Goal: Task Accomplishment & Management: Complete application form

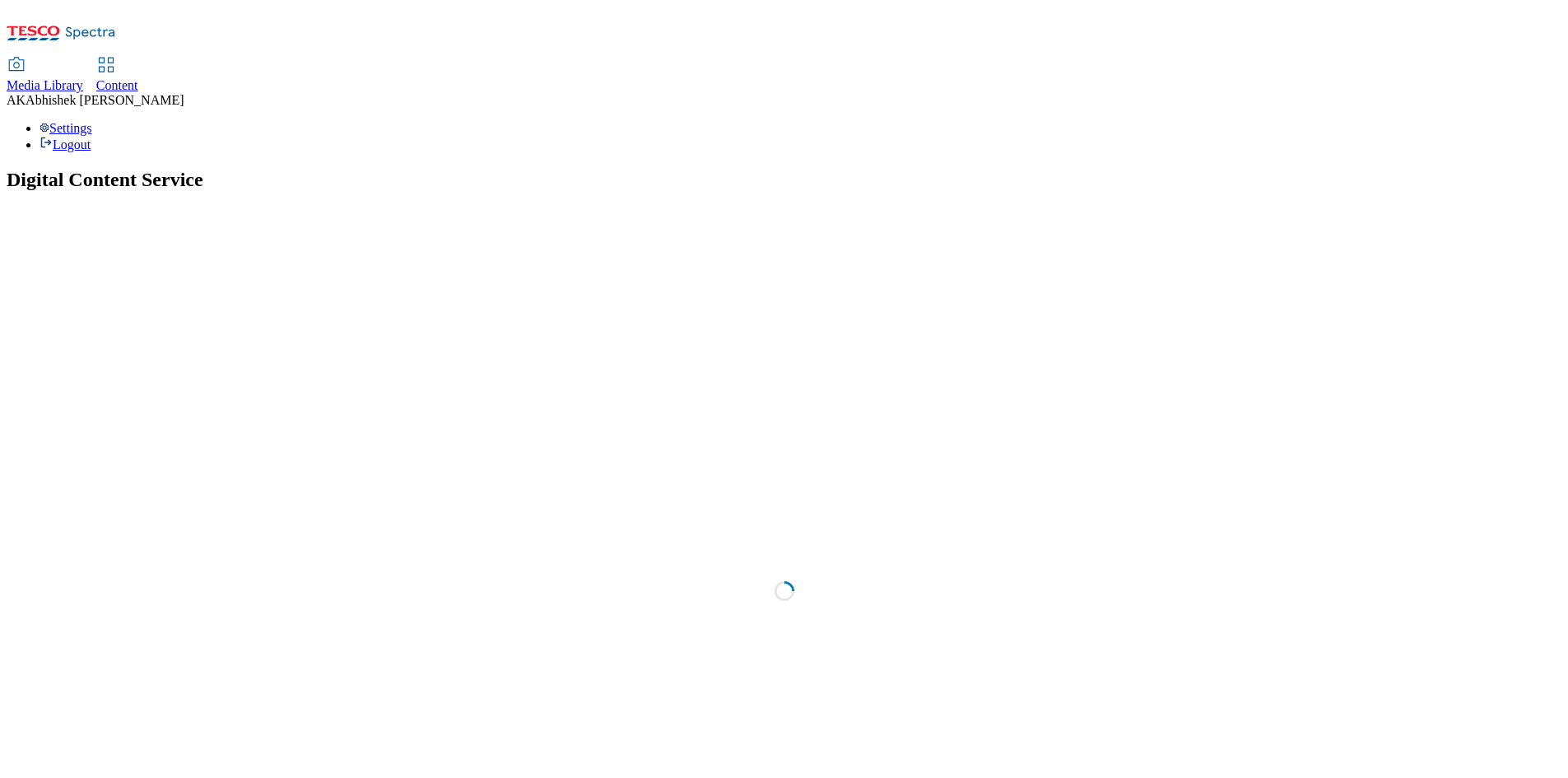
click at [138, 78] on span "Content" at bounding box center [116, 85] width 42 height 14
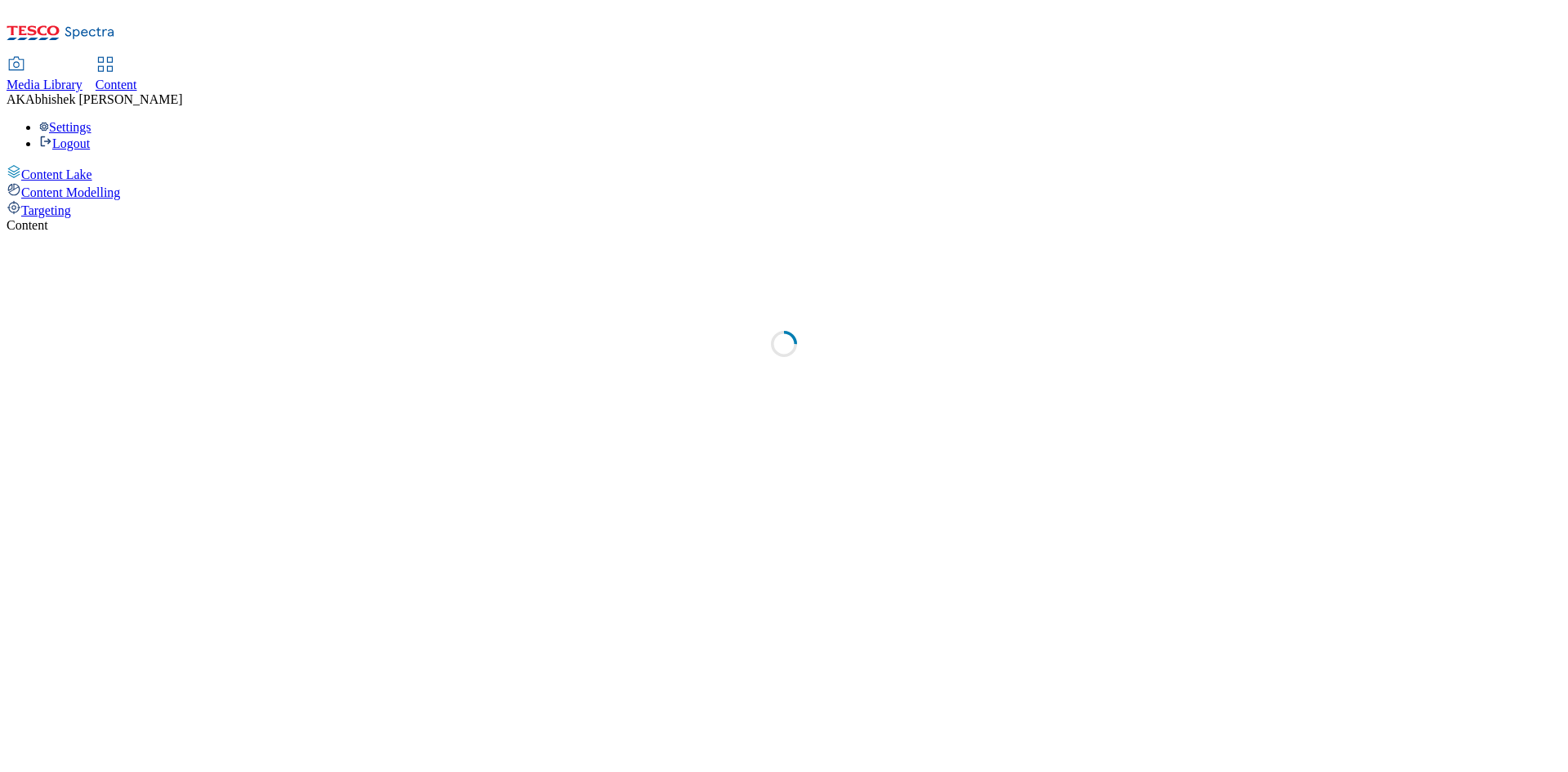
select select "ghs-uk"
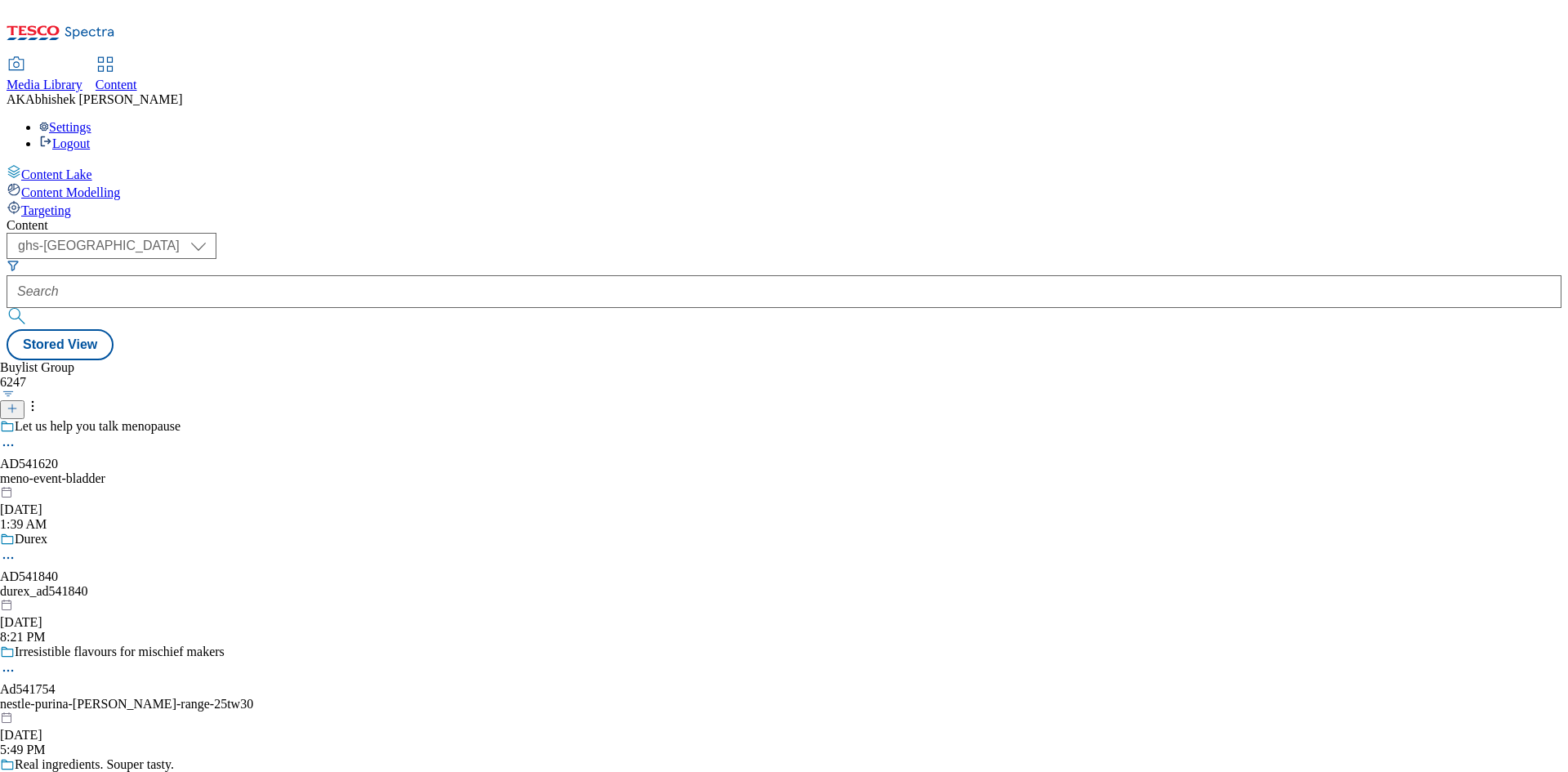
click at [18, 403] on icon at bounding box center [12, 408] width 11 height 11
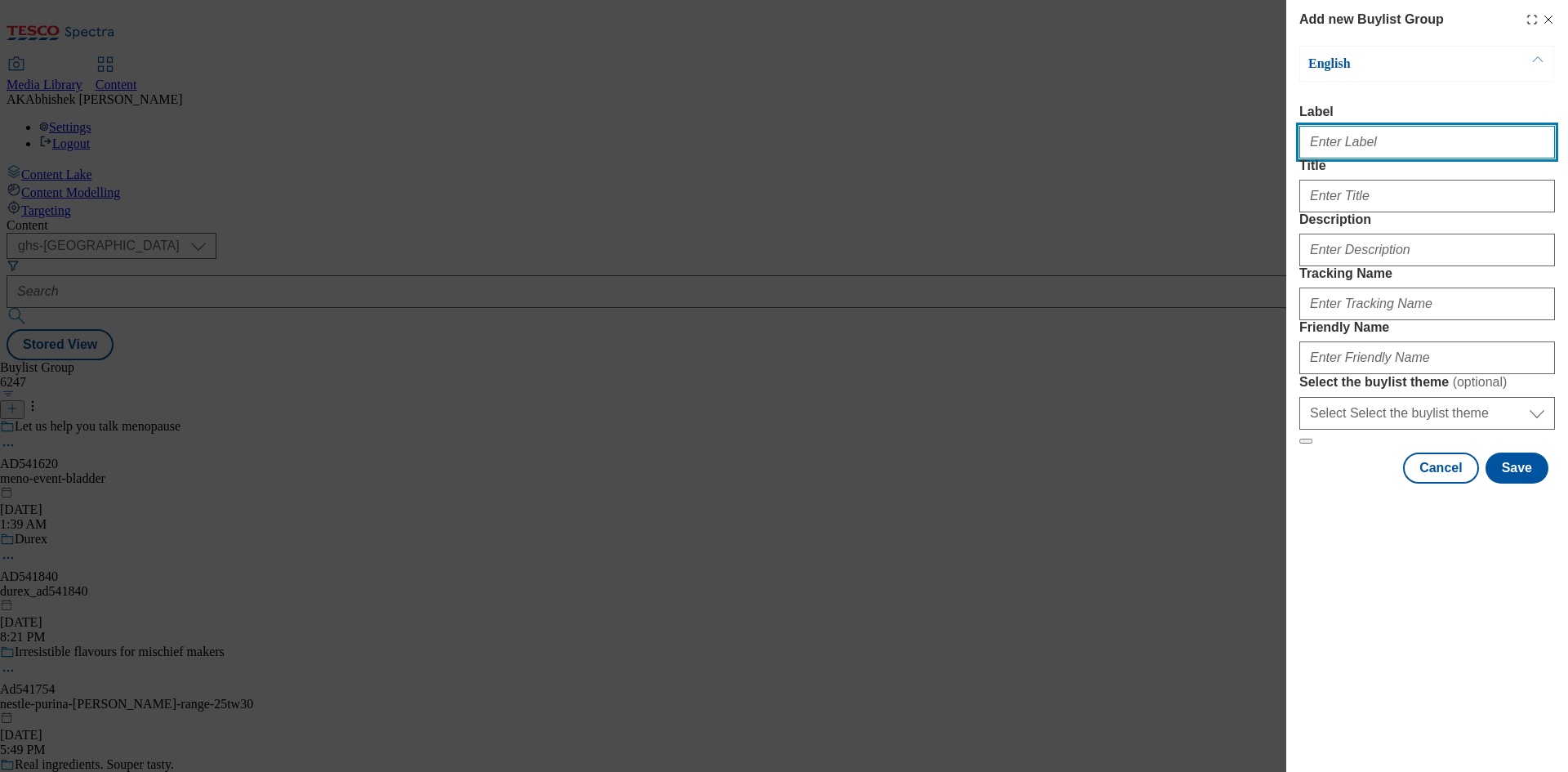
click at [1359, 143] on input "Label" at bounding box center [1426, 142] width 255 height 33
paste input "541756"
type input "Ad541756"
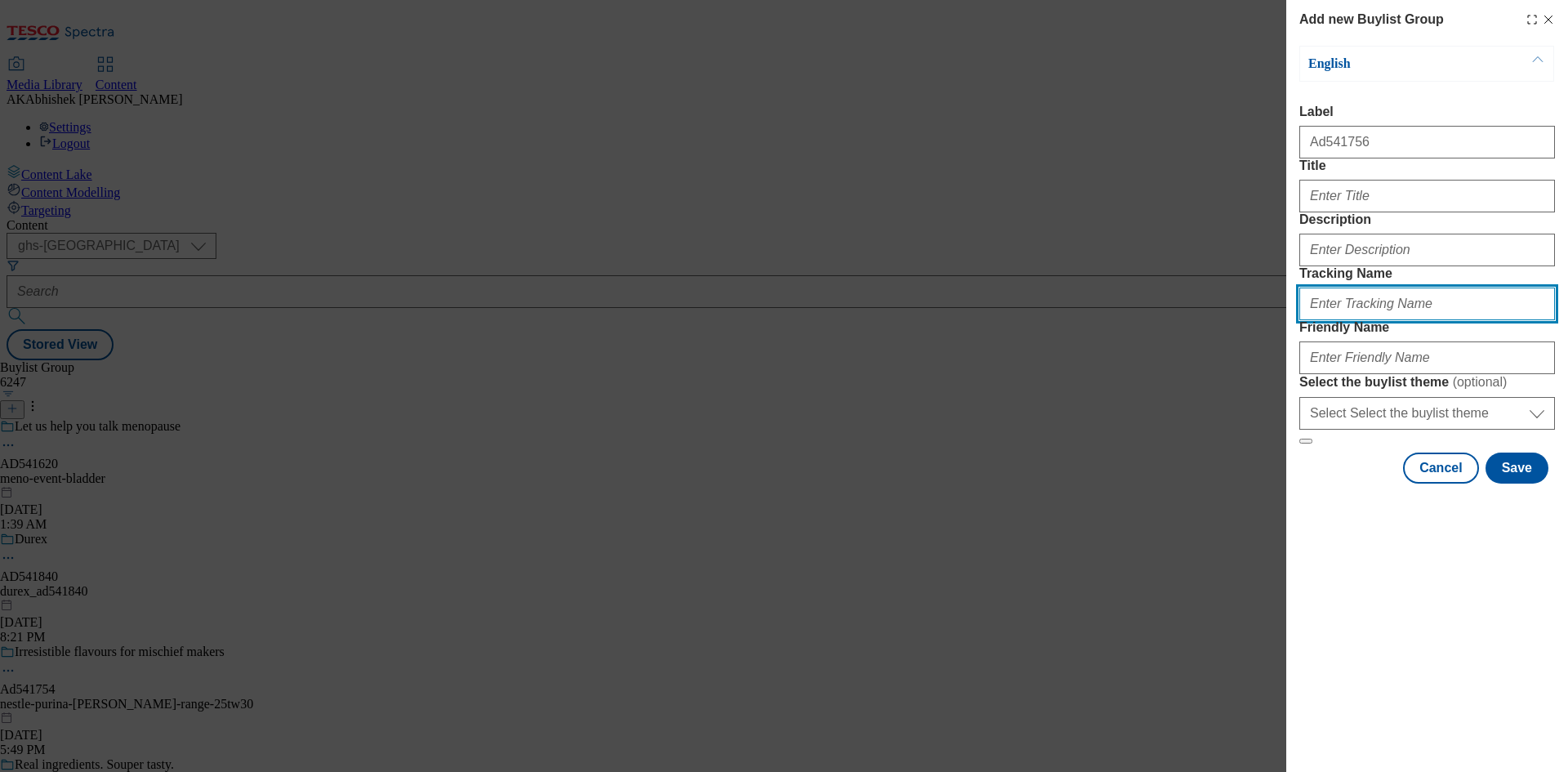
click at [1330, 321] on input "Tracking Name" at bounding box center [1426, 304] width 255 height 33
paste input "541756"
type input "DH_AD541756"
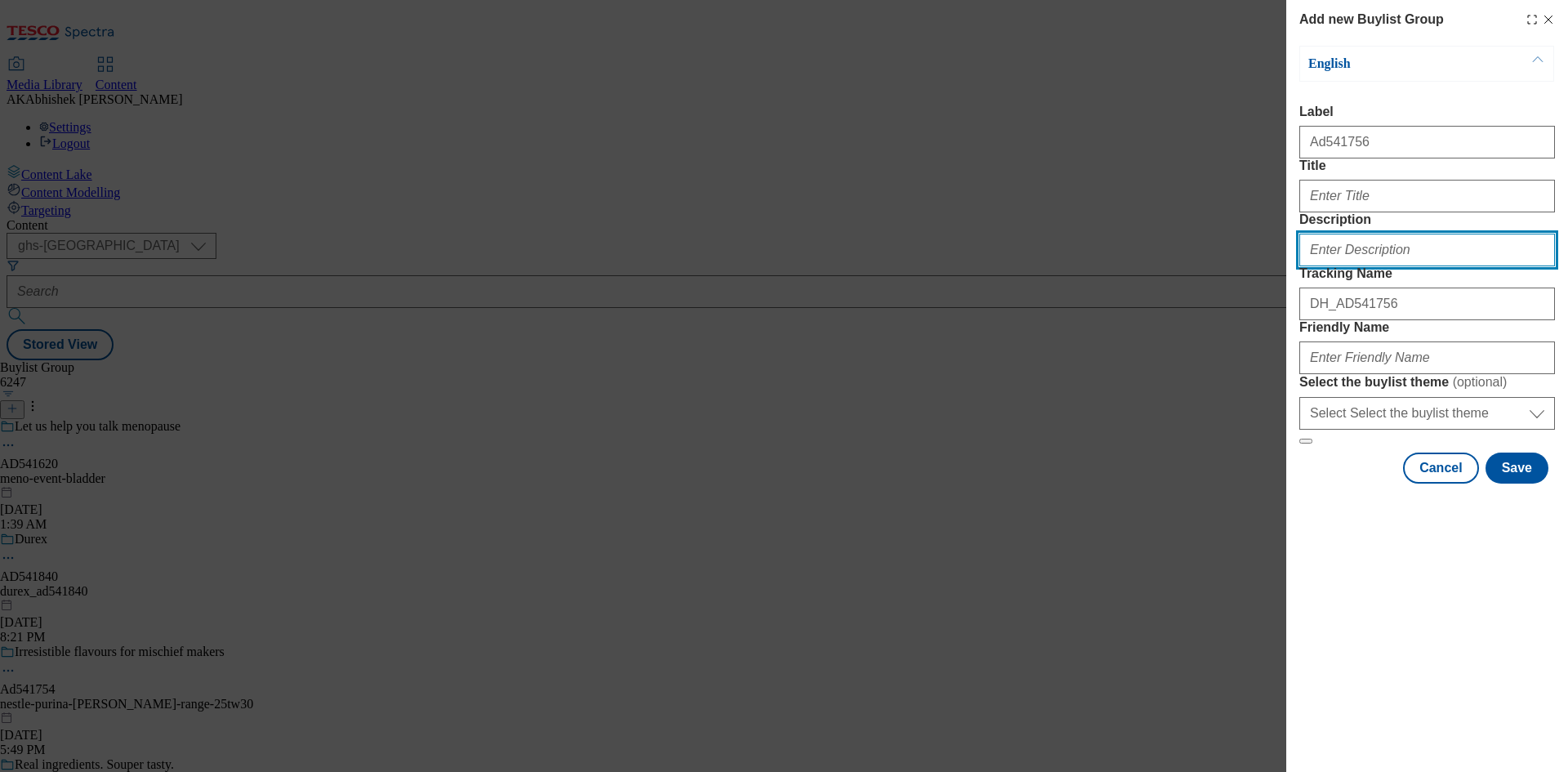
click at [1349, 266] on input "Description" at bounding box center [1426, 250] width 255 height 33
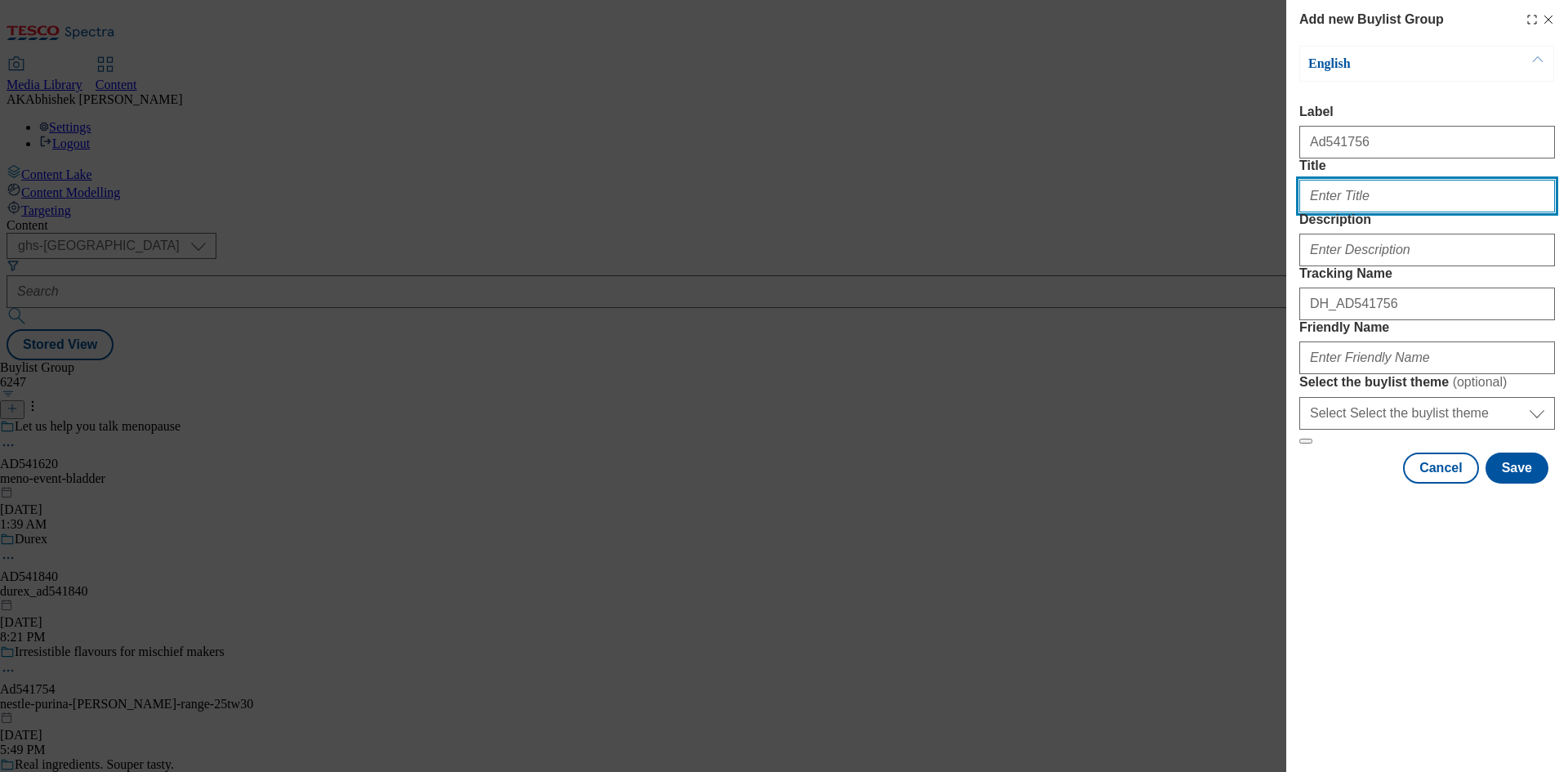
click at [1338, 212] on input "Title" at bounding box center [1426, 196] width 255 height 33
paste input "Dish up a hearty bowl of meaty goodness"
type input "Dish up a hearty bowl of meaty goodness"
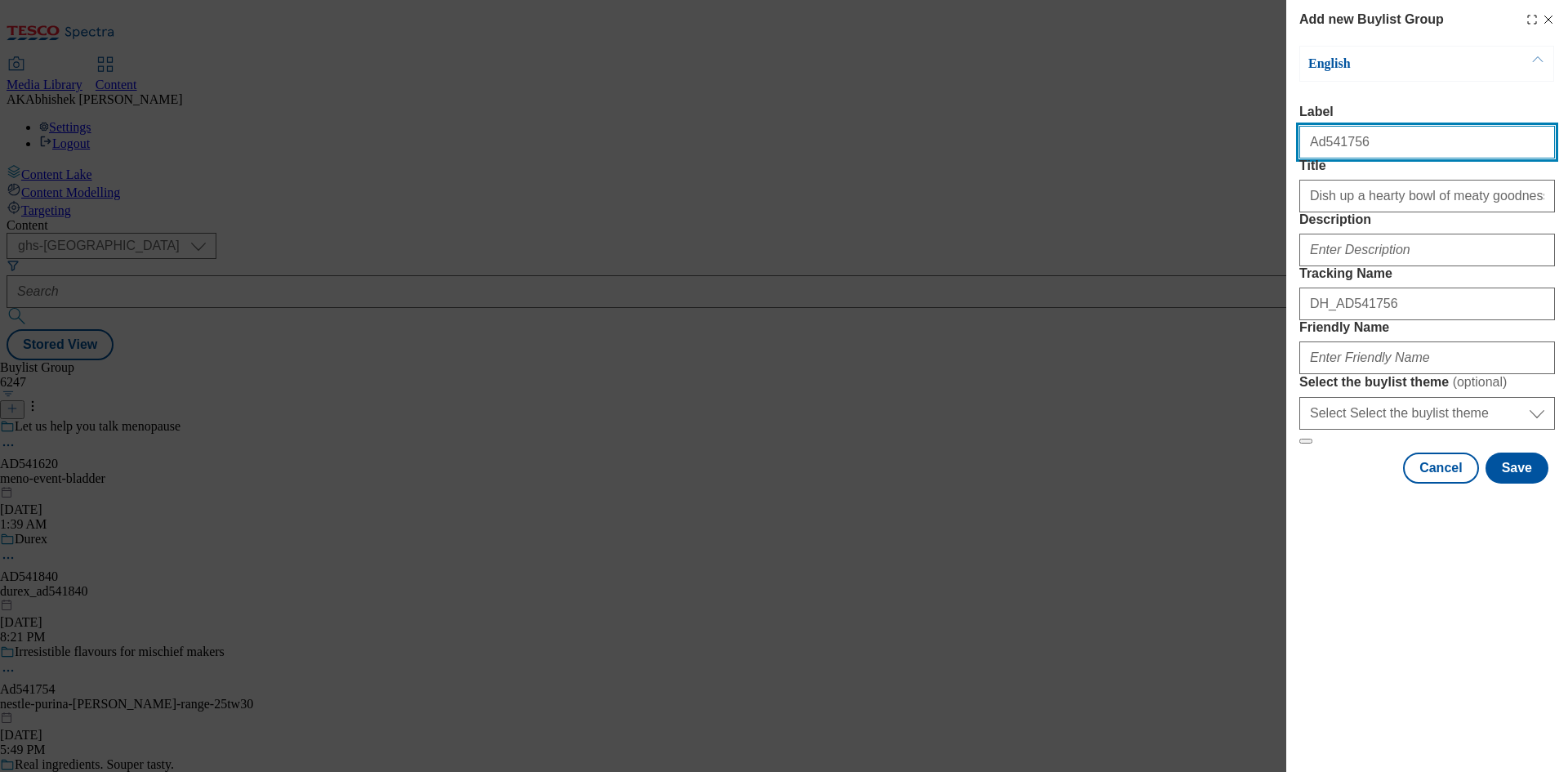
drag, startPoint x: 1322, startPoint y: 147, endPoint x: 1470, endPoint y: 163, distance: 148.9
click at [1470, 158] on input "Ad541756" at bounding box center [1426, 142] width 255 height 33
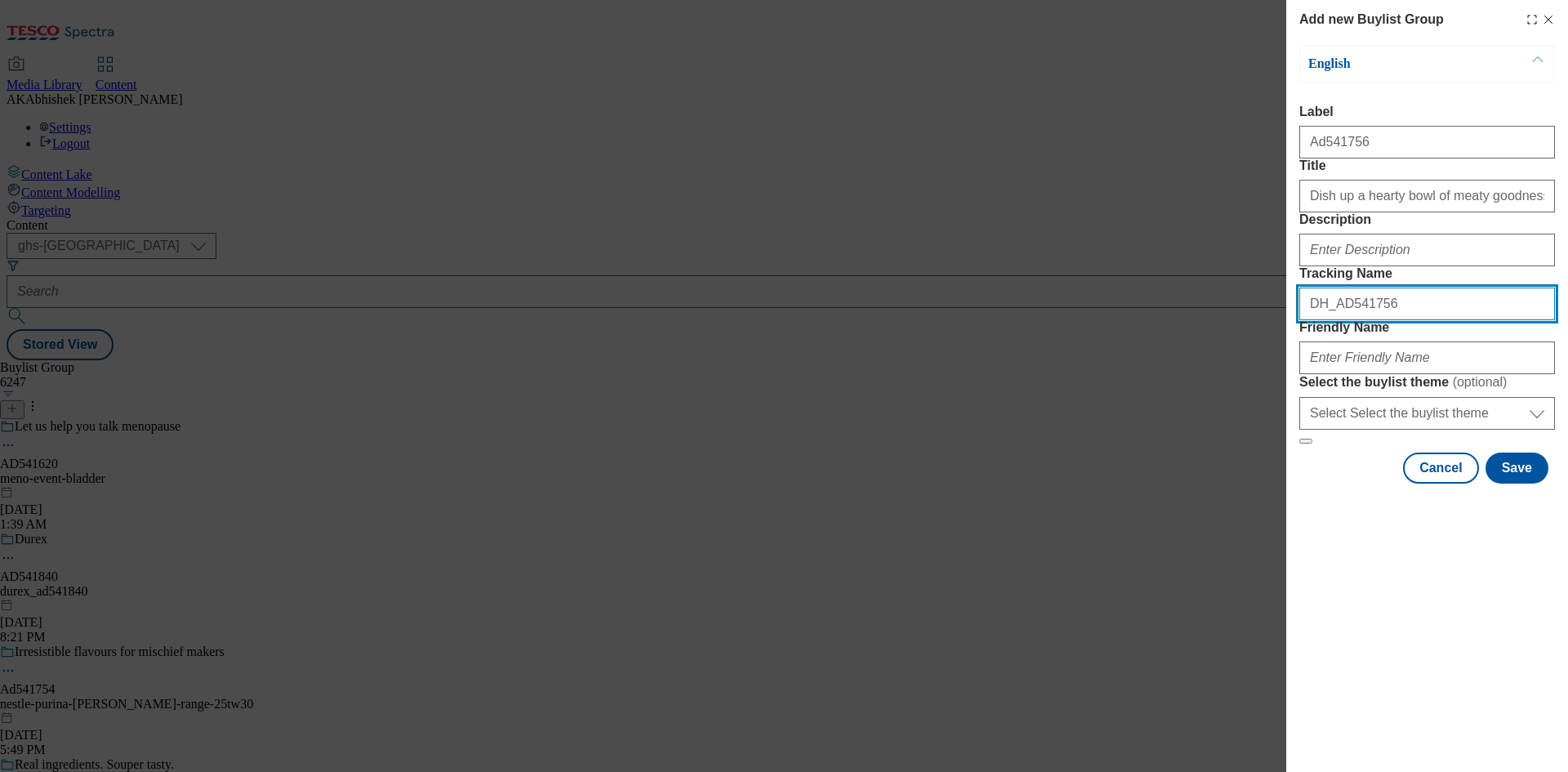
click at [1379, 321] on input "DH_AD541756" at bounding box center [1426, 304] width 255 height 33
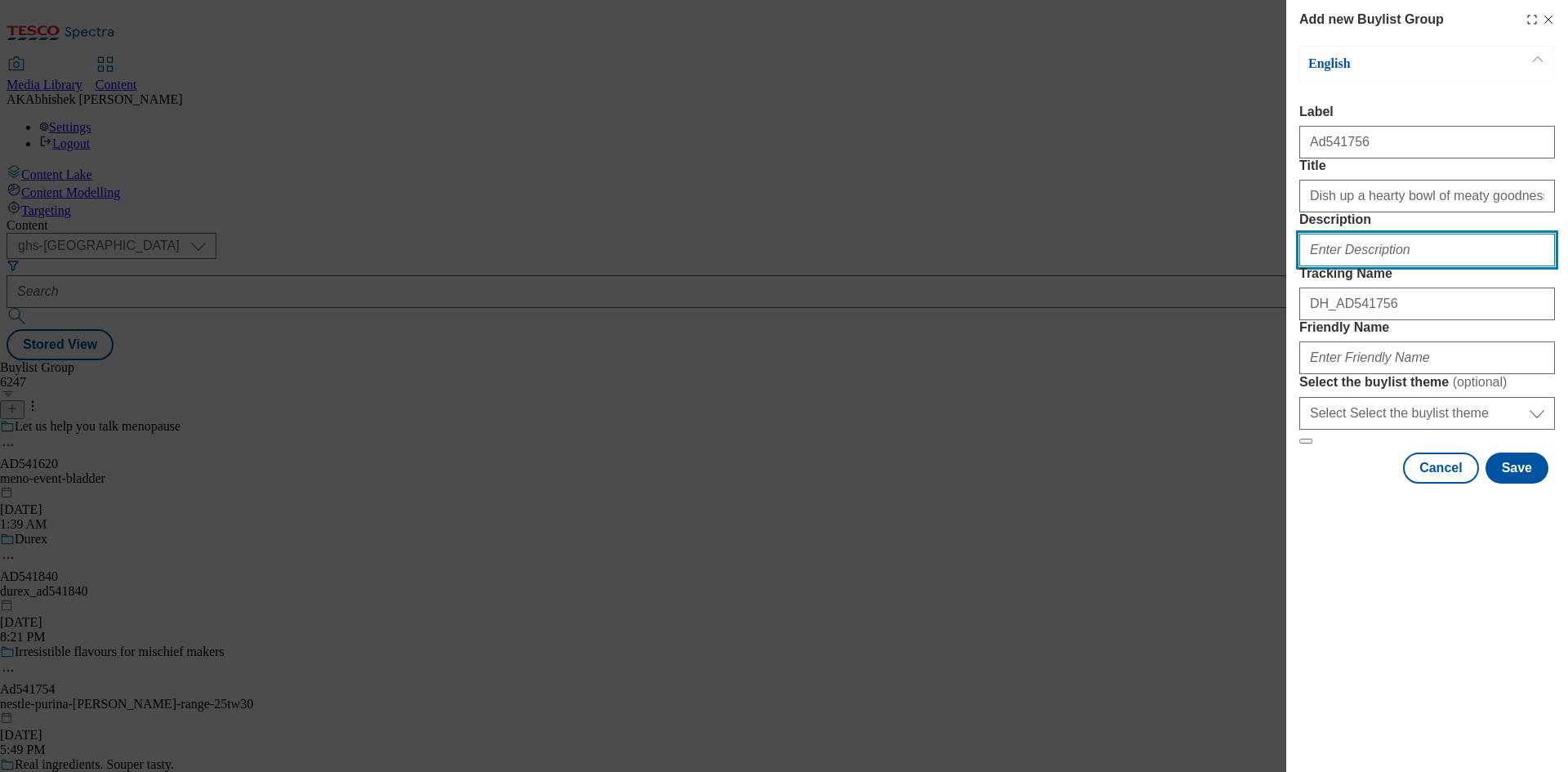
click at [1364, 266] on input "Description" at bounding box center [1426, 250] width 255 height 33
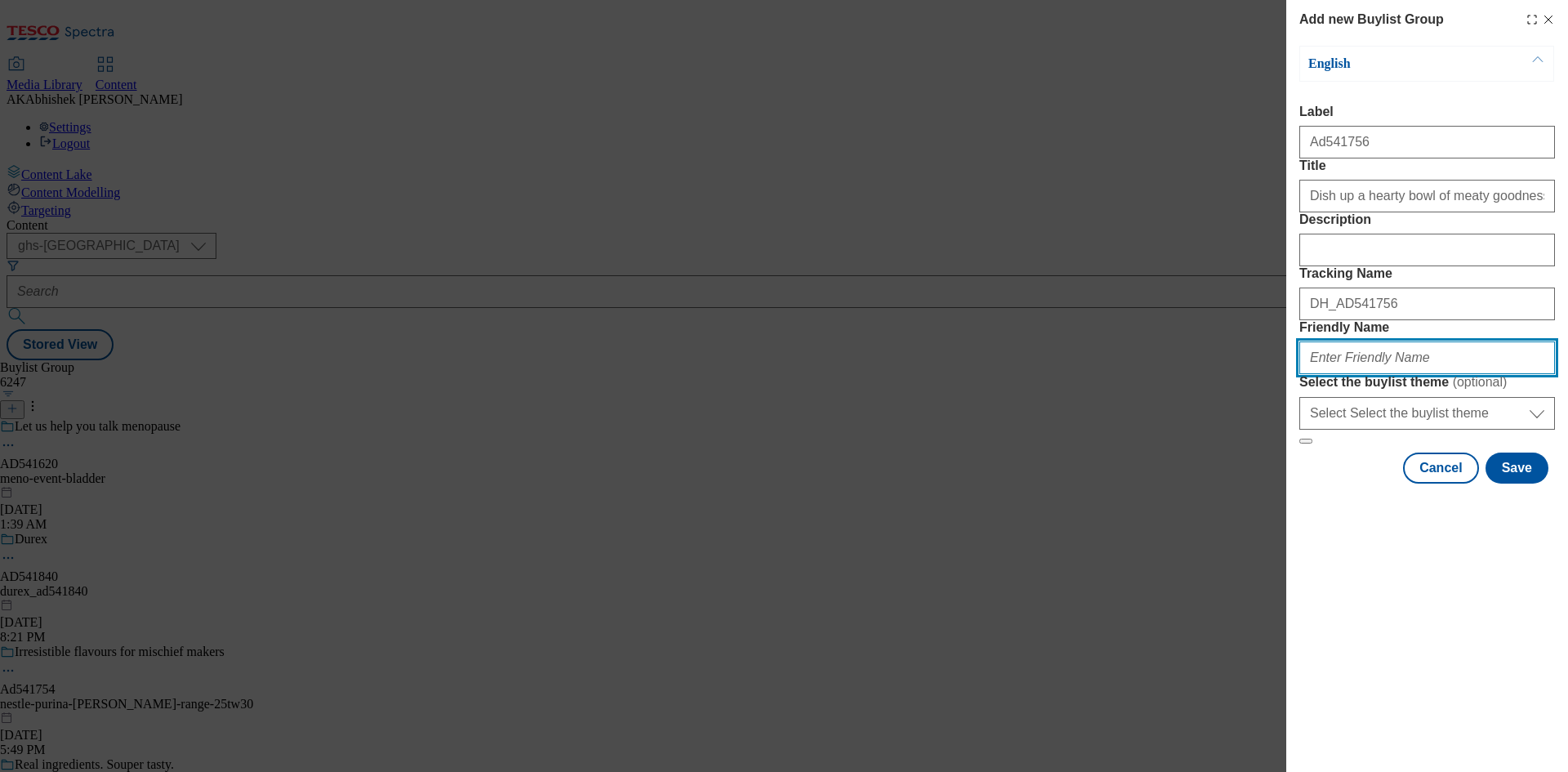
click at [1377, 375] on input "Friendly Name" at bounding box center [1426, 358] width 255 height 33
paste input "Winalot"
drag, startPoint x: 1444, startPoint y: 479, endPoint x: 1296, endPoint y: 480, distance: 148.0
click at [1296, 480] on div "Add new Buylist Group English Label Ad541756 Title Dish up a hearty bowl of mea…" at bounding box center [1427, 244] width 282 height 487
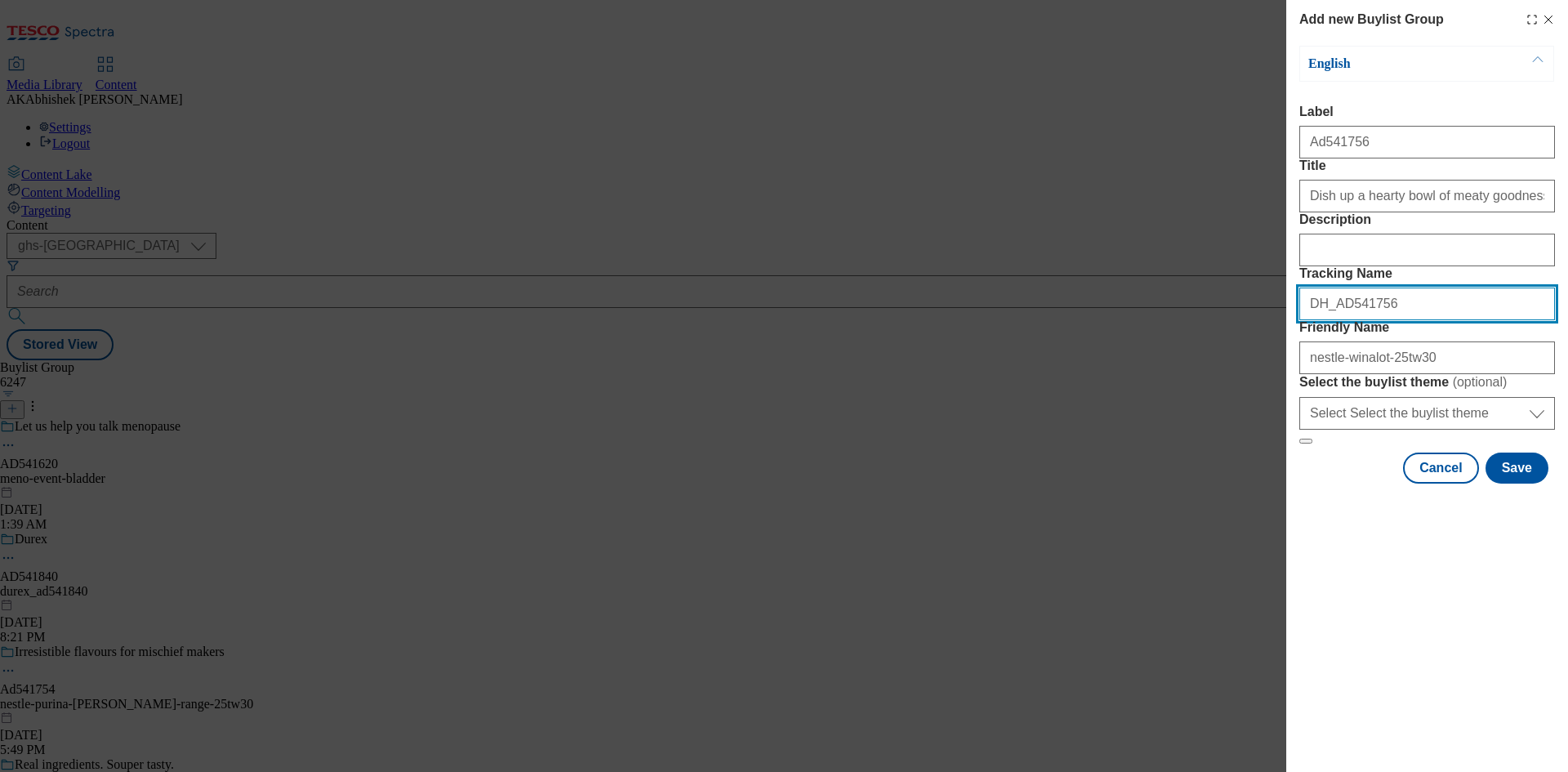
drag, startPoint x: 1404, startPoint y: 384, endPoint x: 1422, endPoint y: 394, distance: 20.6
click at [1404, 321] on input "DH_AD541756" at bounding box center [1426, 304] width 255 height 33
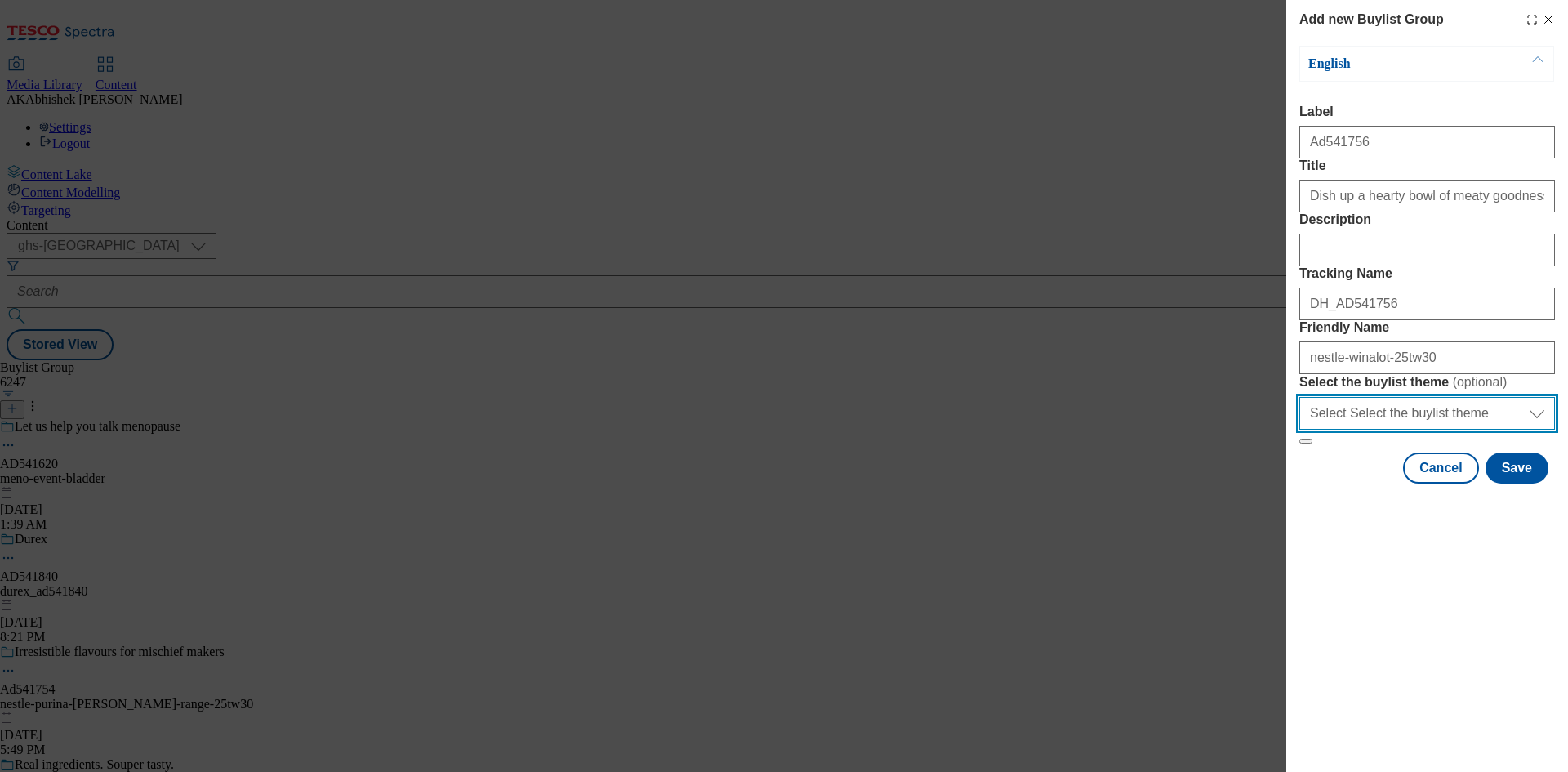
click at [1379, 429] on select "Select Select the buylist theme default fandf" at bounding box center [1426, 413] width 255 height 33
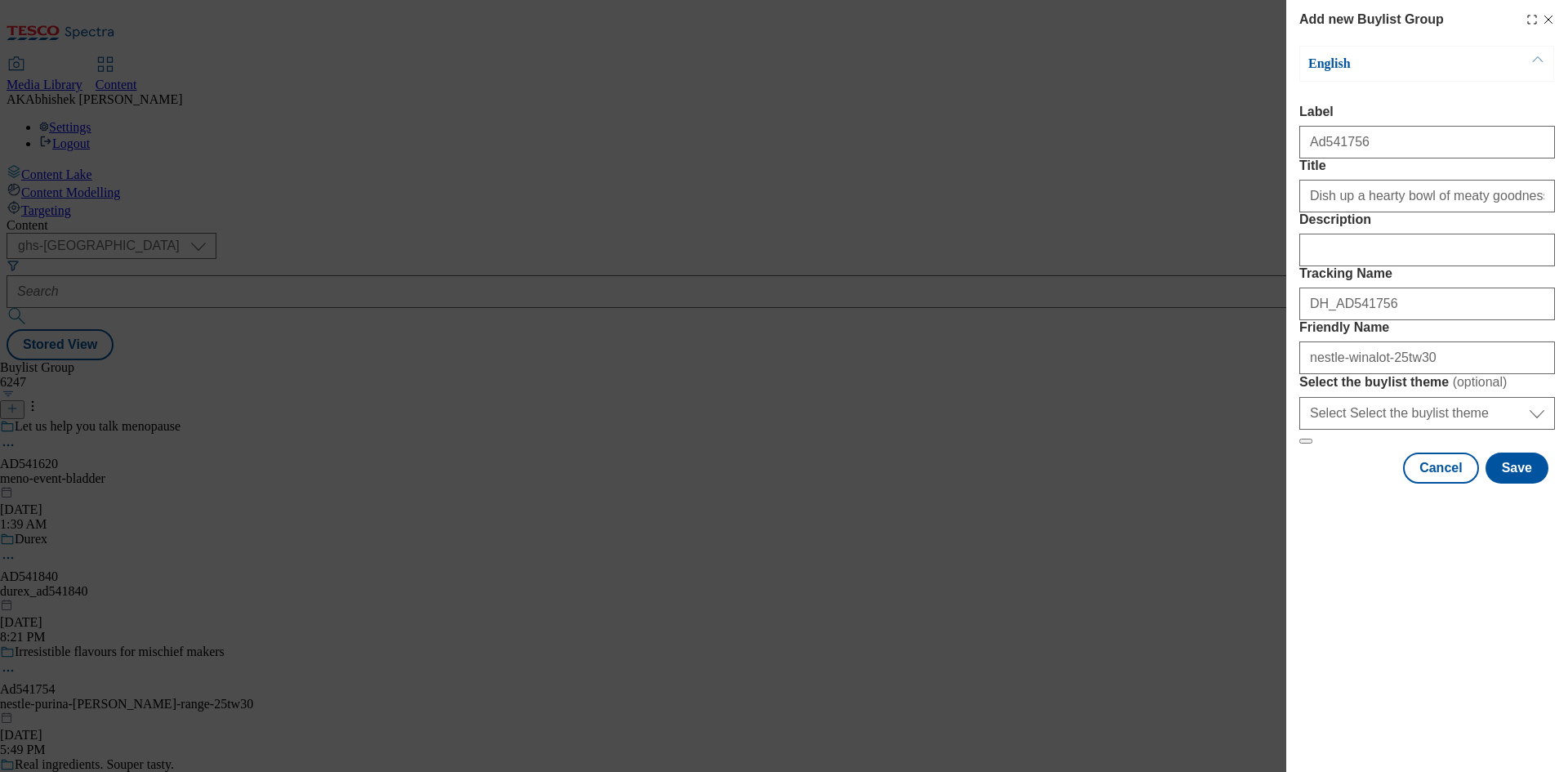
click at [1458, 375] on div "Friendly Name nestle-winalot-25tw30" at bounding box center [1426, 347] width 255 height 54
drag, startPoint x: 1425, startPoint y: 479, endPoint x: 1189, endPoint y: 484, distance: 236.1
click at [1190, 484] on div "Add new Buylist Group English Label Ad541756 Title Dish up a hearty bowl of mea…" at bounding box center [784, 386] width 1568 height 772
click at [1440, 335] on label "Friendly Name" at bounding box center [1426, 328] width 255 height 15
click at [1440, 375] on input "nestle-winalot-25tw30" at bounding box center [1426, 358] width 255 height 33
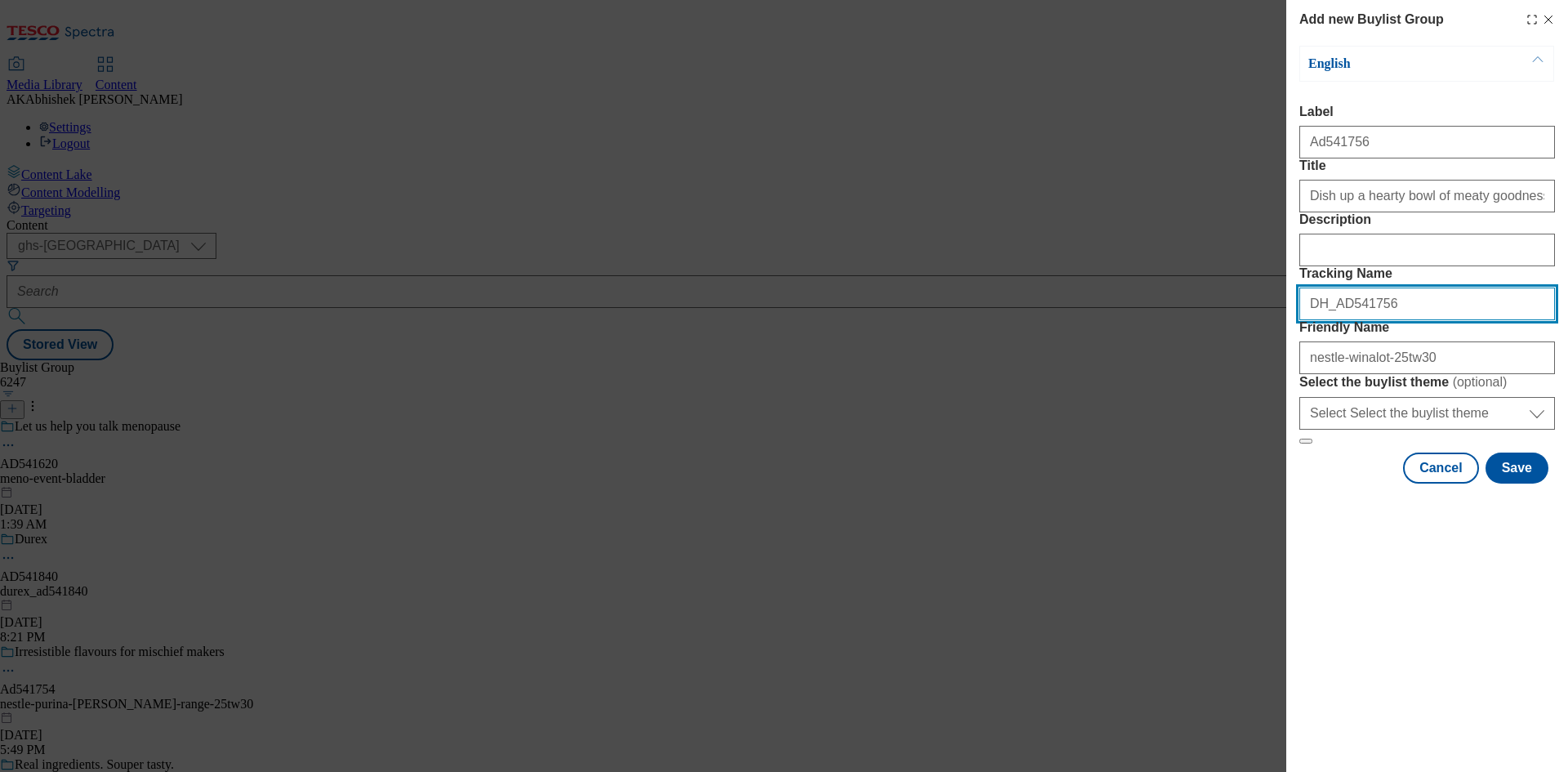
drag, startPoint x: 1394, startPoint y: 386, endPoint x: 1160, endPoint y: 376, distance: 234.2
click at [1160, 376] on div "Add new Buylist Group English Label Ad541756 Title Dish up a hearty bowl of mea…" at bounding box center [784, 386] width 1568 height 772
click at [1512, 484] on button "Save" at bounding box center [1516, 468] width 63 height 31
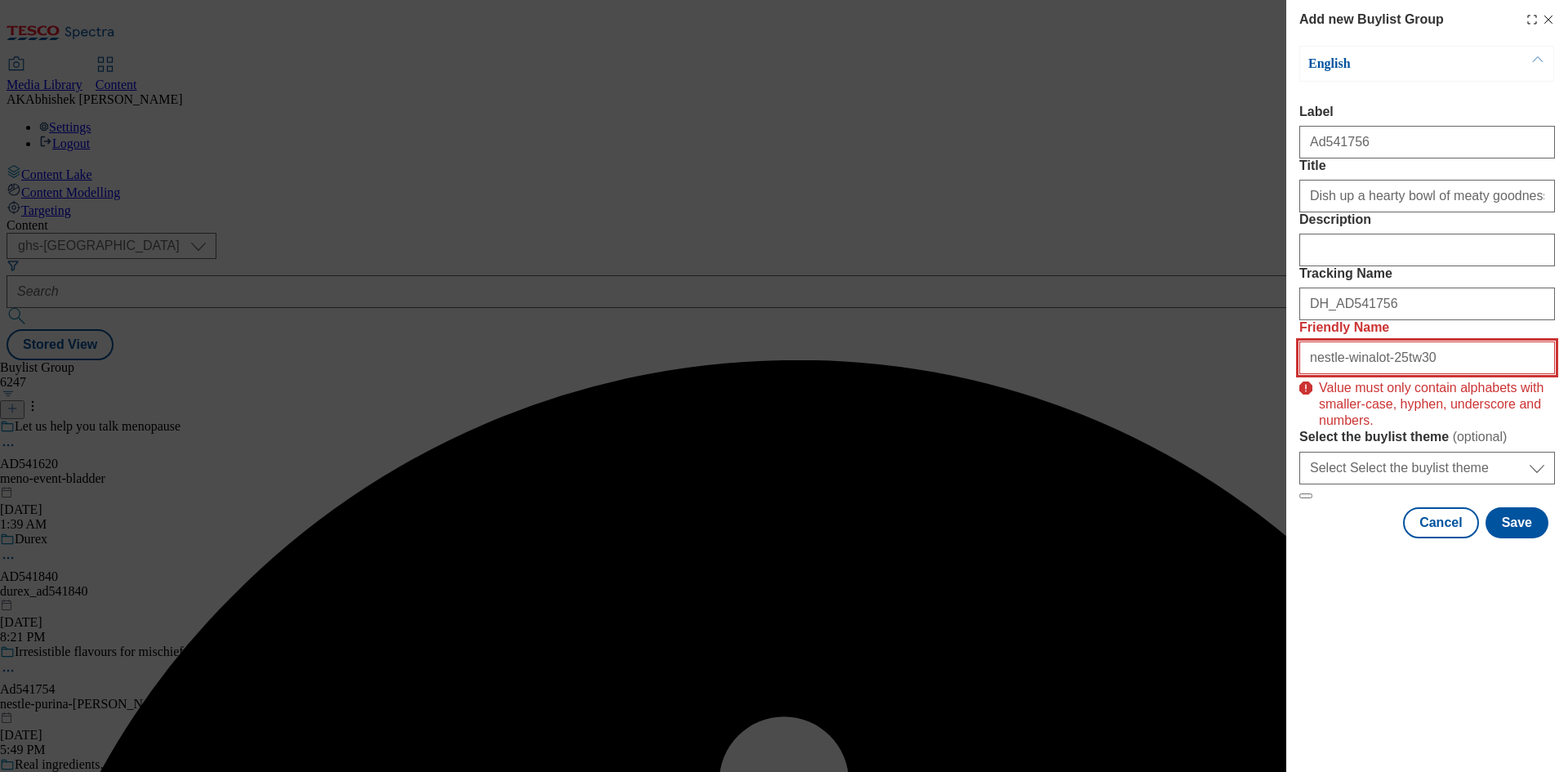
click at [1444, 375] on input "nestle-winalot-25tw30" at bounding box center [1426, 358] width 255 height 33
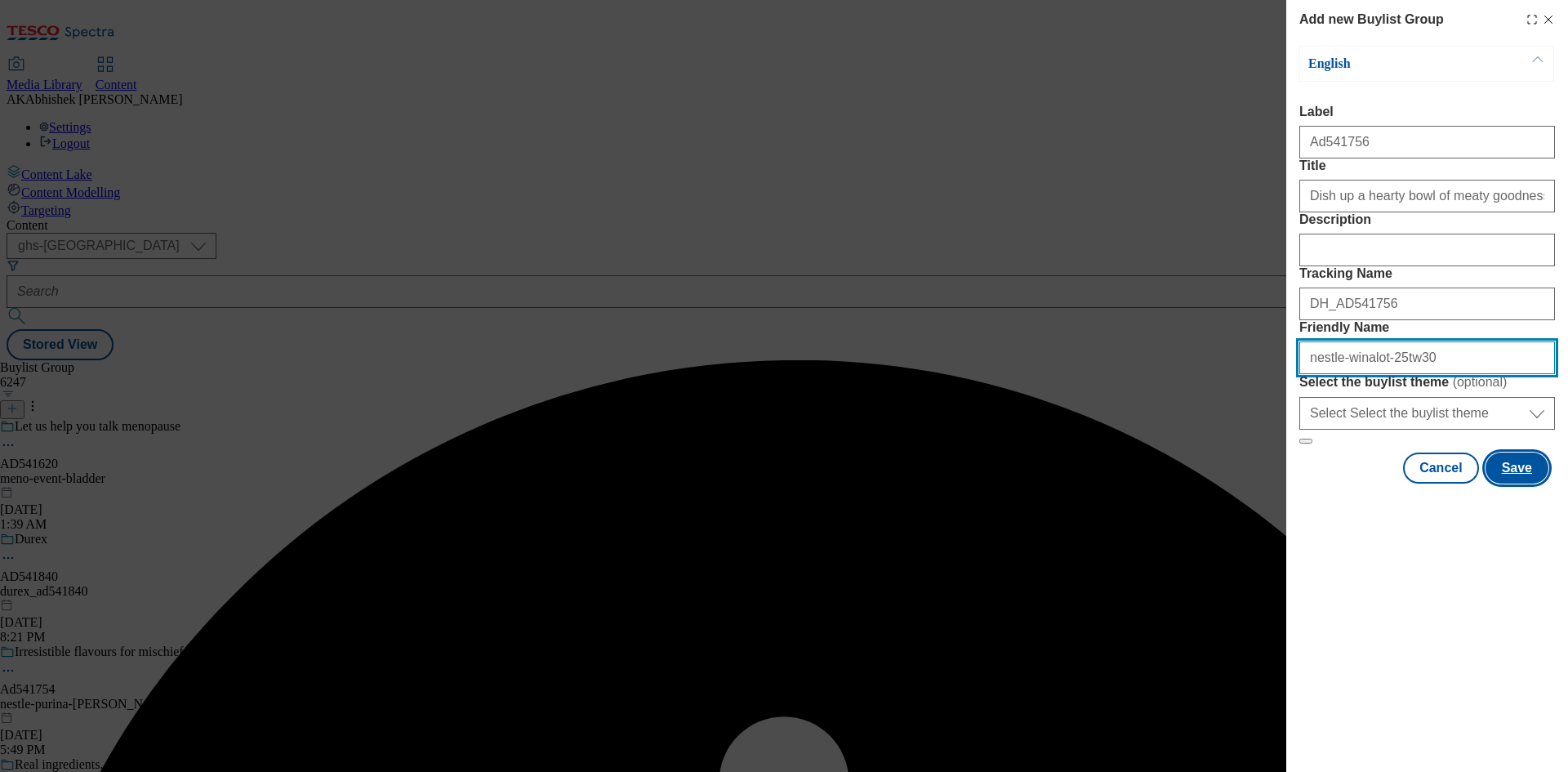
type input "nestle-winalot-25tw30"
click at [1508, 484] on button "Save" at bounding box center [1516, 468] width 63 height 31
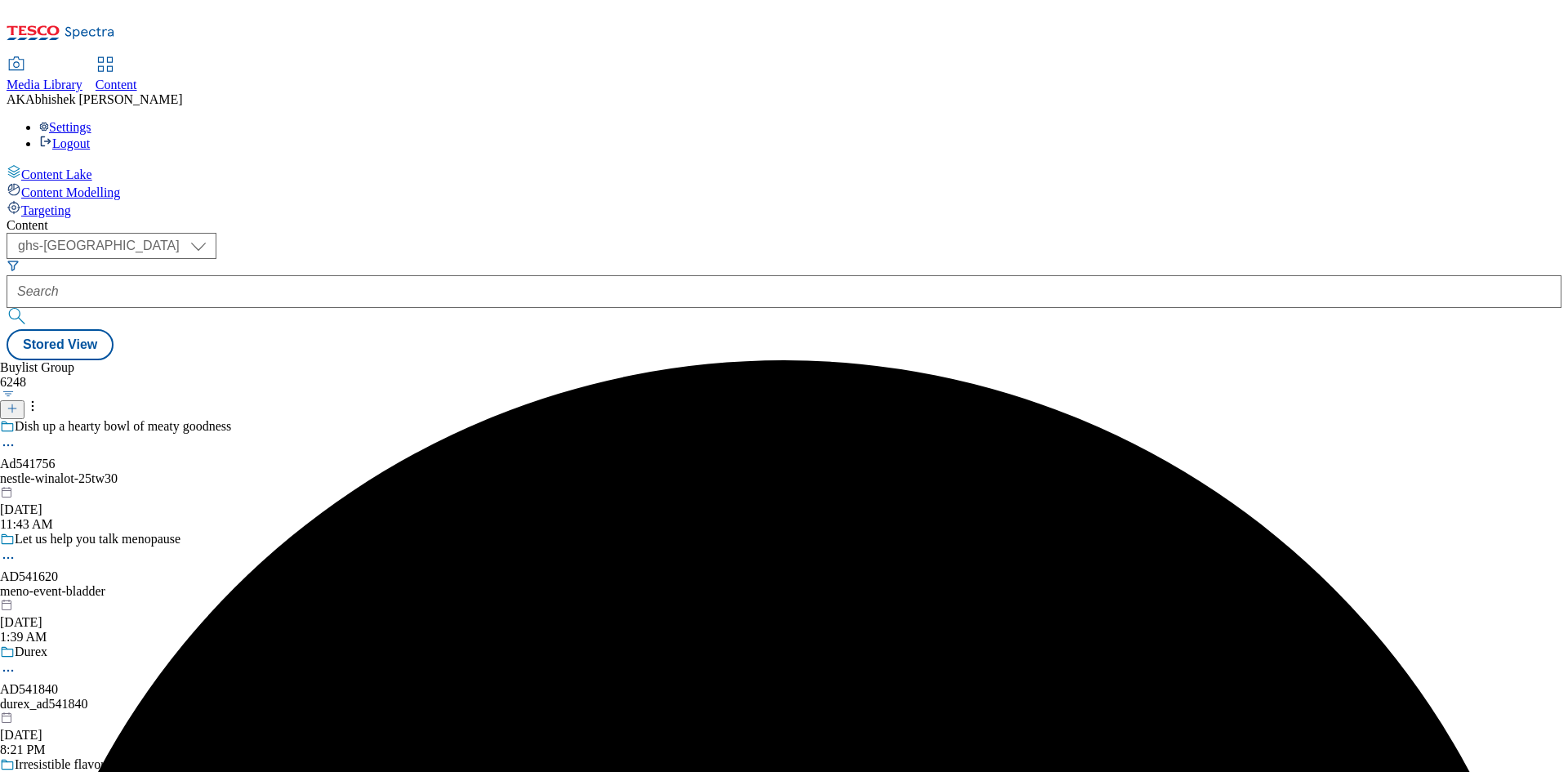
click at [261, 472] on div "nestle-winalot-25tw30" at bounding box center [130, 479] width 261 height 15
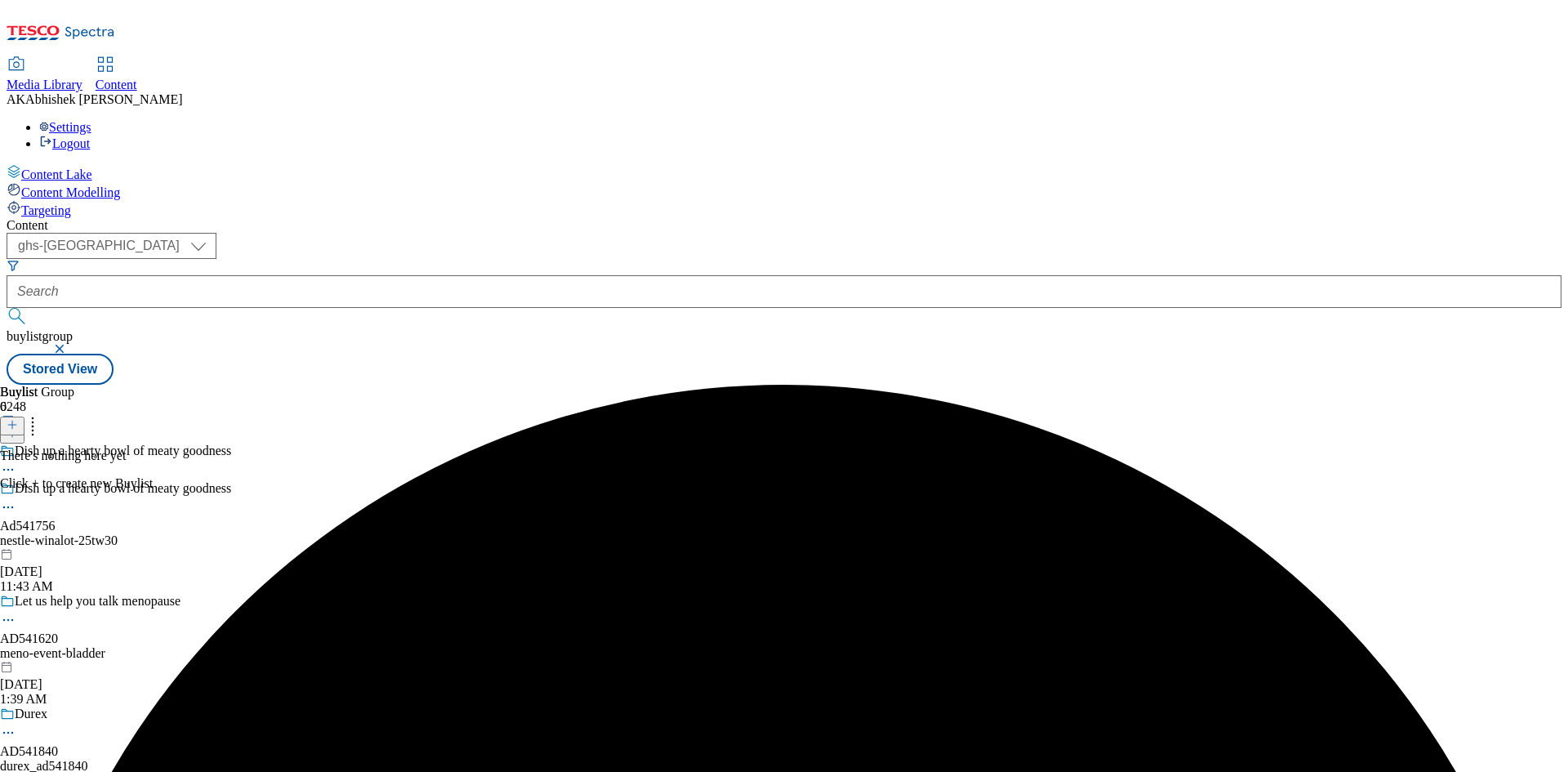
click at [18, 419] on icon at bounding box center [12, 425] width 11 height 11
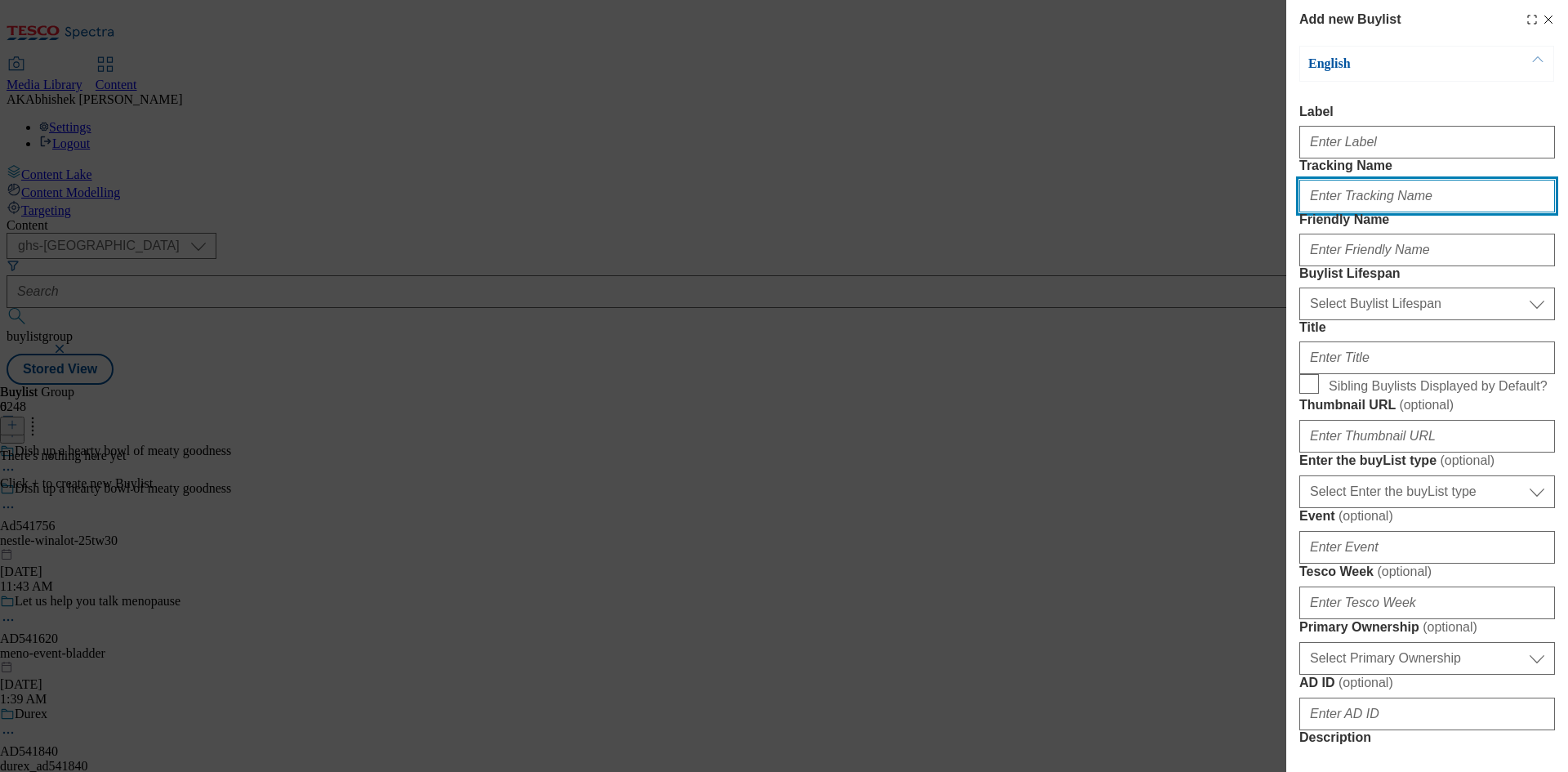
click at [1363, 212] on input "Tracking Name" at bounding box center [1426, 196] width 255 height 33
paste input "DH_AD541756"
click at [1338, 212] on input "DH_AD541756" at bounding box center [1426, 196] width 255 height 33
type input "DH_AD541756"
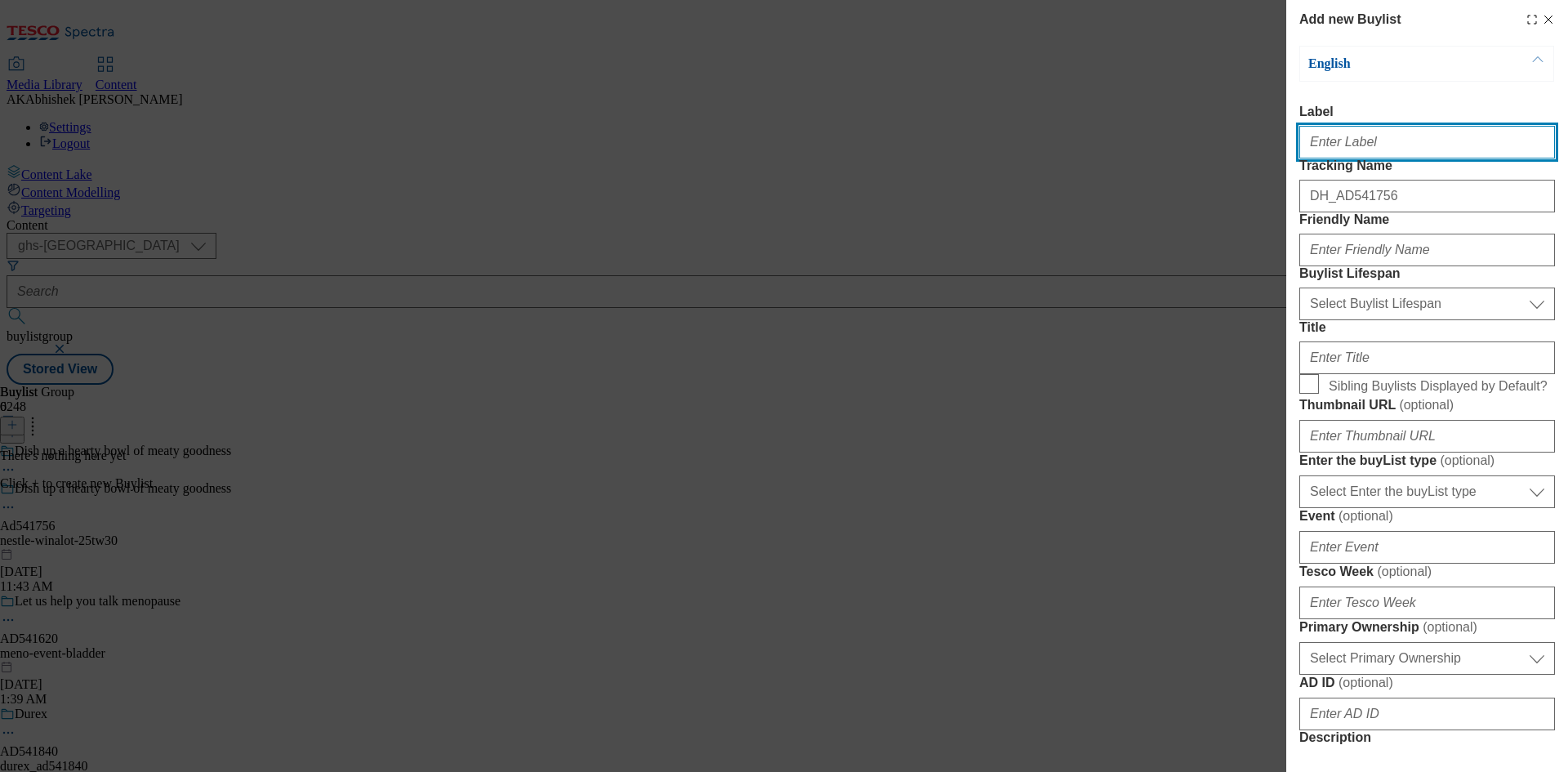
click at [1317, 151] on input "Label" at bounding box center [1426, 142] width 255 height 33
paste input "541756"
type input "Ad541756"
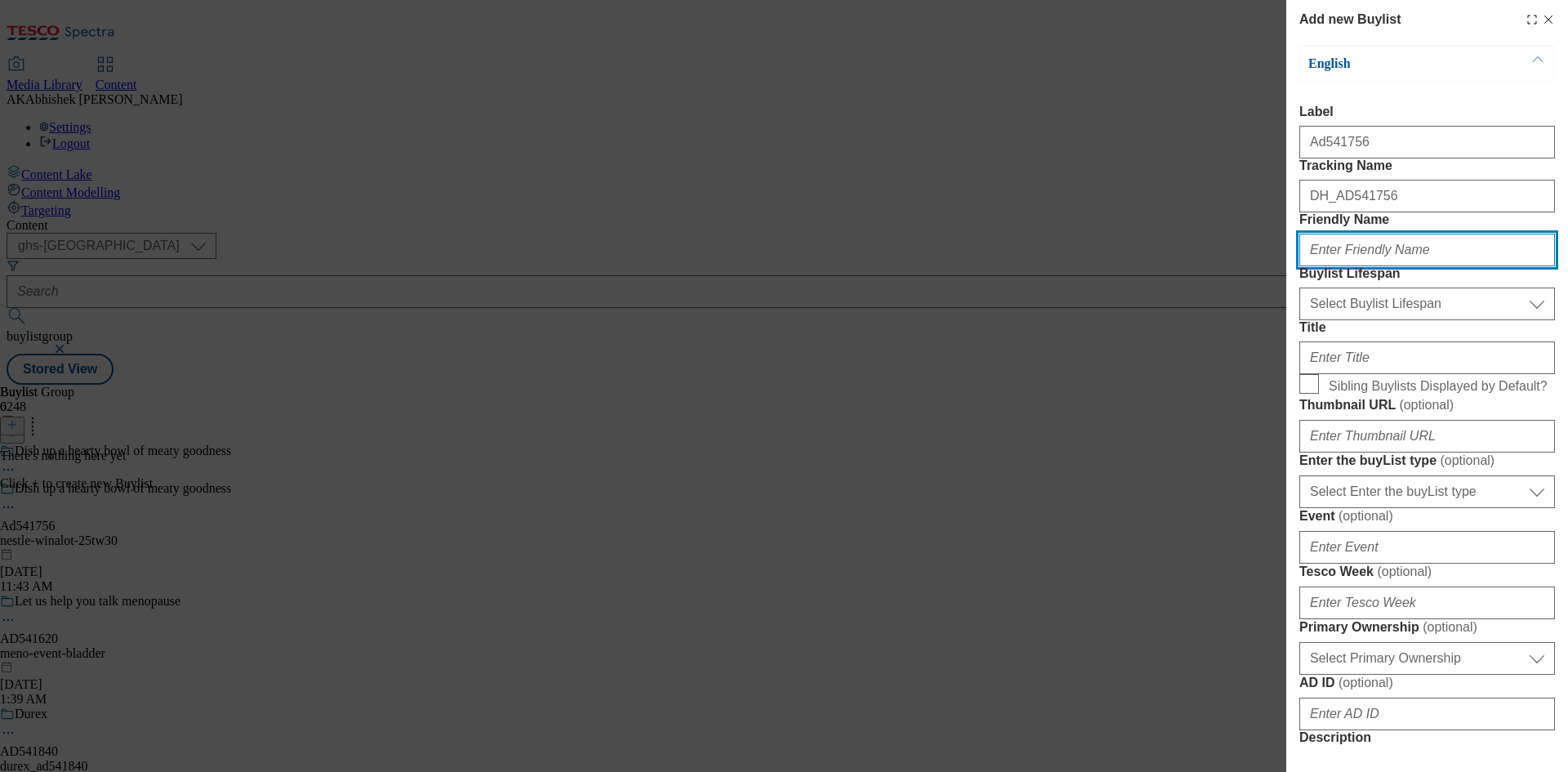
click at [1449, 266] on input "Friendly Name" at bounding box center [1426, 250] width 255 height 33
paste input "nestle"
type input "nestle"
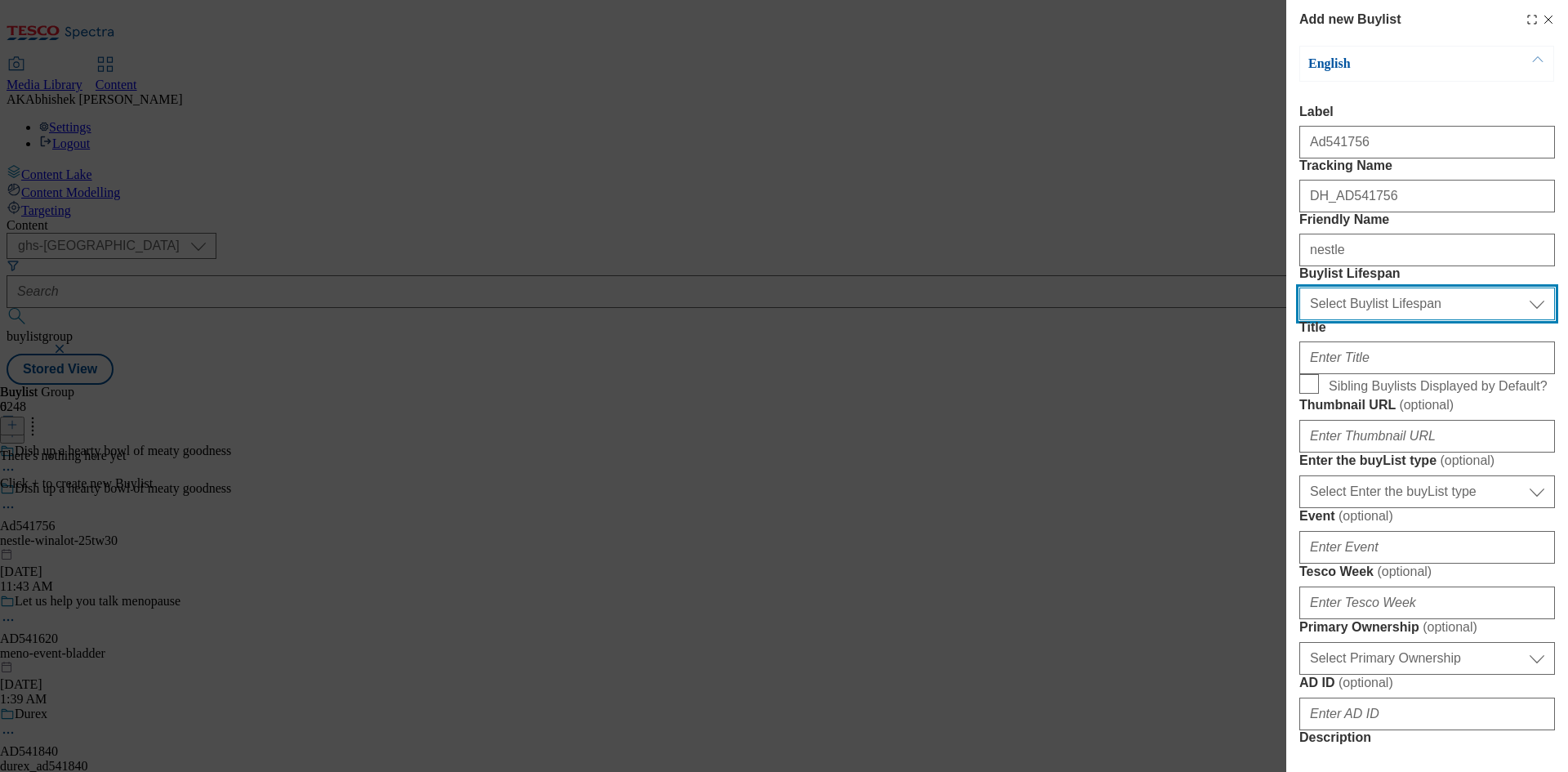
click at [1403, 321] on select "Select Buylist Lifespan evergreen seasonal tactical" at bounding box center [1426, 304] width 255 height 33
select select "tactical"
click at [1299, 321] on select "Select Buylist Lifespan evergreen seasonal tactical" at bounding box center [1426, 304] width 255 height 33
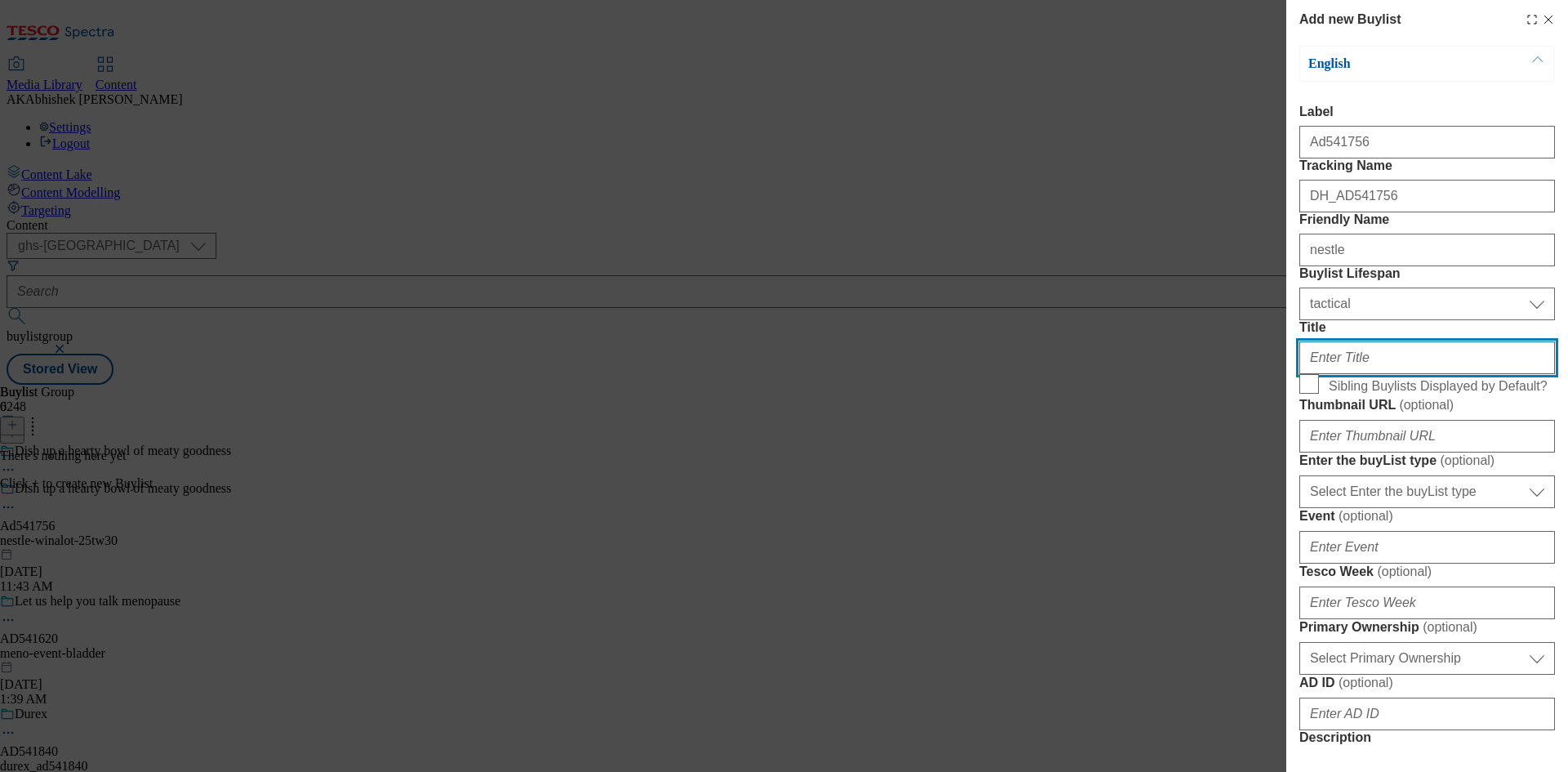
click at [1399, 375] on input "Title" at bounding box center [1426, 358] width 255 height 33
paste input "Discover our fresh new look, with the same great taste"
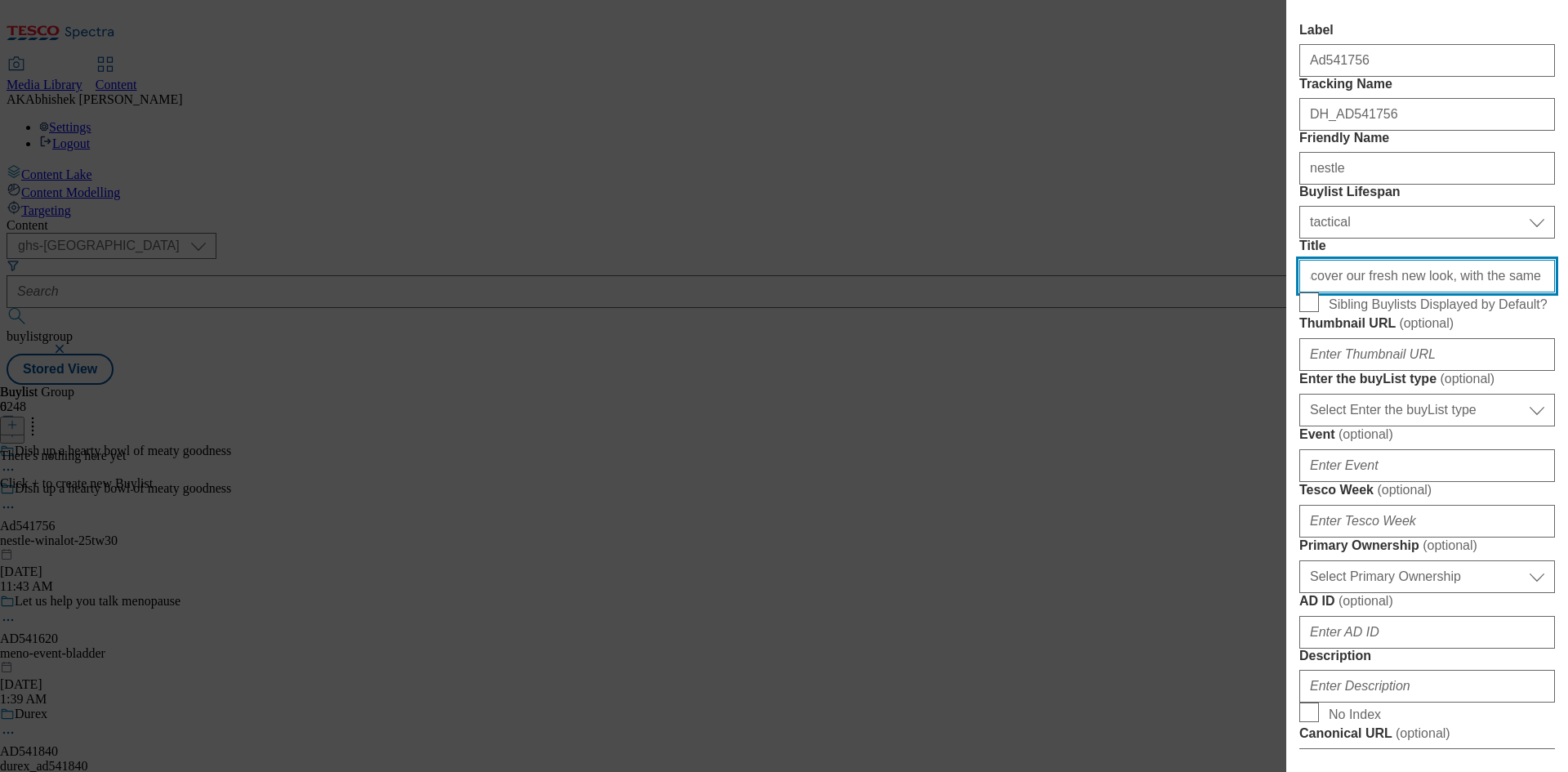
type input "Discover our fresh new look, with the same great taste"
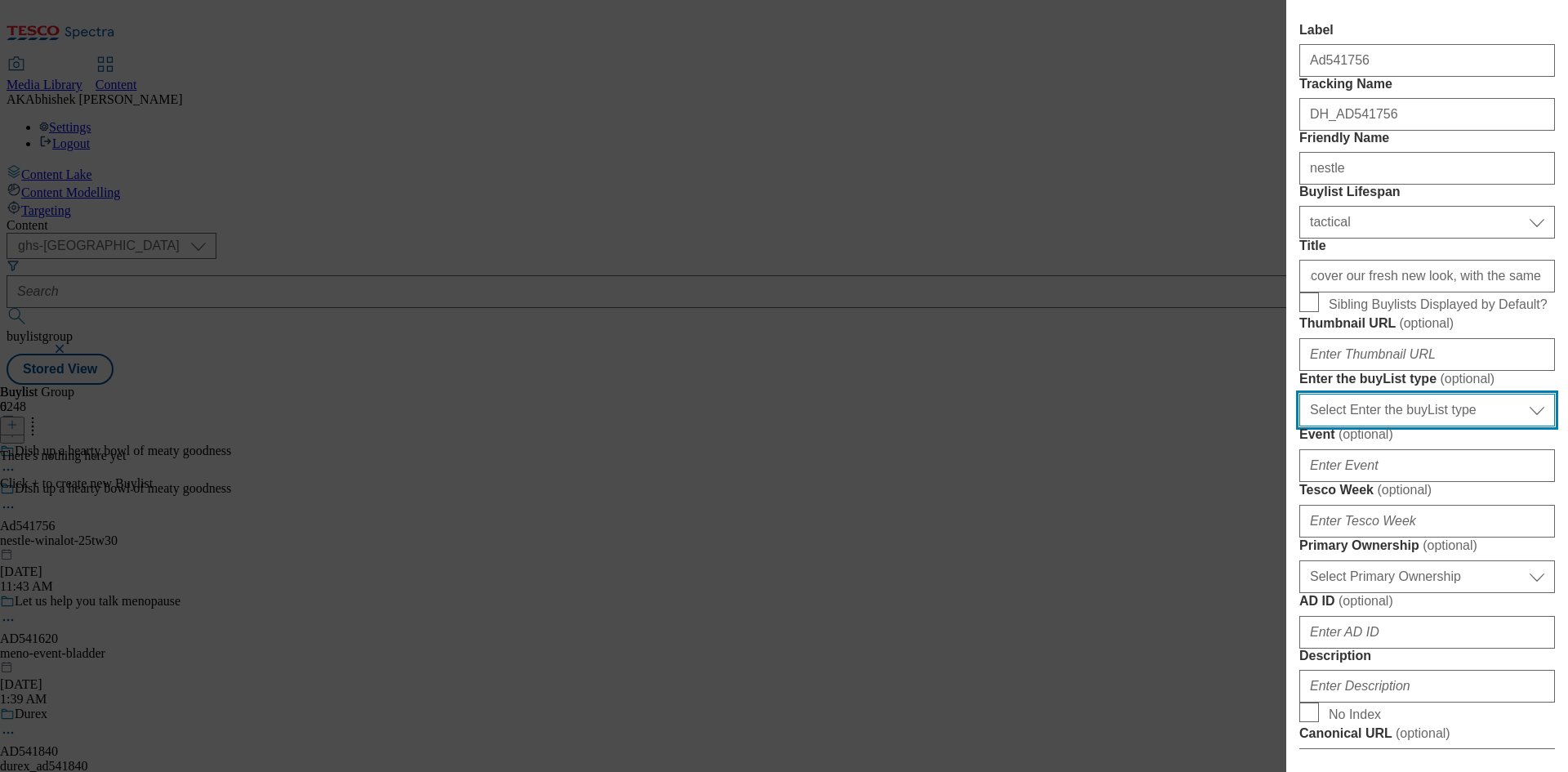
click at [1433, 427] on select "Select Enter the buyList type event supplier funded long term >4 weeks supplier…" at bounding box center [1426, 410] width 255 height 33
select select "supplier funded short term 1-3 weeks"
click at [1299, 427] on select "Select Enter the buyList type event supplier funded long term >4 weeks supplier…" at bounding box center [1426, 410] width 255 height 33
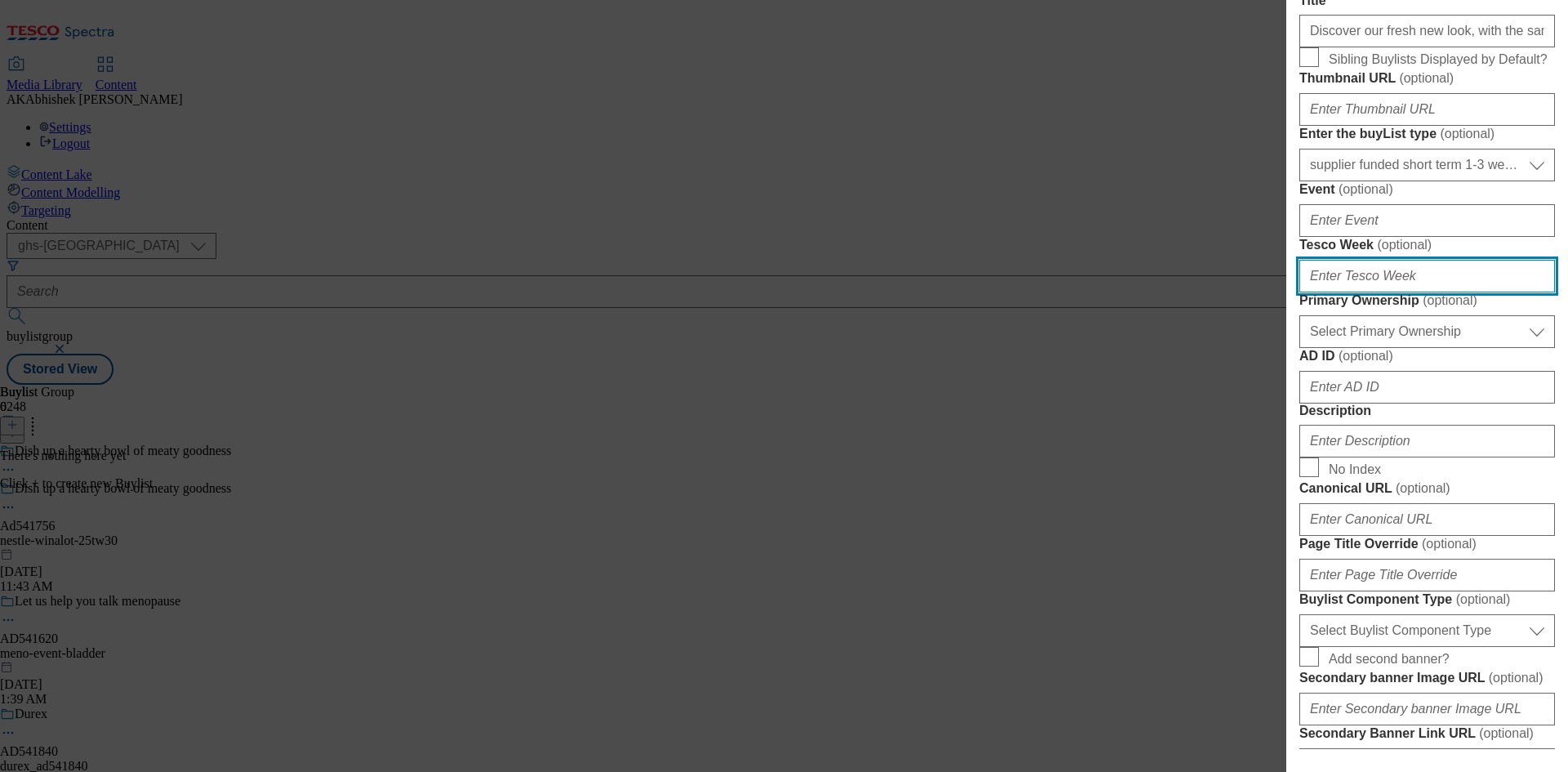
click at [1373, 292] on input "Tesco Week ( optional )" at bounding box center [1426, 277] width 255 height 33
type input "30"
click at [1401, 630] on form "Label Ad541756 Tracking Name DH_AD541756 Friendly Name nestle Buylist Lifespan …" at bounding box center [1426, 351] width 255 height 1147
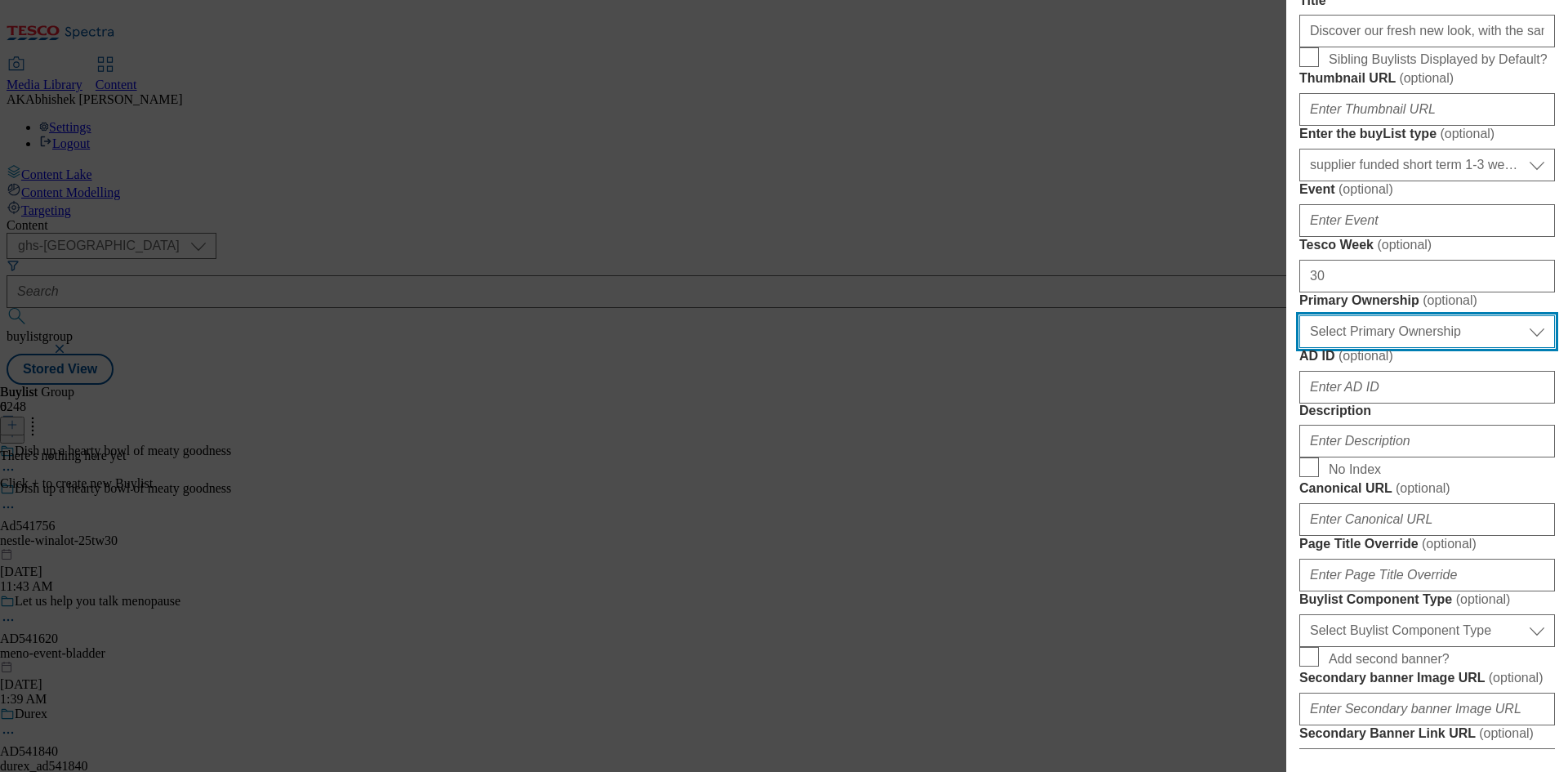
drag, startPoint x: 1386, startPoint y: 594, endPoint x: 1394, endPoint y: 596, distance: 8.2
click at [1386, 348] on select "Select Primary Ownership tesco dunnhumby" at bounding box center [1426, 332] width 255 height 33
select select "dunnhumby"
click at [1299, 348] on select "Select Primary Ownership tesco dunnhumby" at bounding box center [1426, 332] width 255 height 33
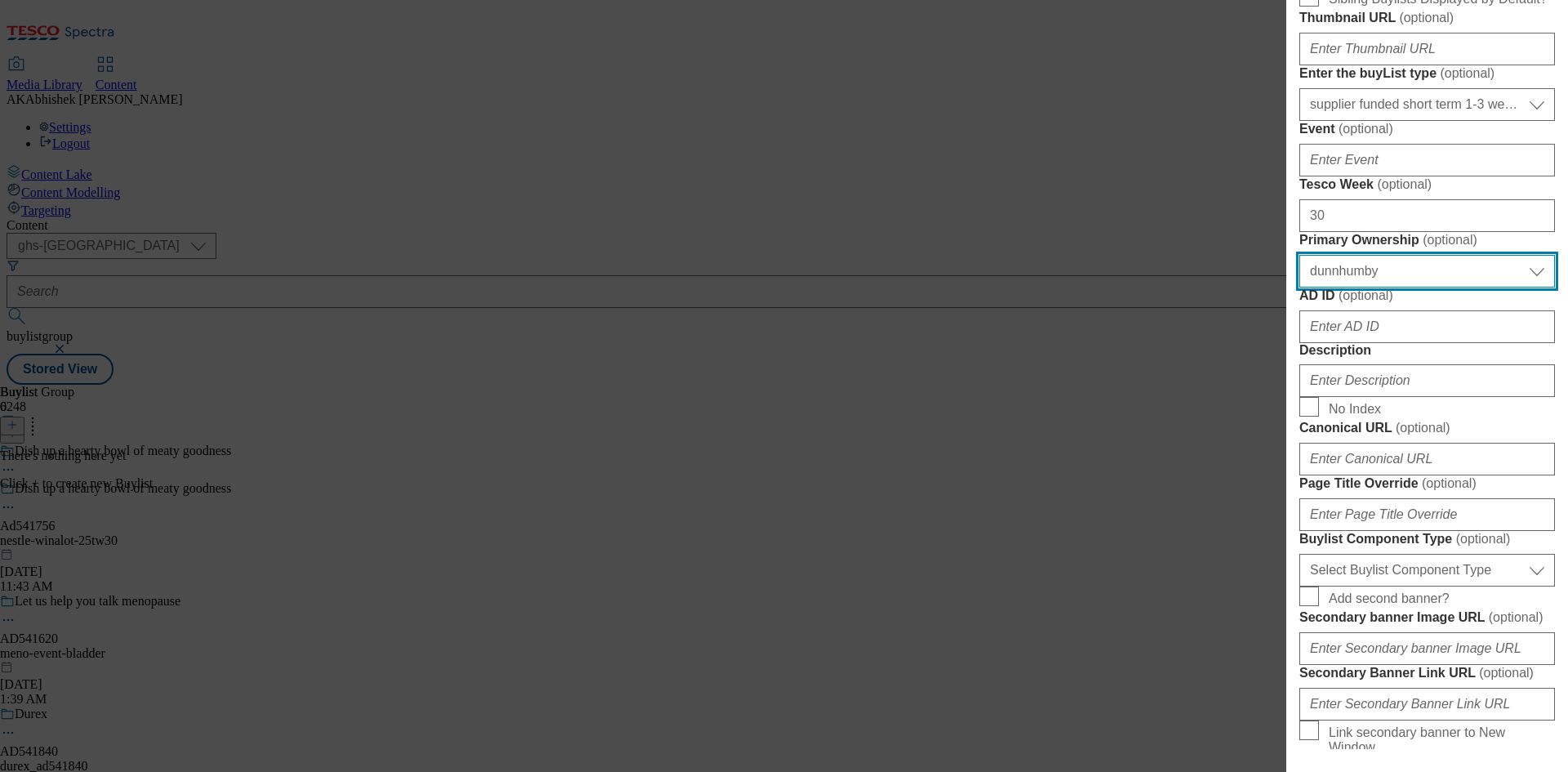
scroll to position [490, 0]
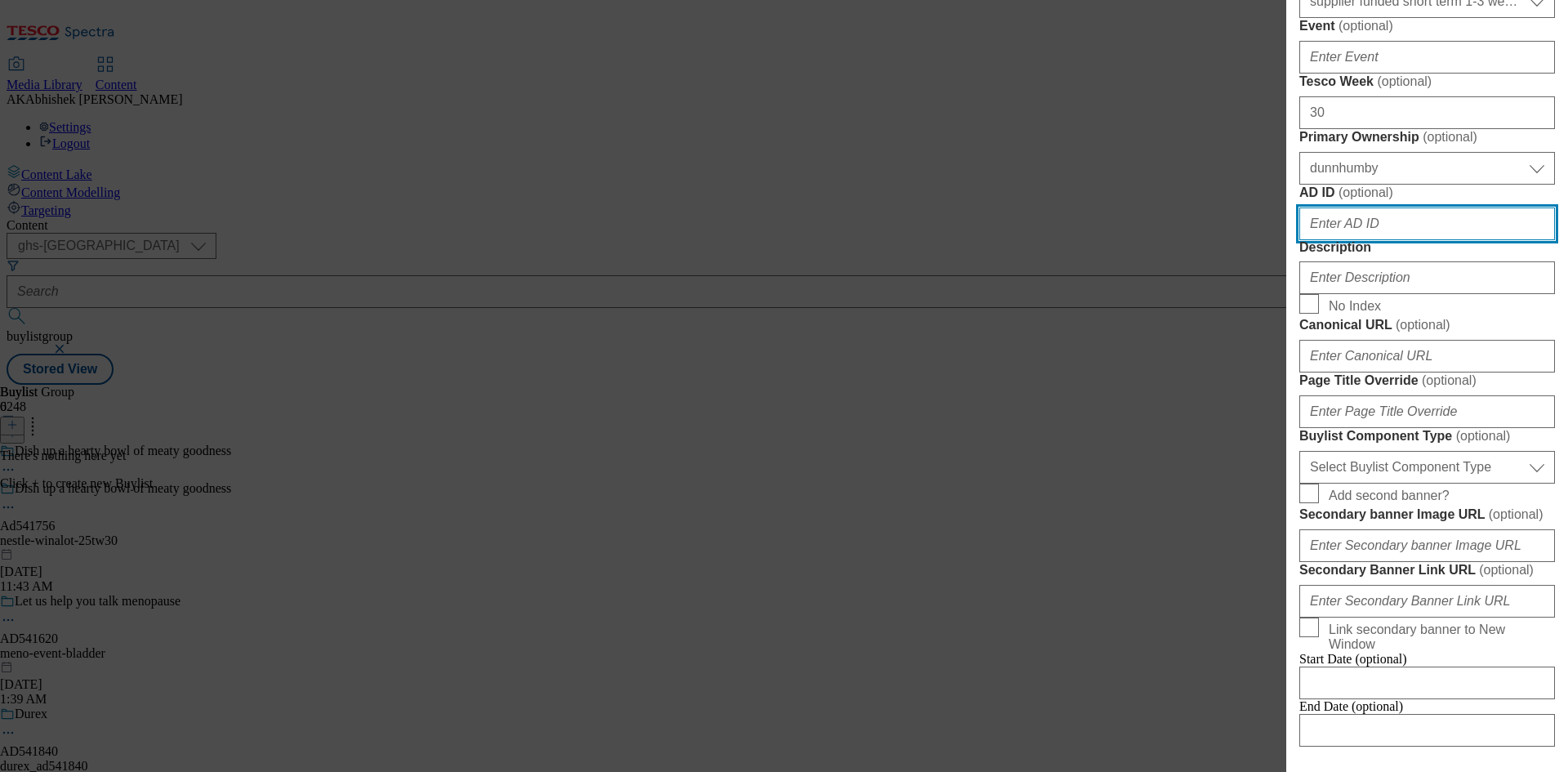
click at [1381, 240] on input "AD ID ( optional )" at bounding box center [1426, 224] width 255 height 33
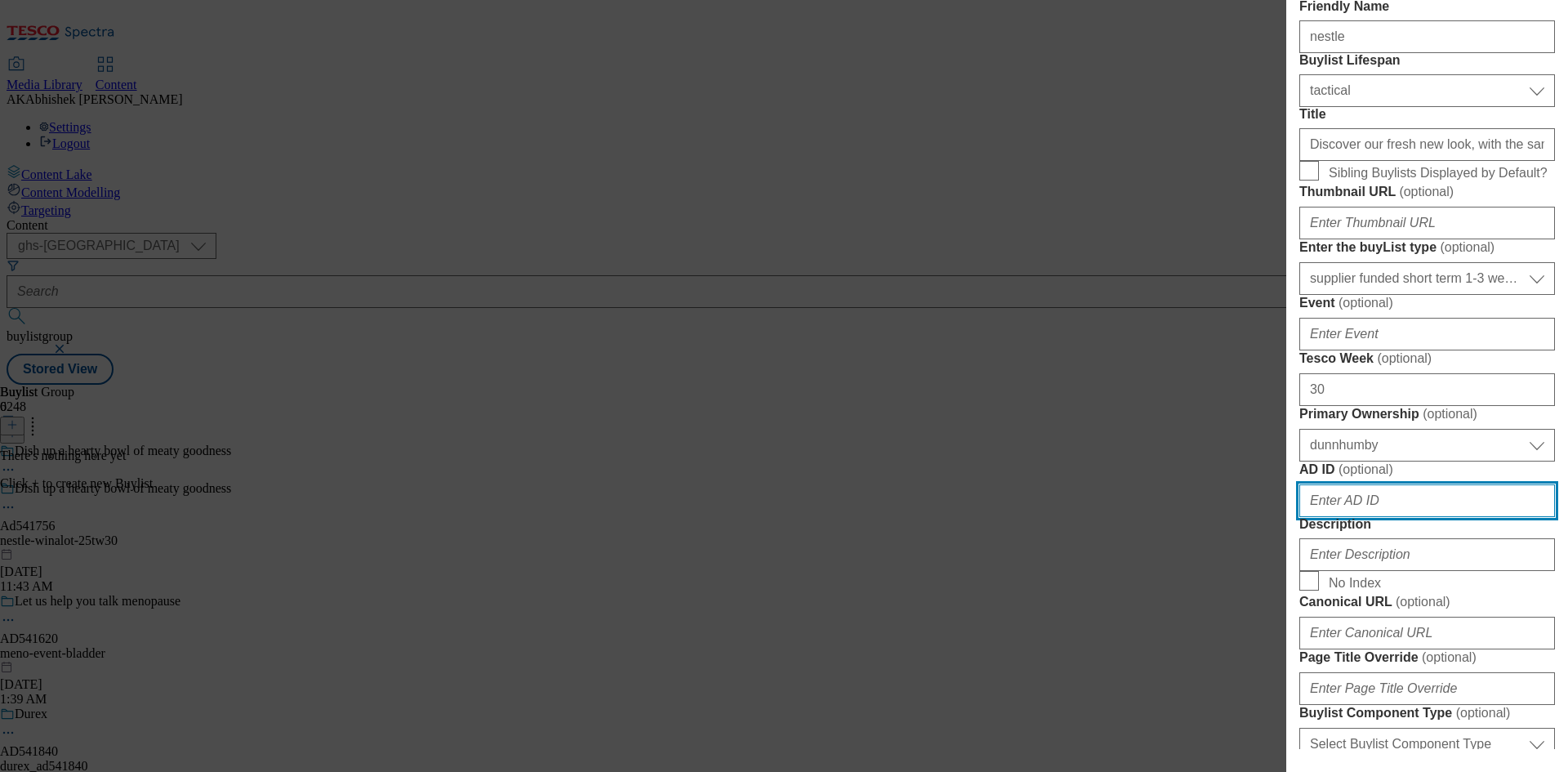
scroll to position [0, 0]
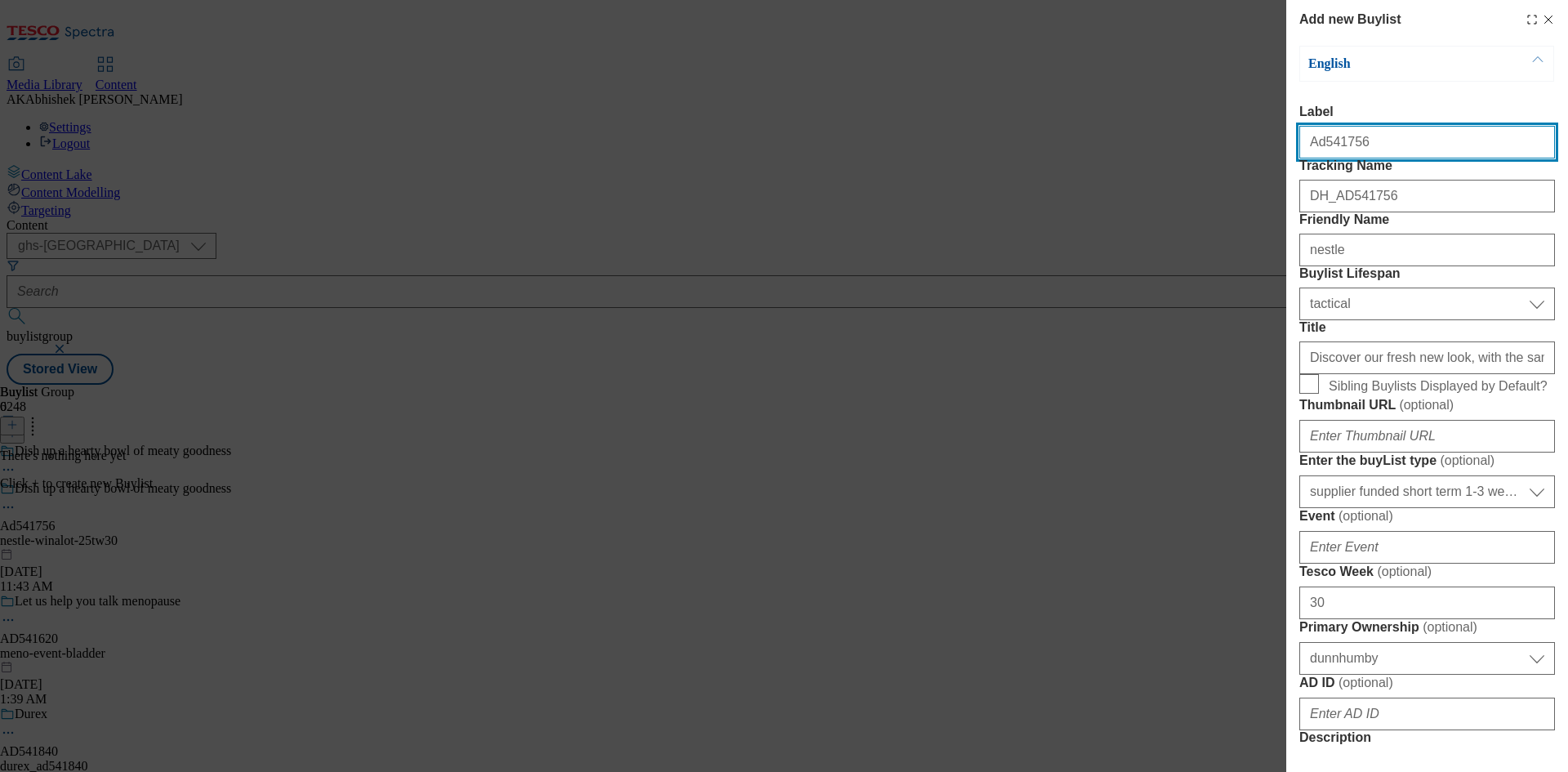
drag, startPoint x: 1319, startPoint y: 147, endPoint x: 1460, endPoint y: 157, distance: 141.4
click at [1460, 157] on input "Ad541756" at bounding box center [1426, 142] width 255 height 33
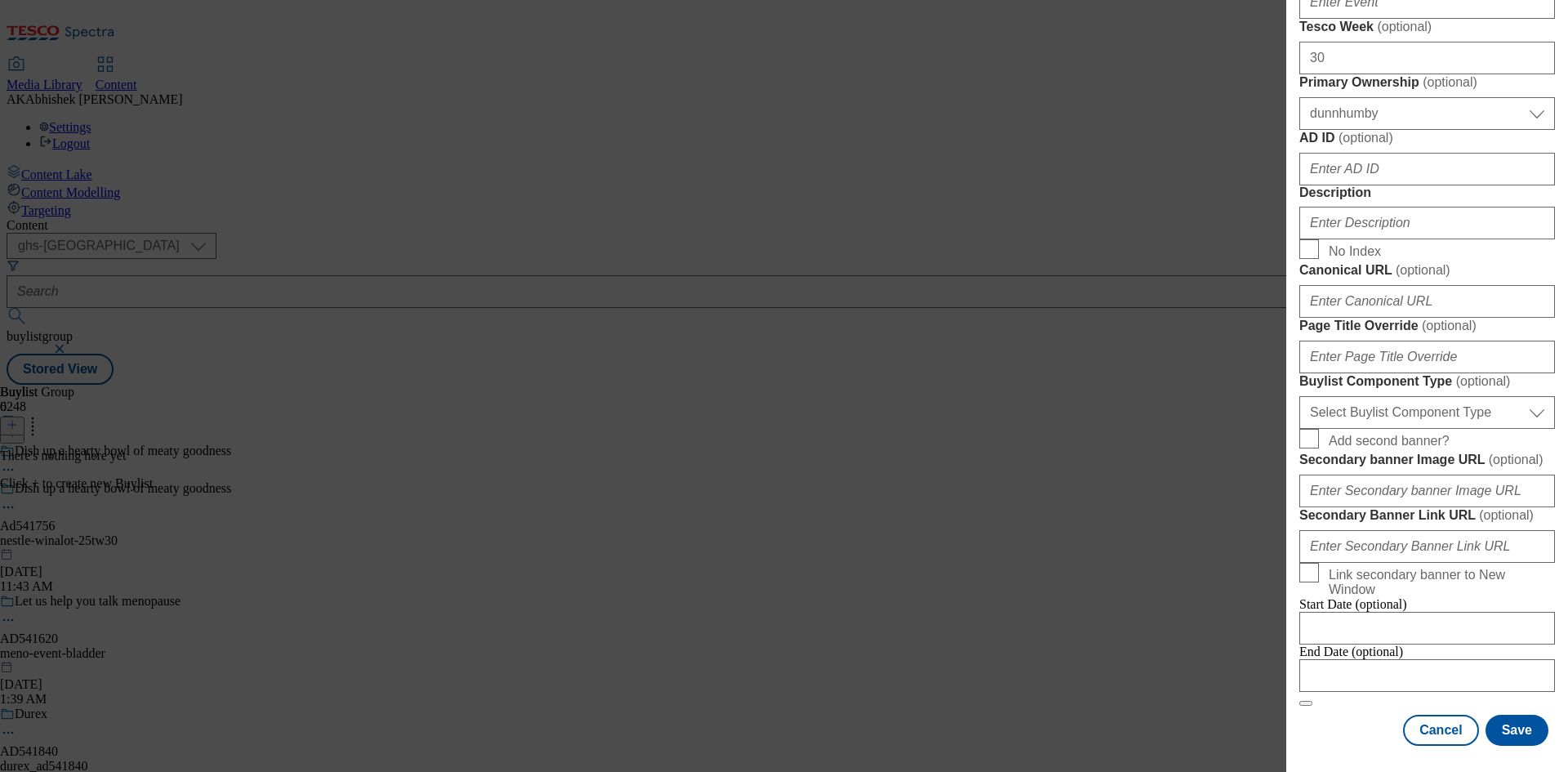
scroll to position [817, 0]
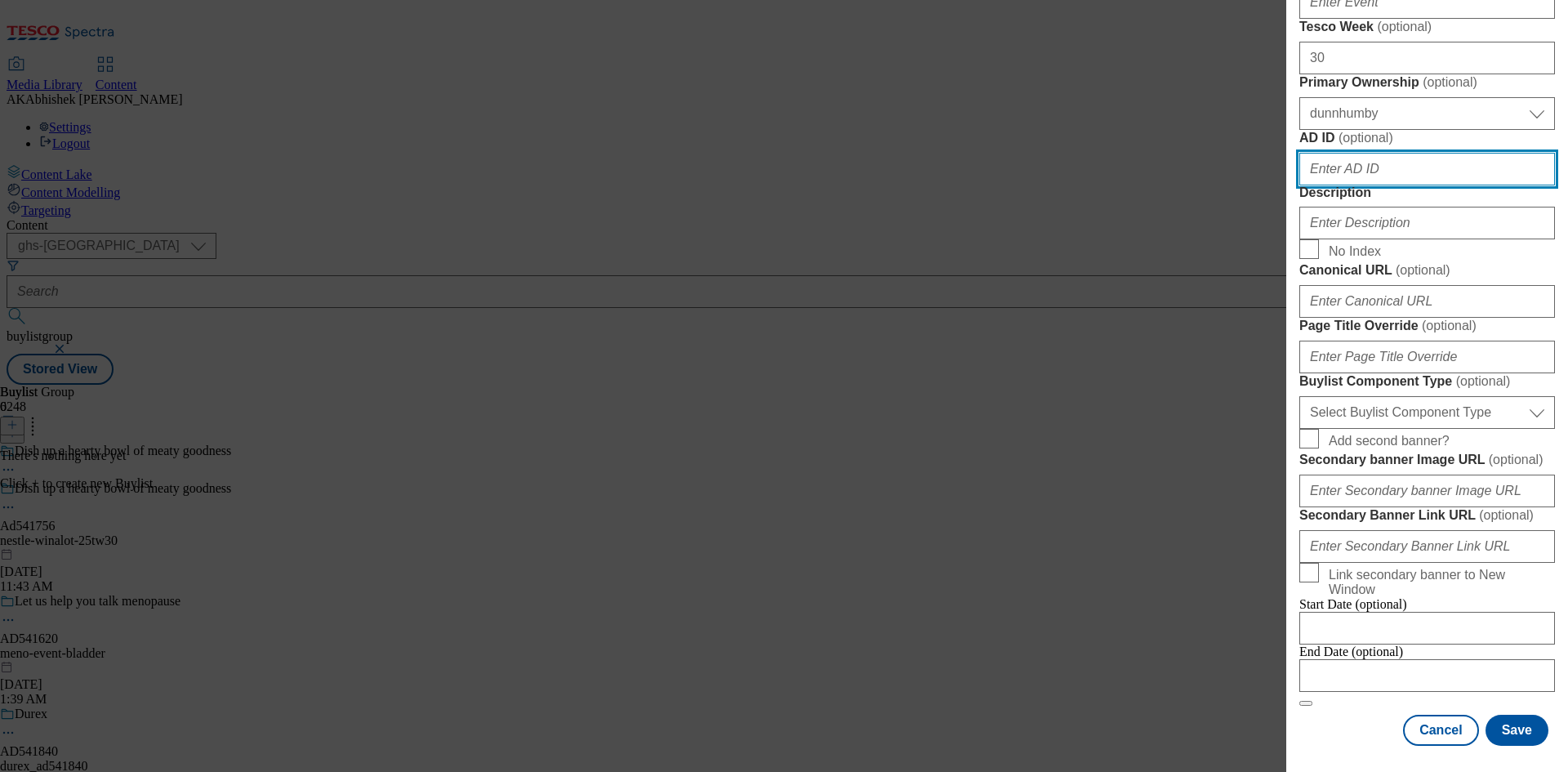
click at [1357, 185] on input "AD ID ( optional )" at bounding box center [1426, 169] width 255 height 33
paste input "541756"
type input "541756"
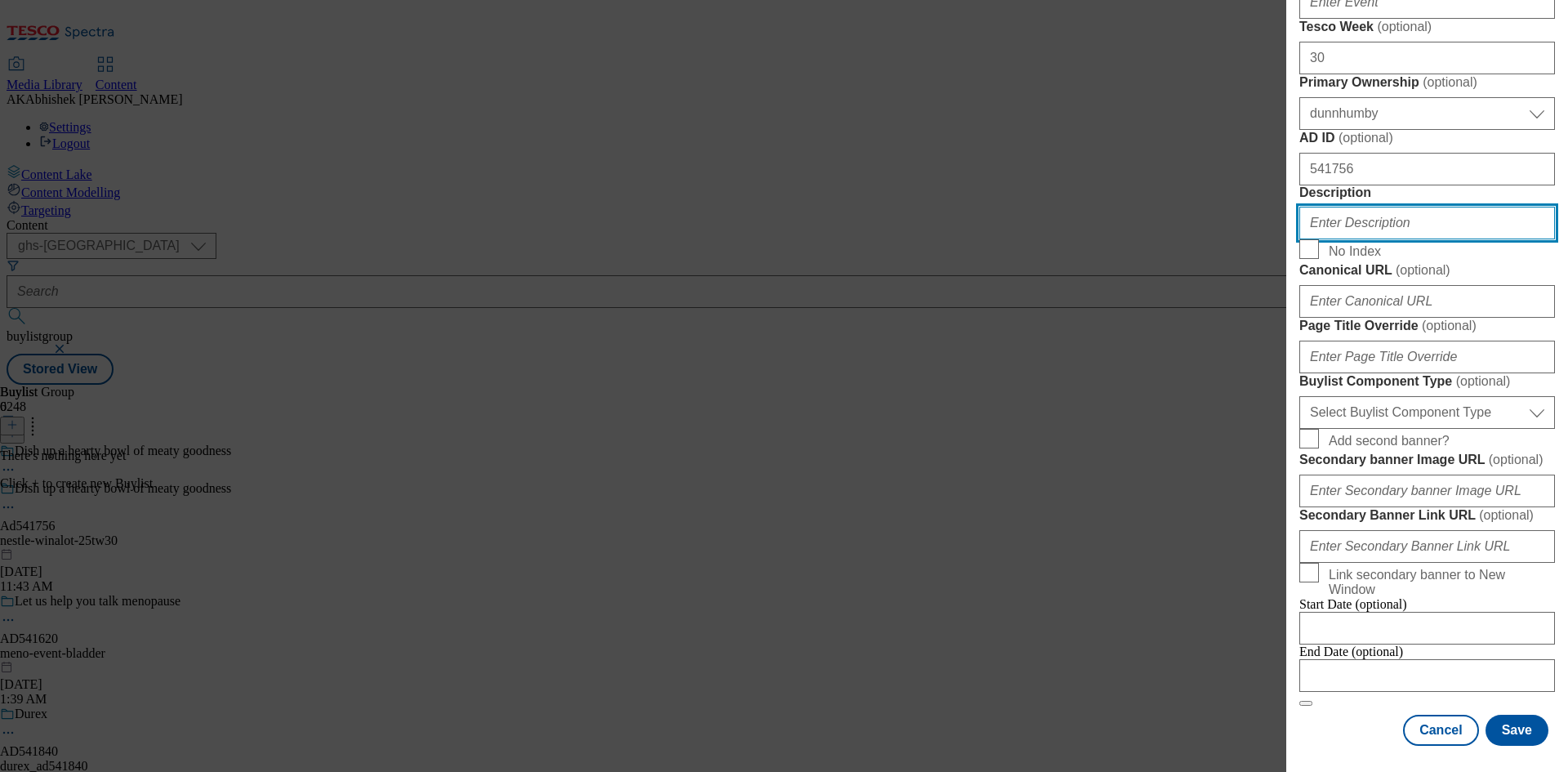
drag, startPoint x: 1352, startPoint y: 279, endPoint x: 1378, endPoint y: 285, distance: 26.7
click at [1353, 239] on input "Description" at bounding box center [1426, 223] width 255 height 33
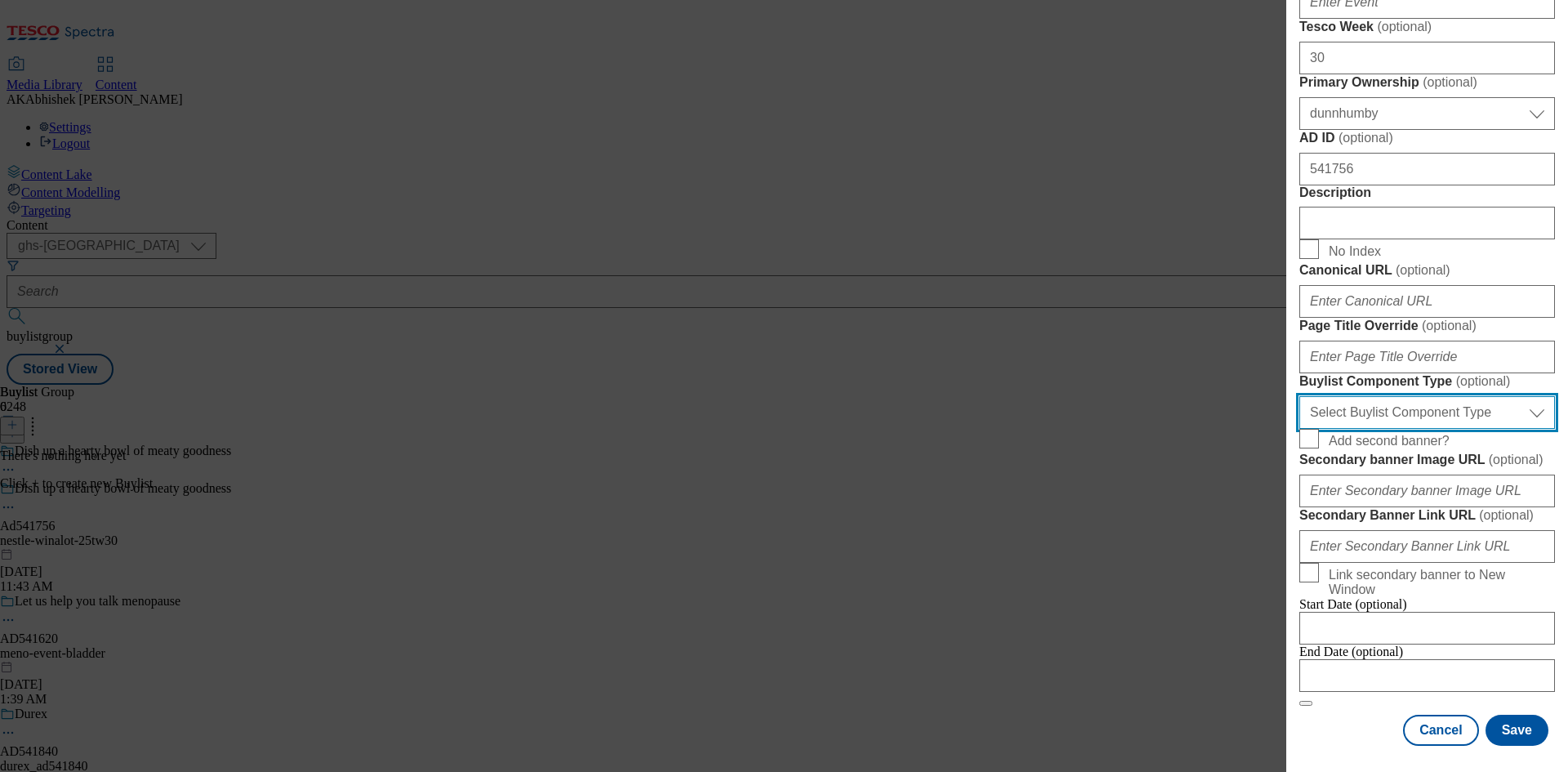
click at [1412, 397] on select "Select Buylist Component Type Banner Competition Header Meal" at bounding box center [1426, 413] width 255 height 33
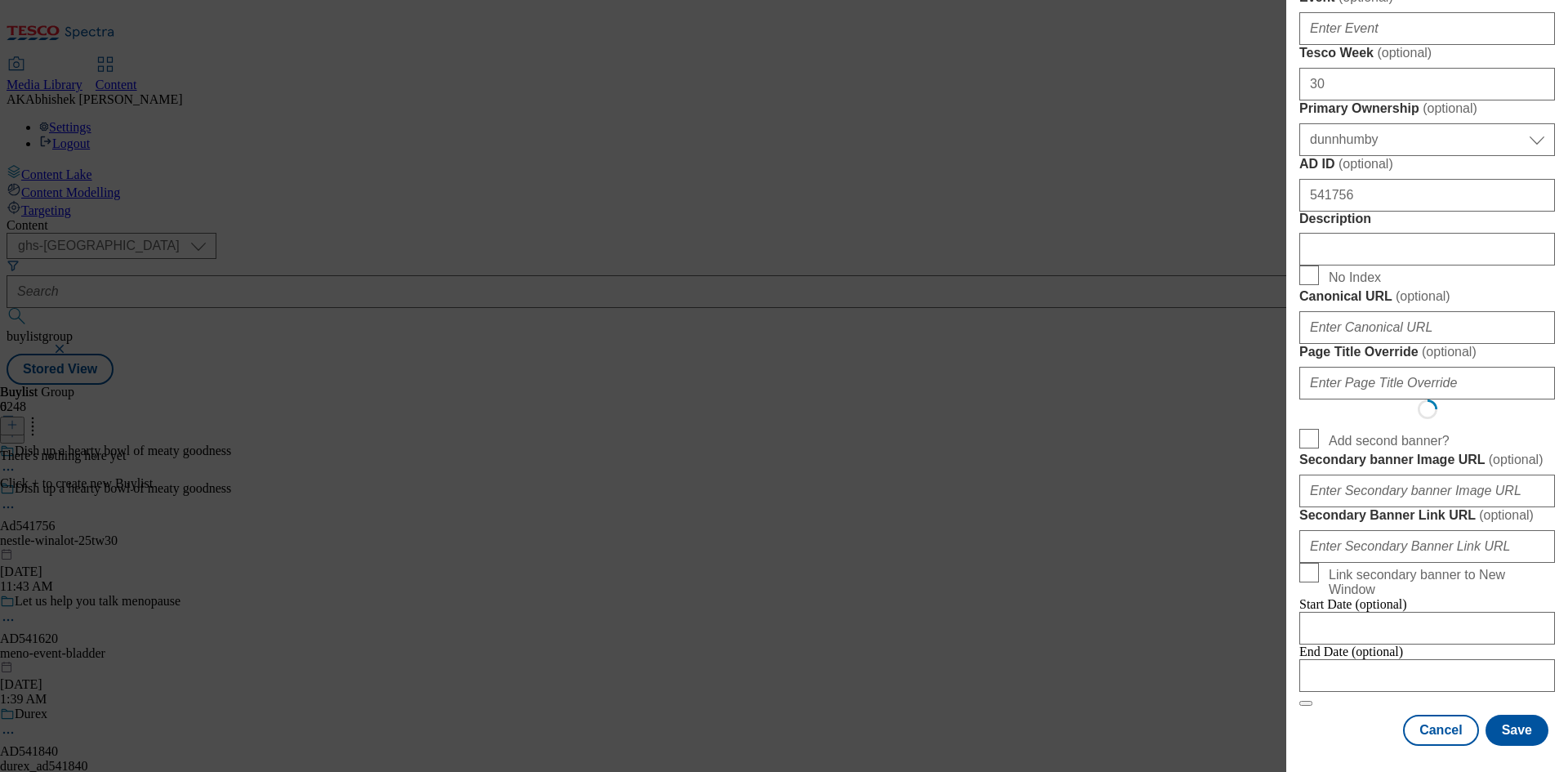
scroll to position [0, 0]
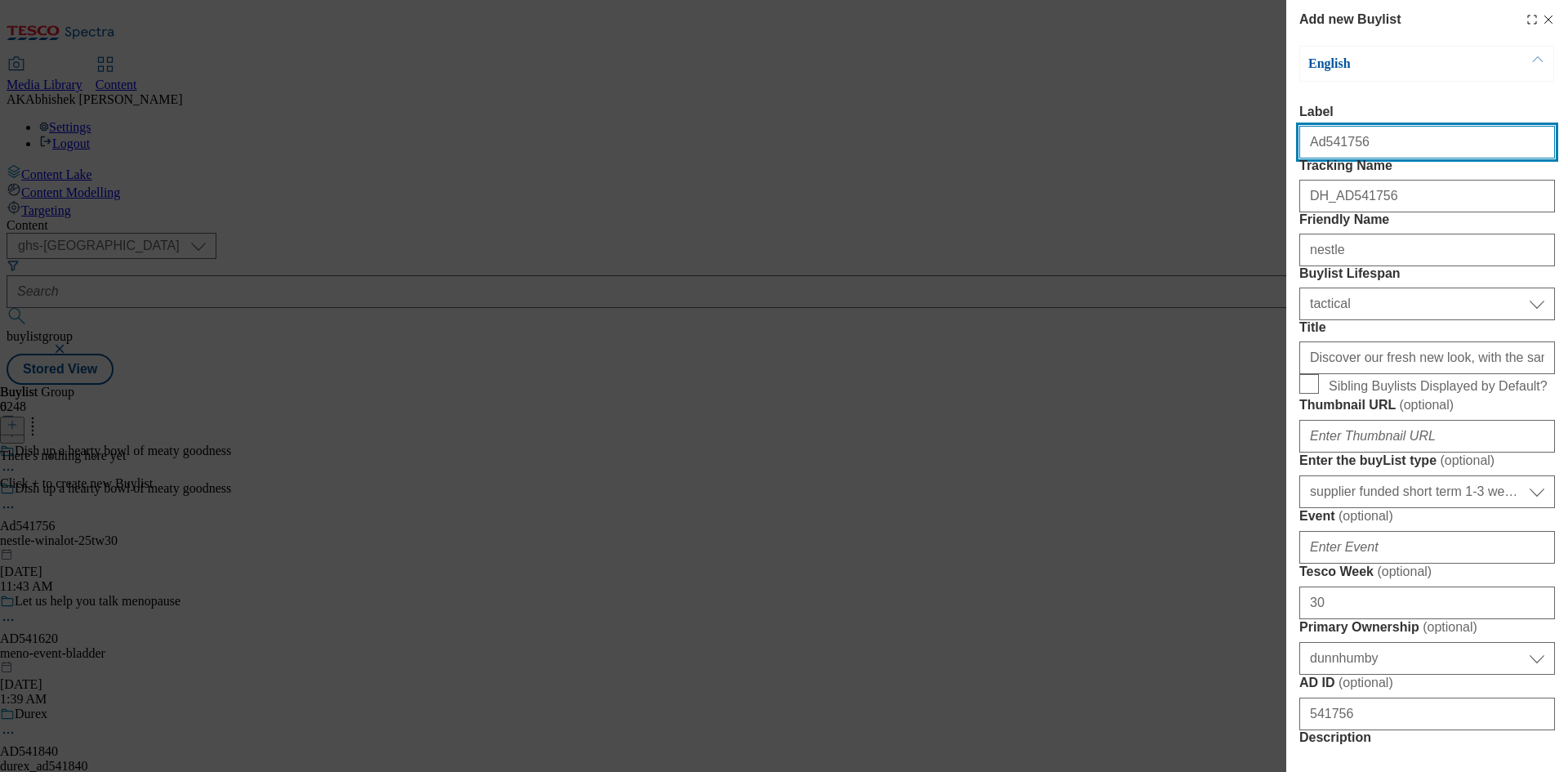
select select "Banner"
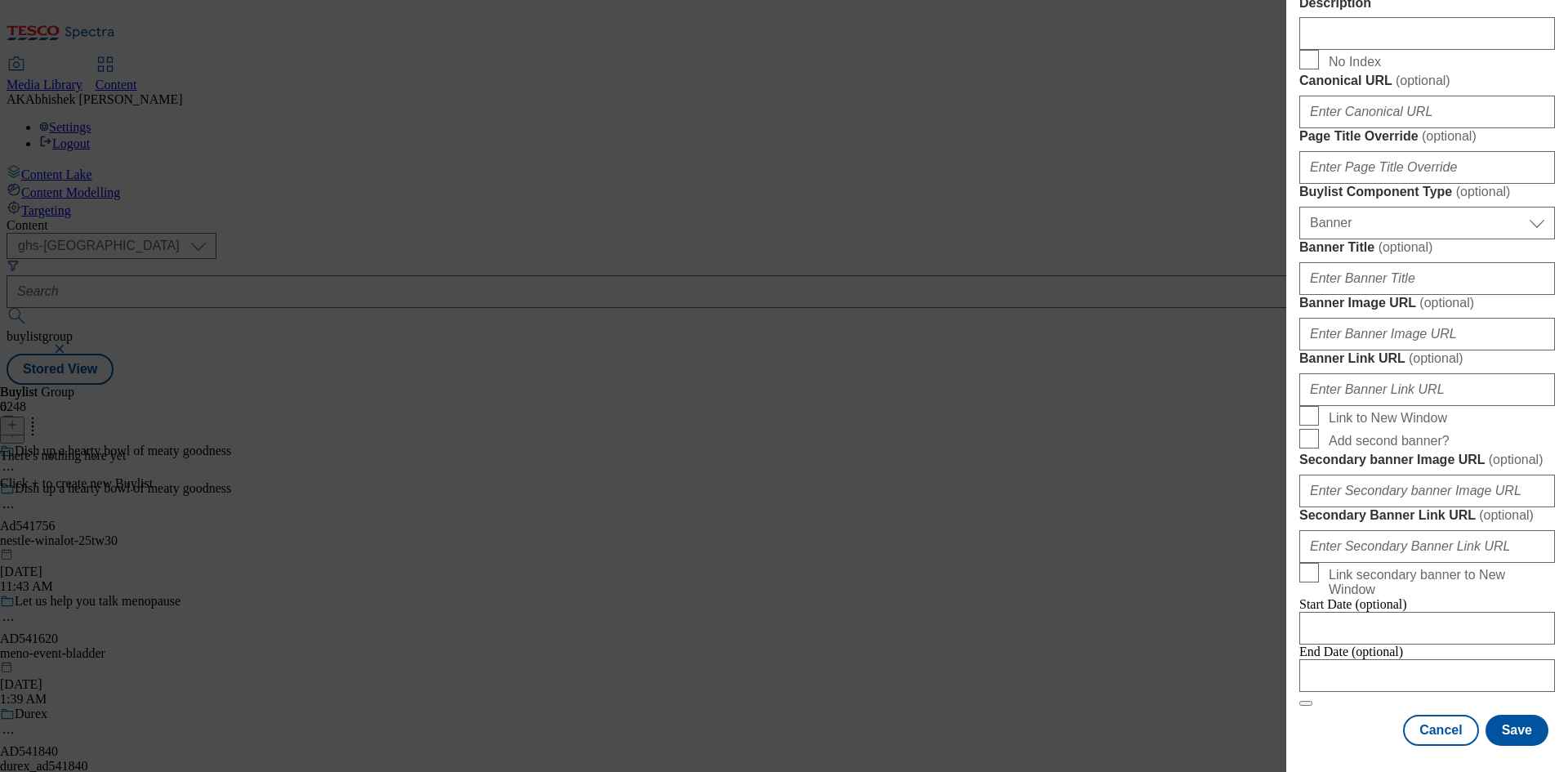
scroll to position [1432, 0]
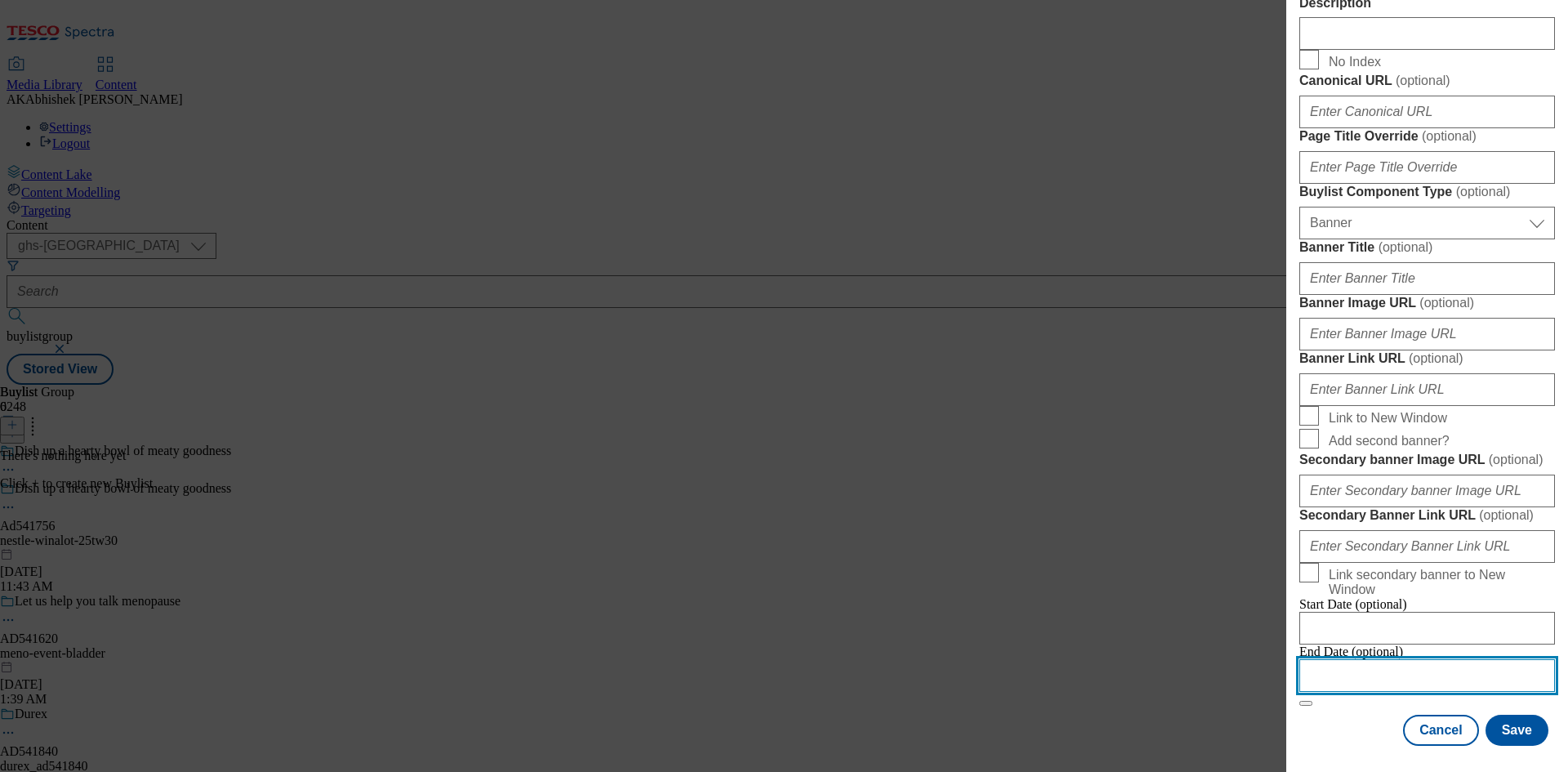
click at [1487, 661] on input "Modal" at bounding box center [1426, 676] width 255 height 33
select select "2025"
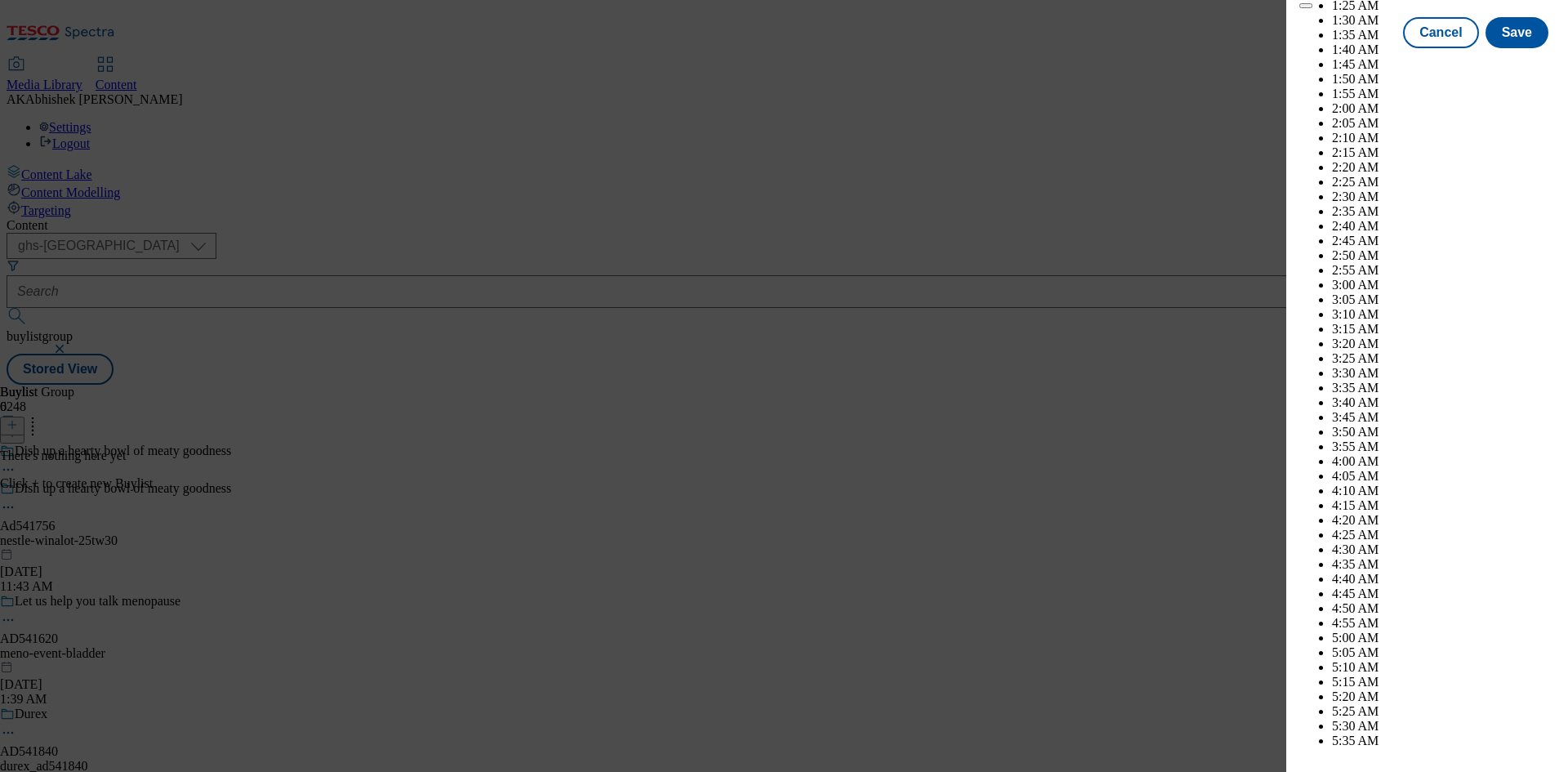
scroll to position [4246, 0]
select select "December"
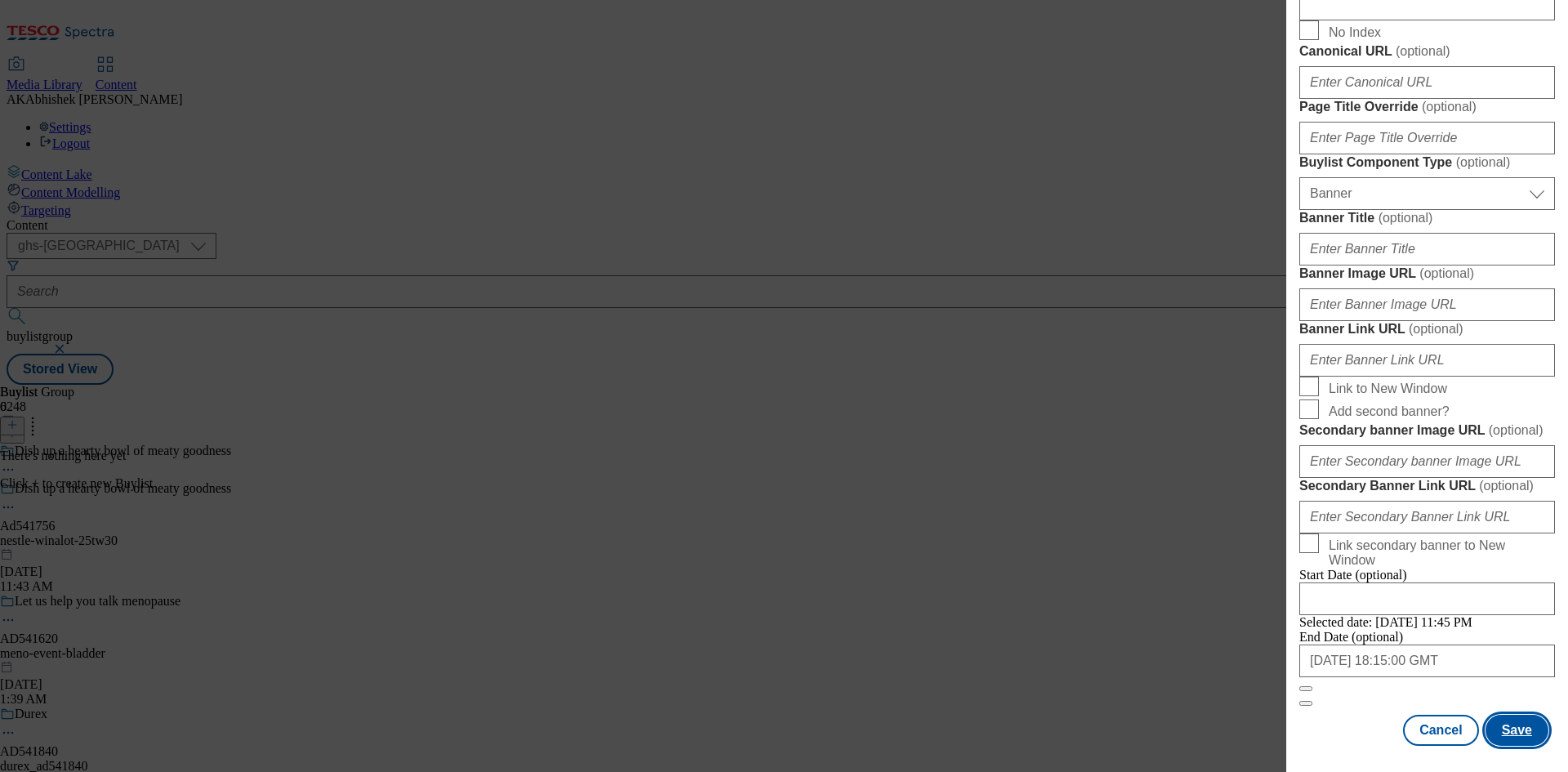
drag, startPoint x: 1507, startPoint y: 737, endPoint x: 1504, endPoint y: 728, distance: 9.5
click at [1507, 737] on button "Save" at bounding box center [1516, 730] width 63 height 31
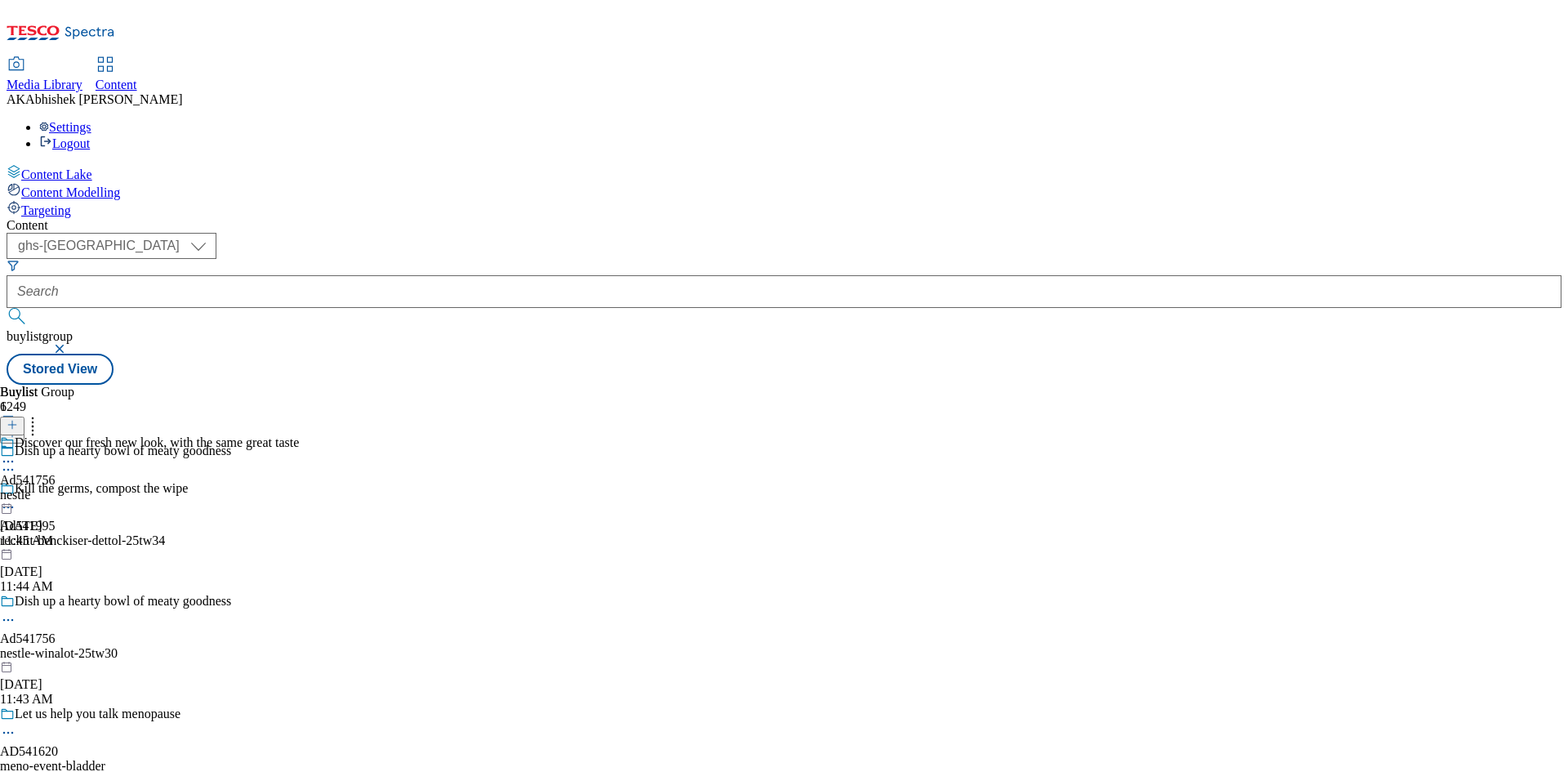
click at [16, 453] on icon at bounding box center [8, 462] width 16 height 16
click at [914, 385] on div "Buylist Group 6249 Dish up a hearty bowl of meaty goodness Kill the germs, comp…" at bounding box center [784, 385] width 1554 height 0
click at [298, 488] on div "nestle" at bounding box center [149, 495] width 298 height 15
click at [41, 414] on icon at bounding box center [33, 422] width 16 height 16
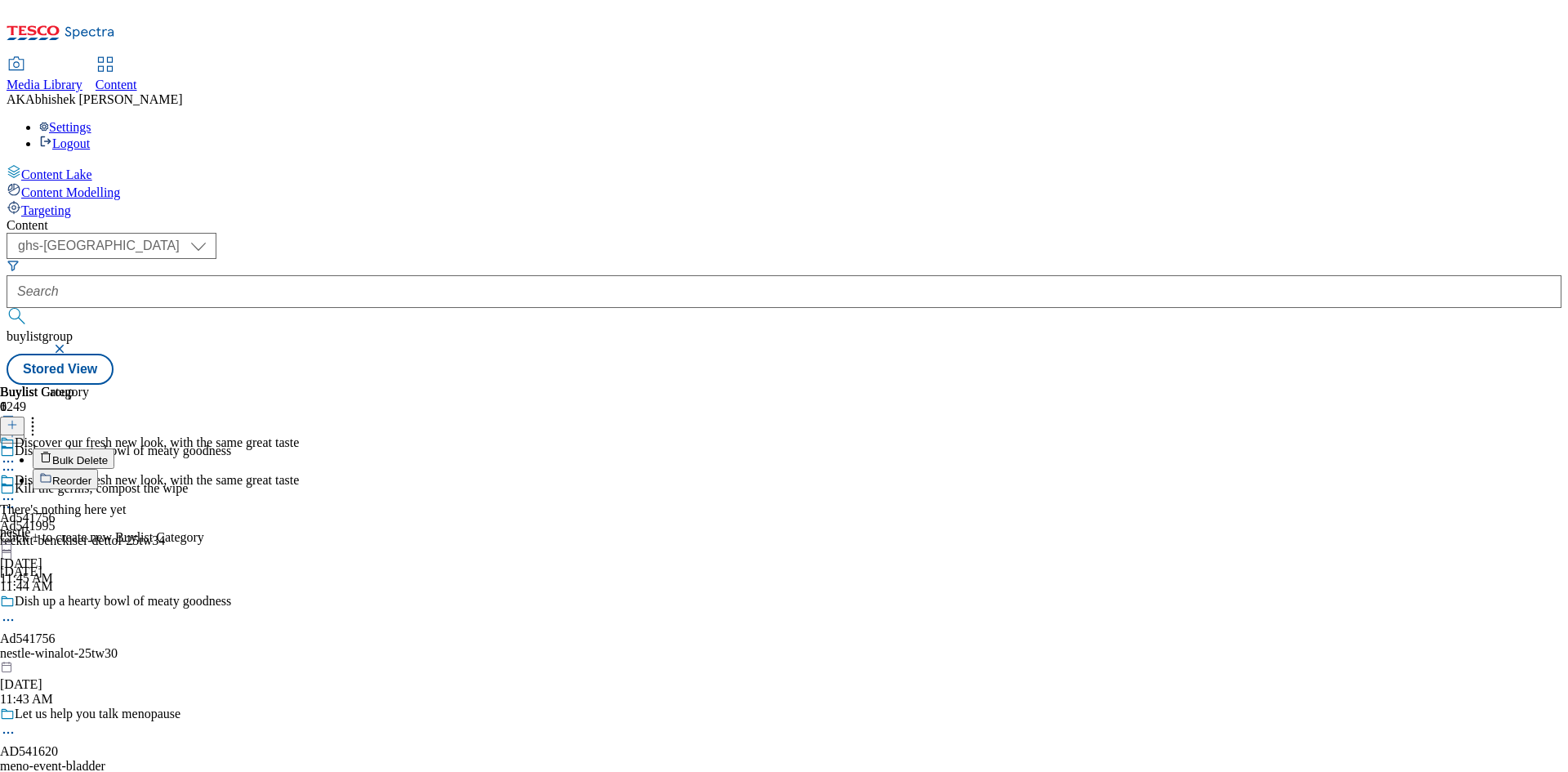
click at [18, 419] on icon at bounding box center [12, 425] width 11 height 11
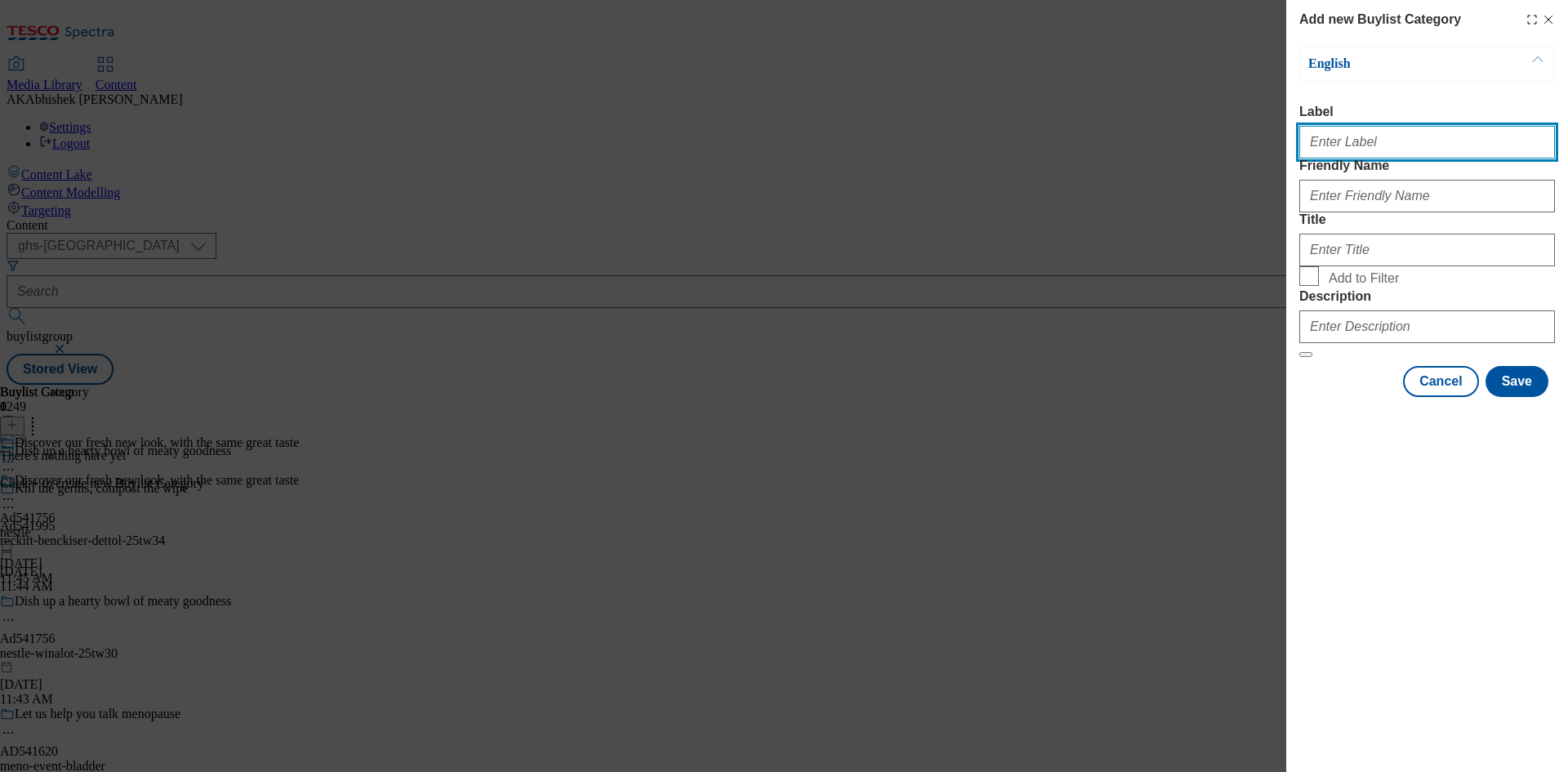
click at [1356, 151] on input "Label" at bounding box center [1426, 142] width 255 height 33
paste input "541756"
type input "Ad541756"
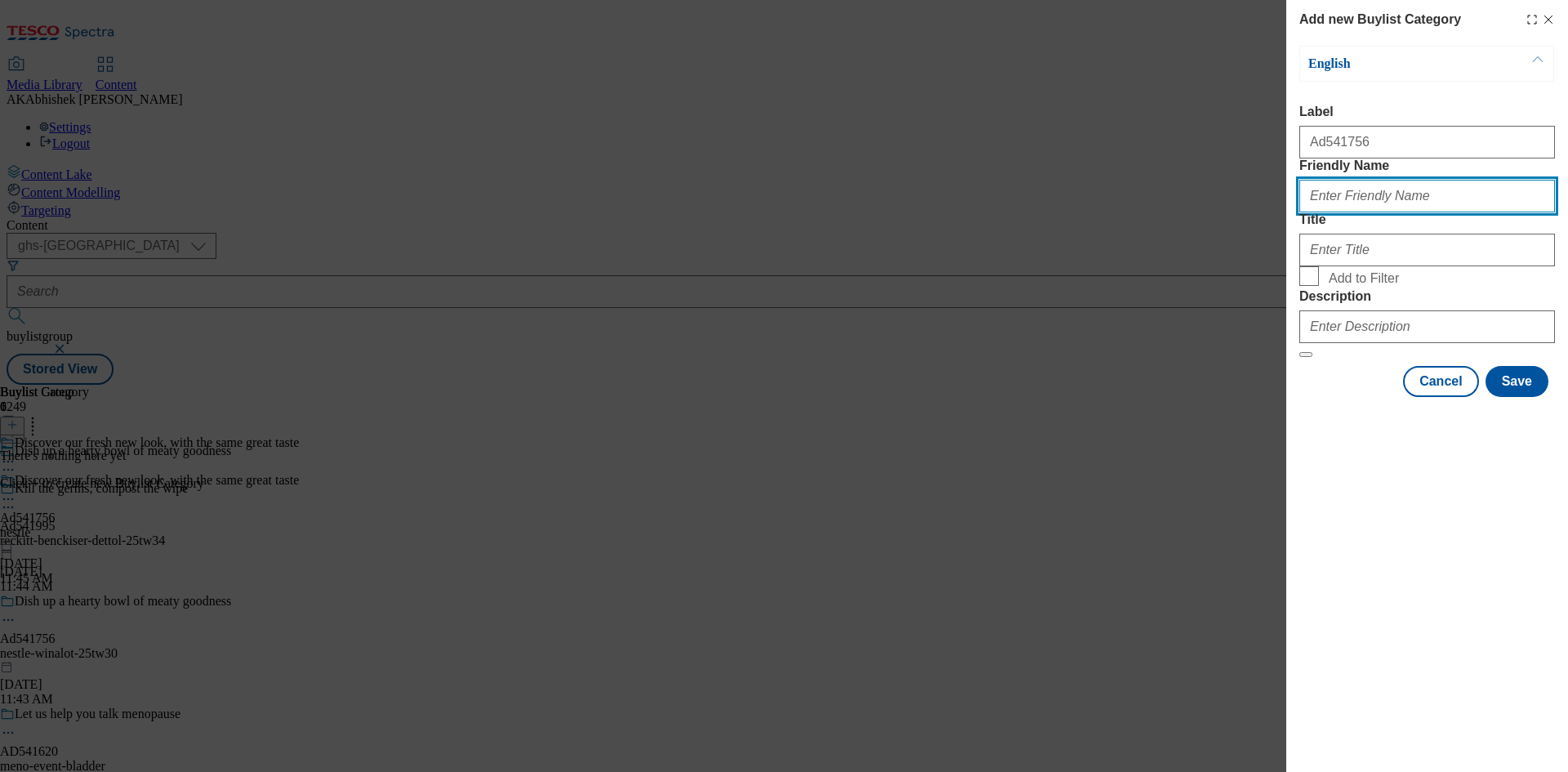
click at [1326, 212] on input "Friendly Name" at bounding box center [1426, 196] width 255 height 33
paste input "nestle-winalot"
type input "nestle-winalot"
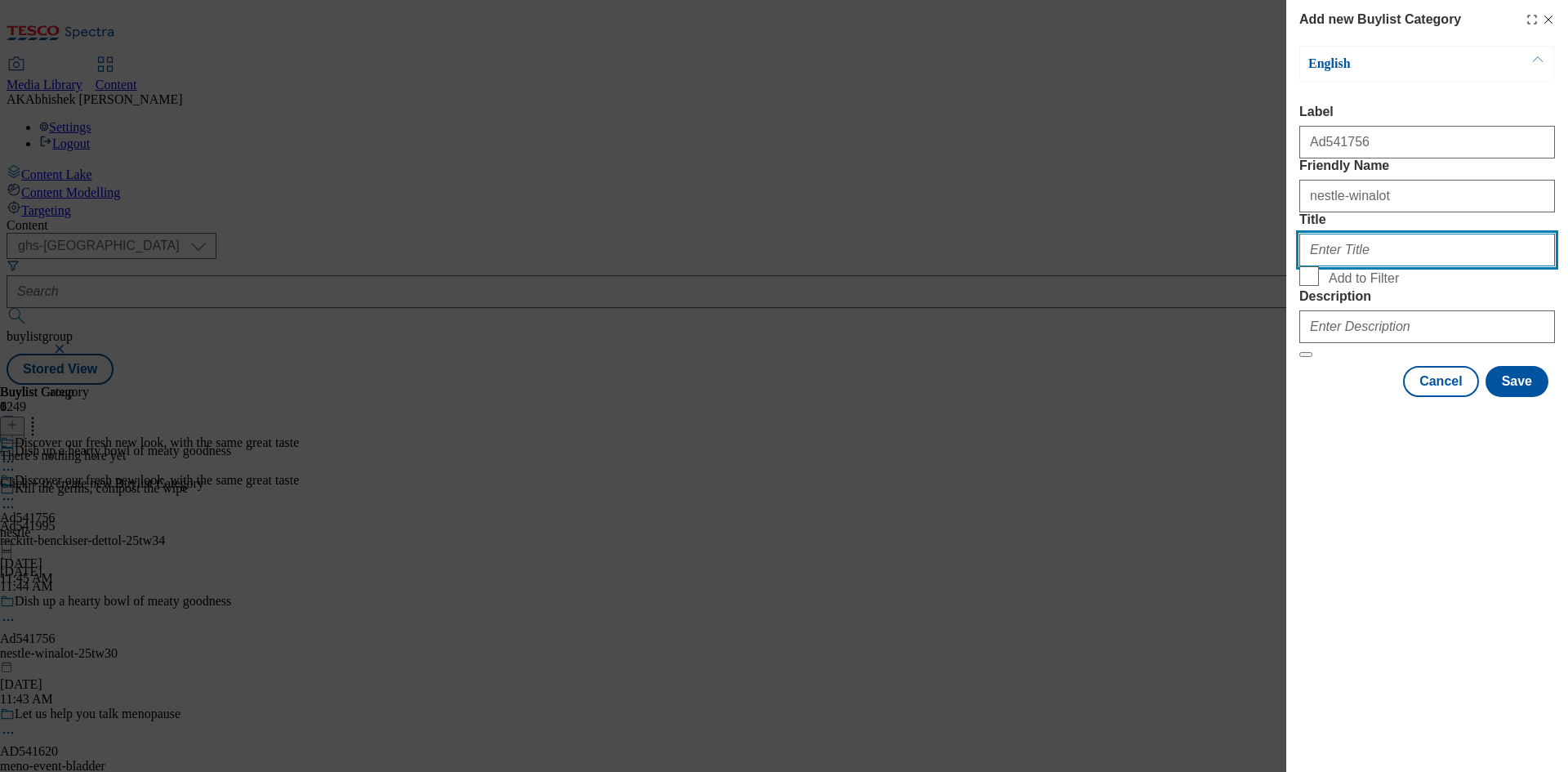
click at [1417, 266] on input "Title" at bounding box center [1426, 250] width 255 height 33
paste input "Nestle"
type input "Nestle"
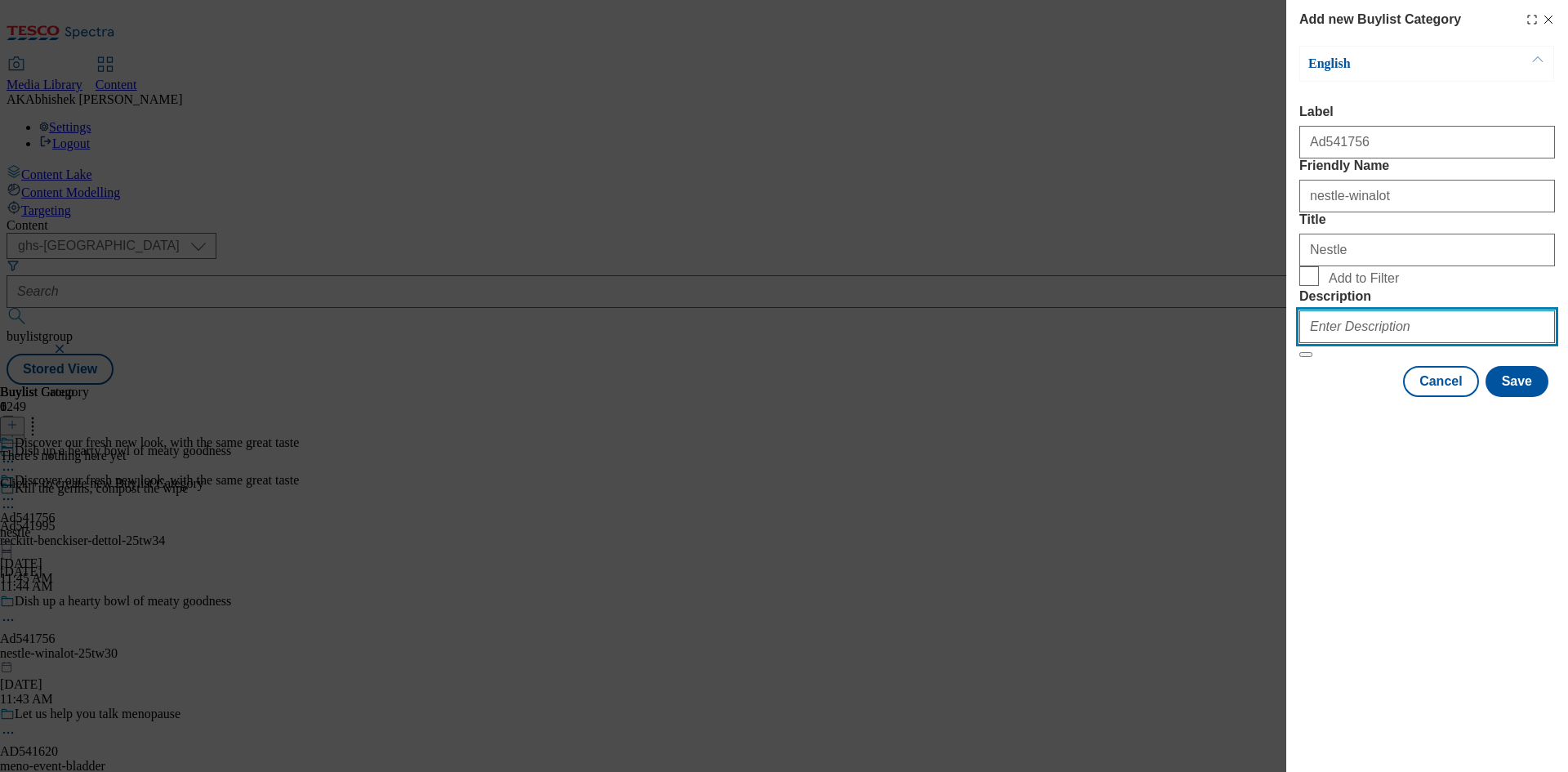
click at [1399, 343] on input "Description" at bounding box center [1426, 327] width 255 height 33
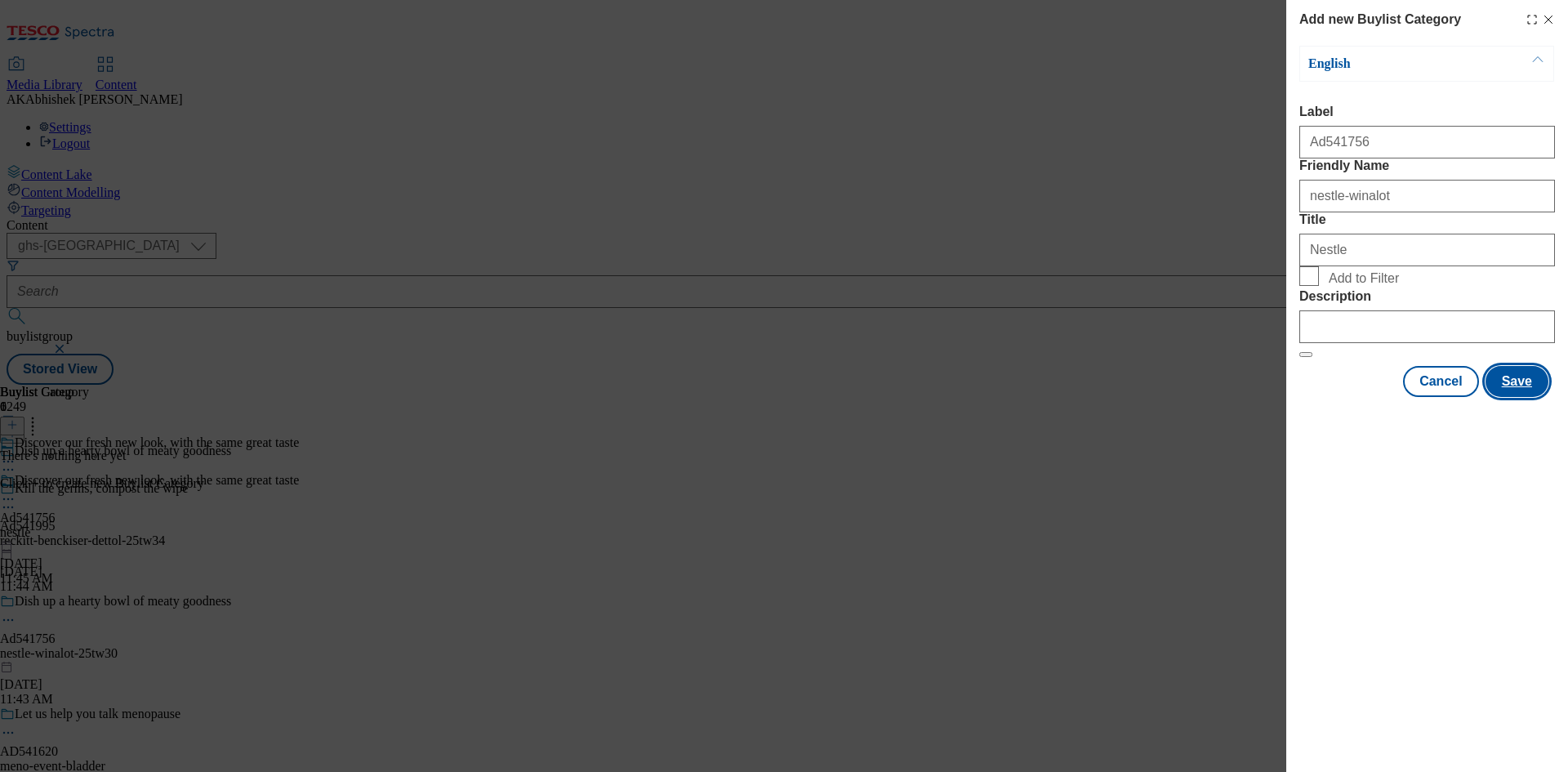
click at [1518, 397] on button "Save" at bounding box center [1516, 382] width 63 height 31
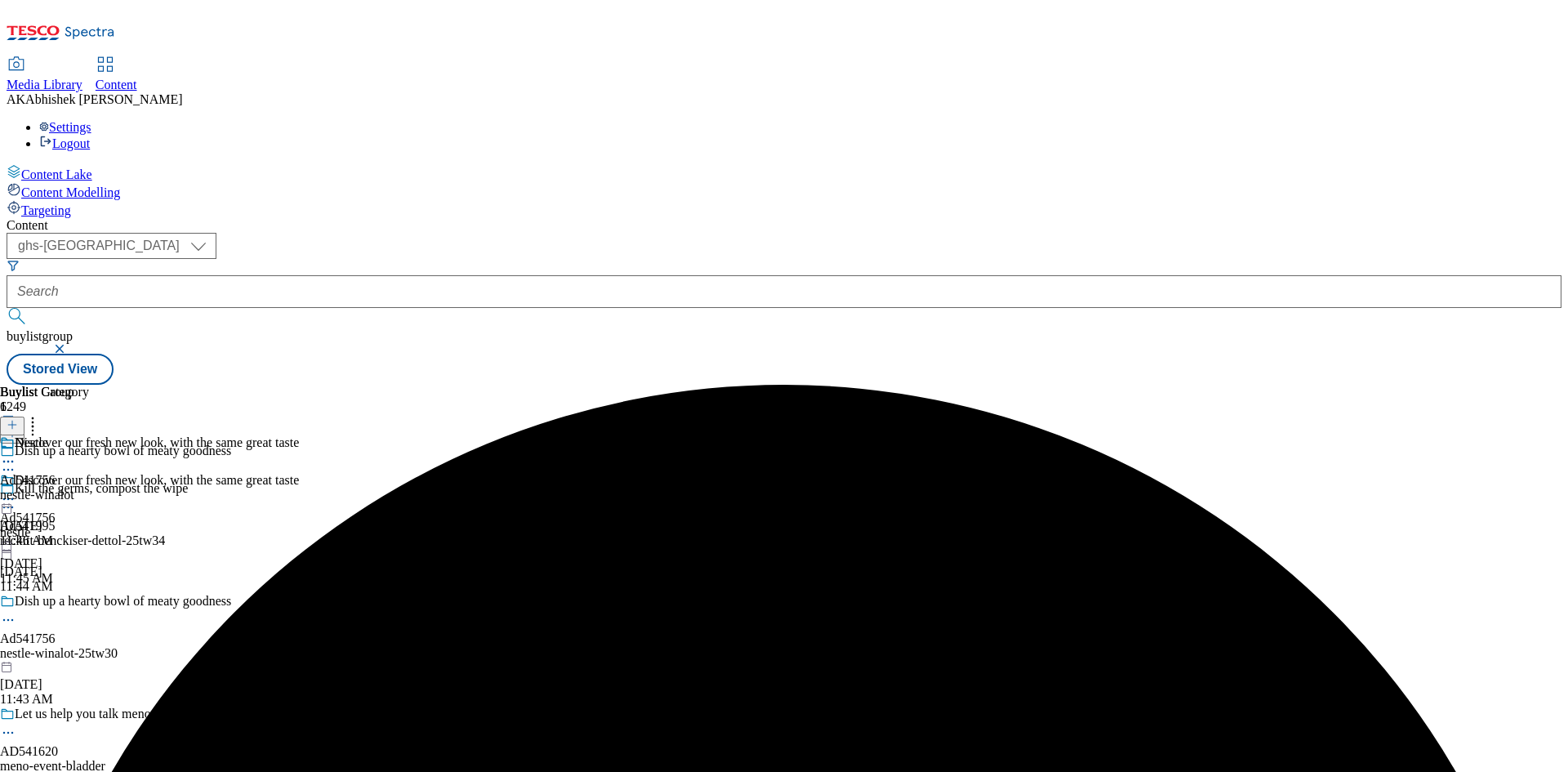
click at [89, 435] on div "Nestle Ad541756 nestle-winalot Sep 16, 2025 11:46 AM" at bounding box center [44, 491] width 89 height 113
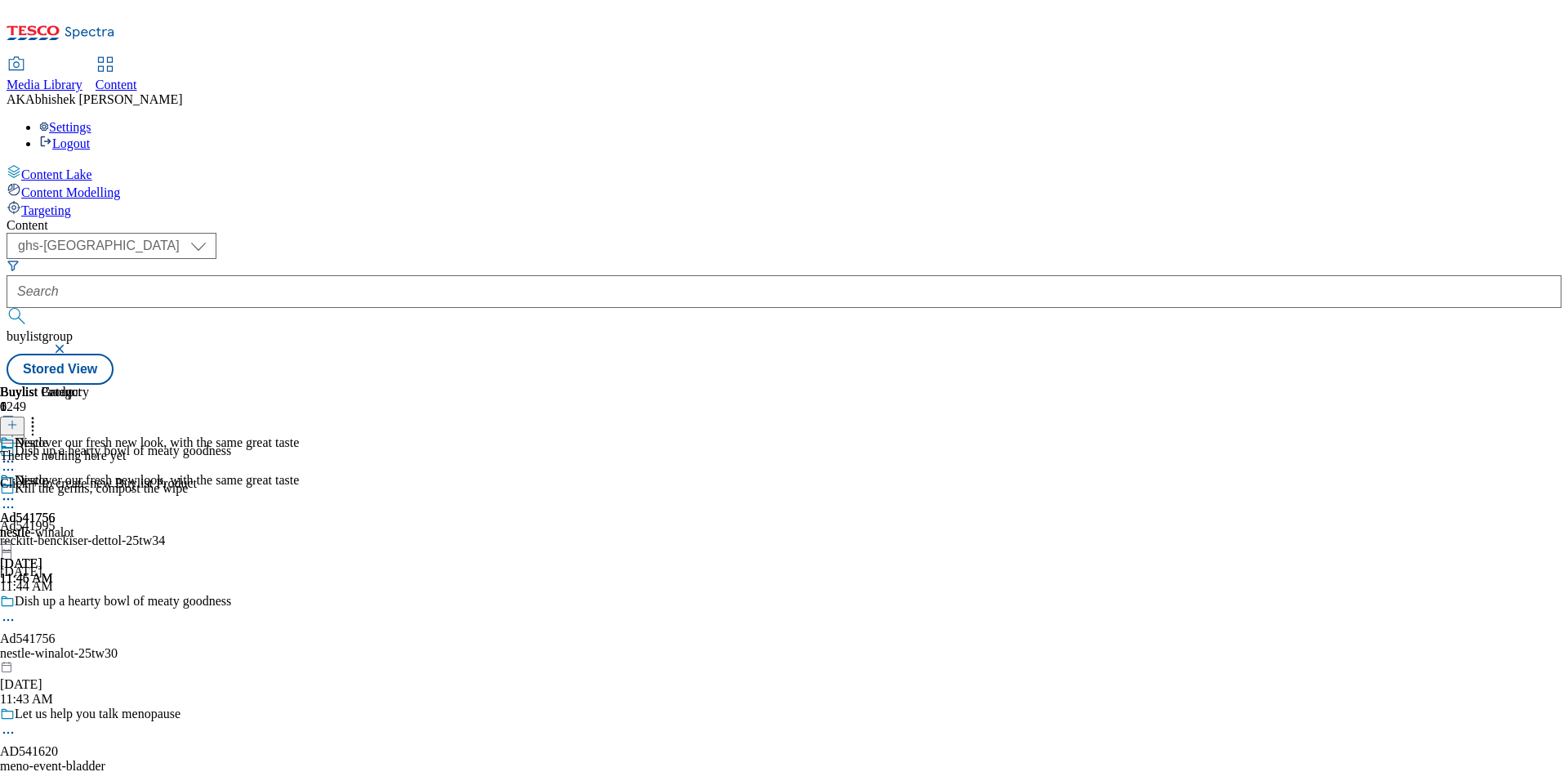
click at [18, 419] on icon at bounding box center [12, 425] width 11 height 11
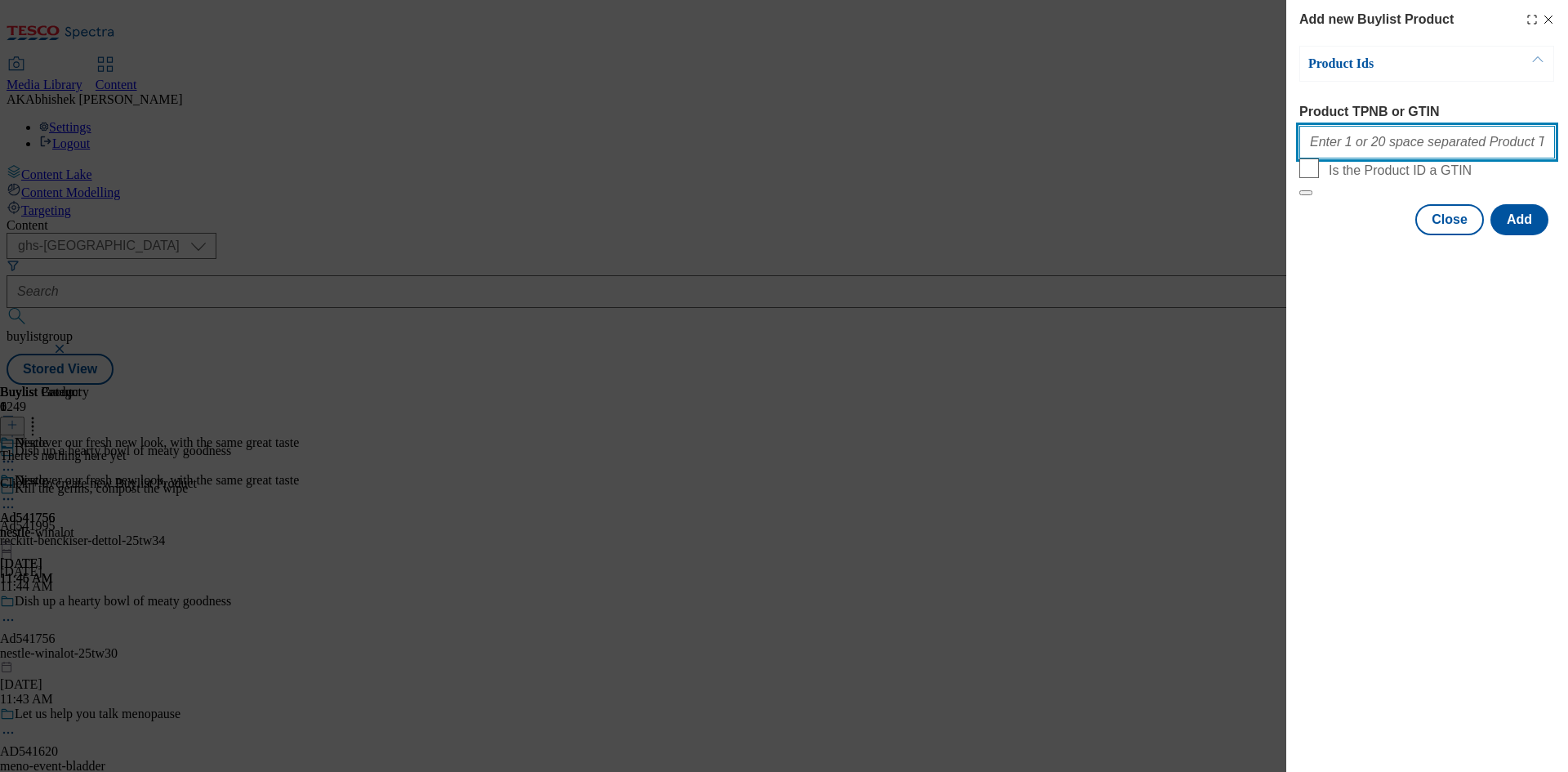
click at [1385, 151] on input "Product TPNB or GTIN" at bounding box center [1426, 142] width 255 height 33
paste input "93279260 89262772 91570349"
type input "93279260 89262772 91570349"
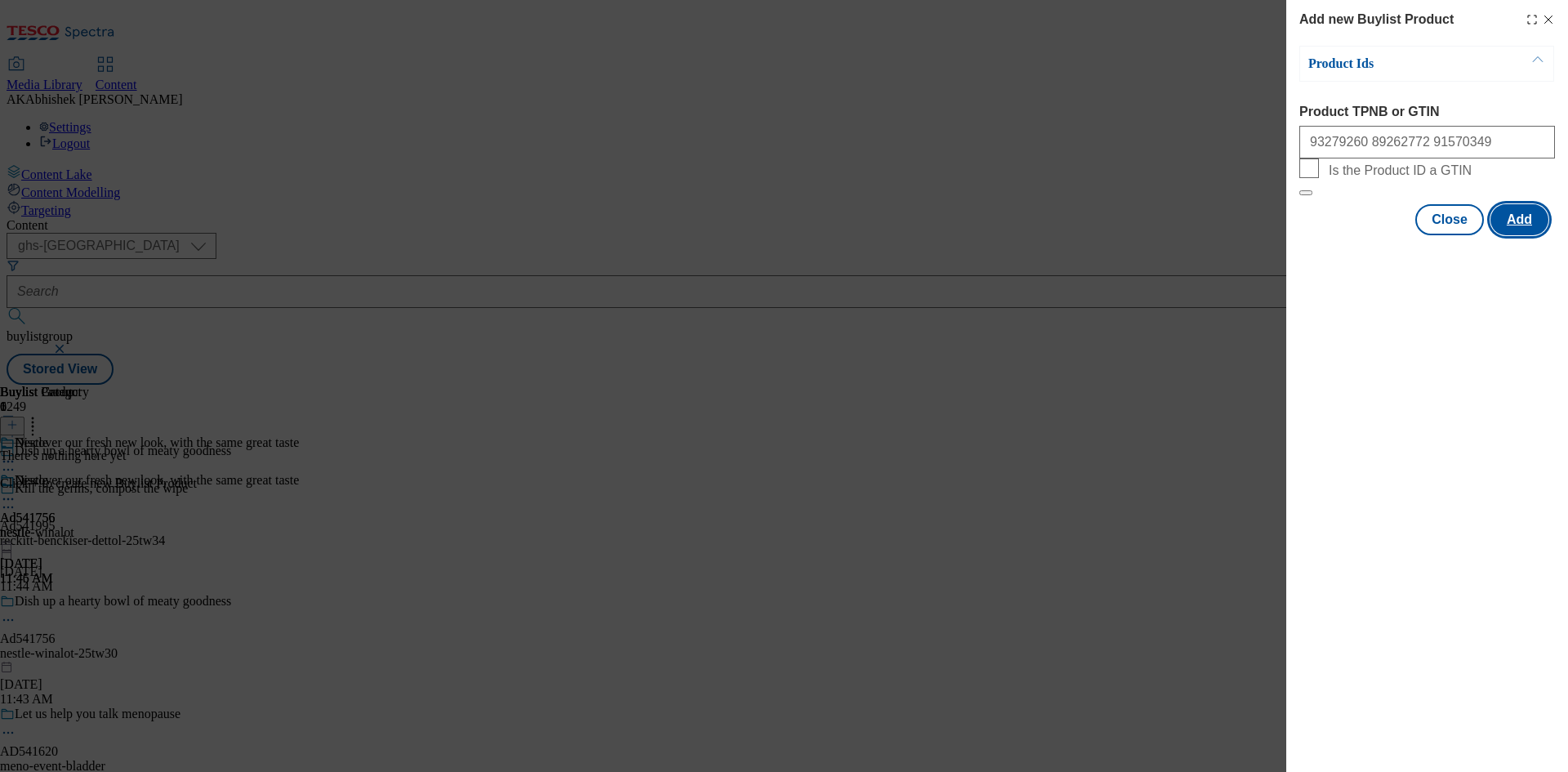
click at [1519, 235] on button "Add" at bounding box center [1519, 220] width 58 height 31
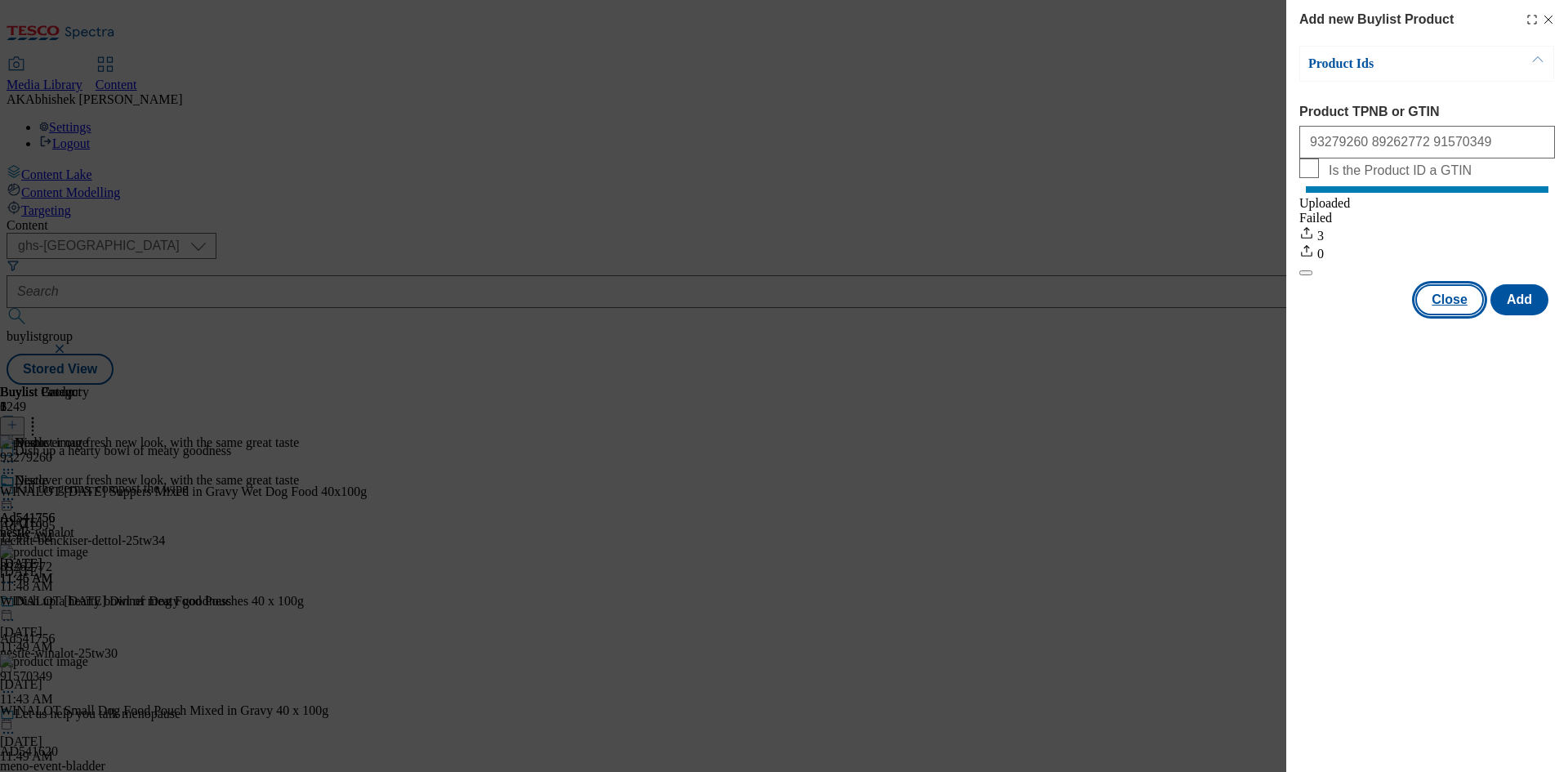
click at [1454, 315] on button "Close" at bounding box center [1449, 299] width 69 height 31
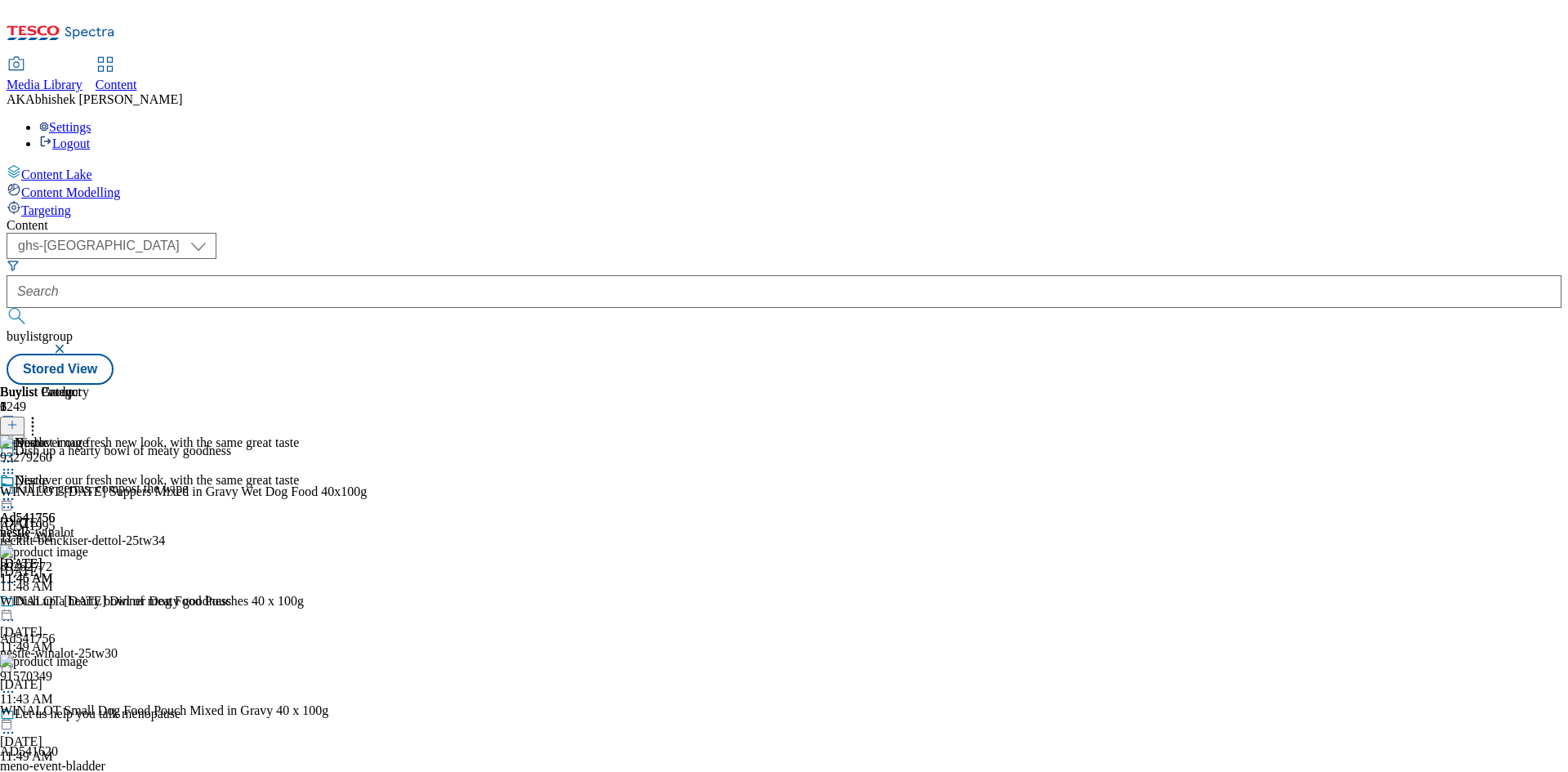
click at [16, 491] on icon at bounding box center [8, 499] width 16 height 16
click at [89, 603] on span "Preview" at bounding box center [70, 608] width 38 height 12
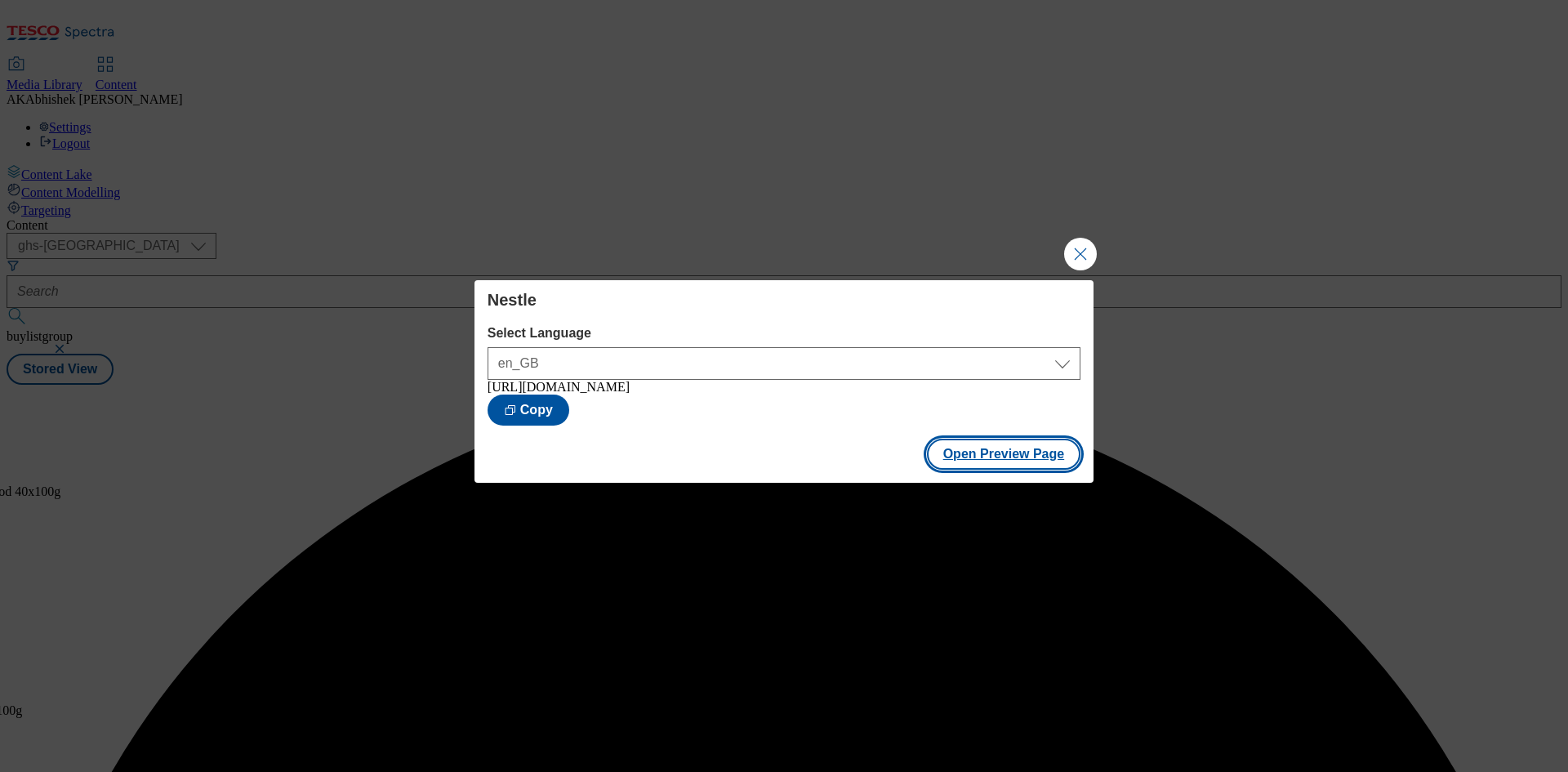
click at [1002, 462] on button "Open Preview Page" at bounding box center [1003, 454] width 155 height 31
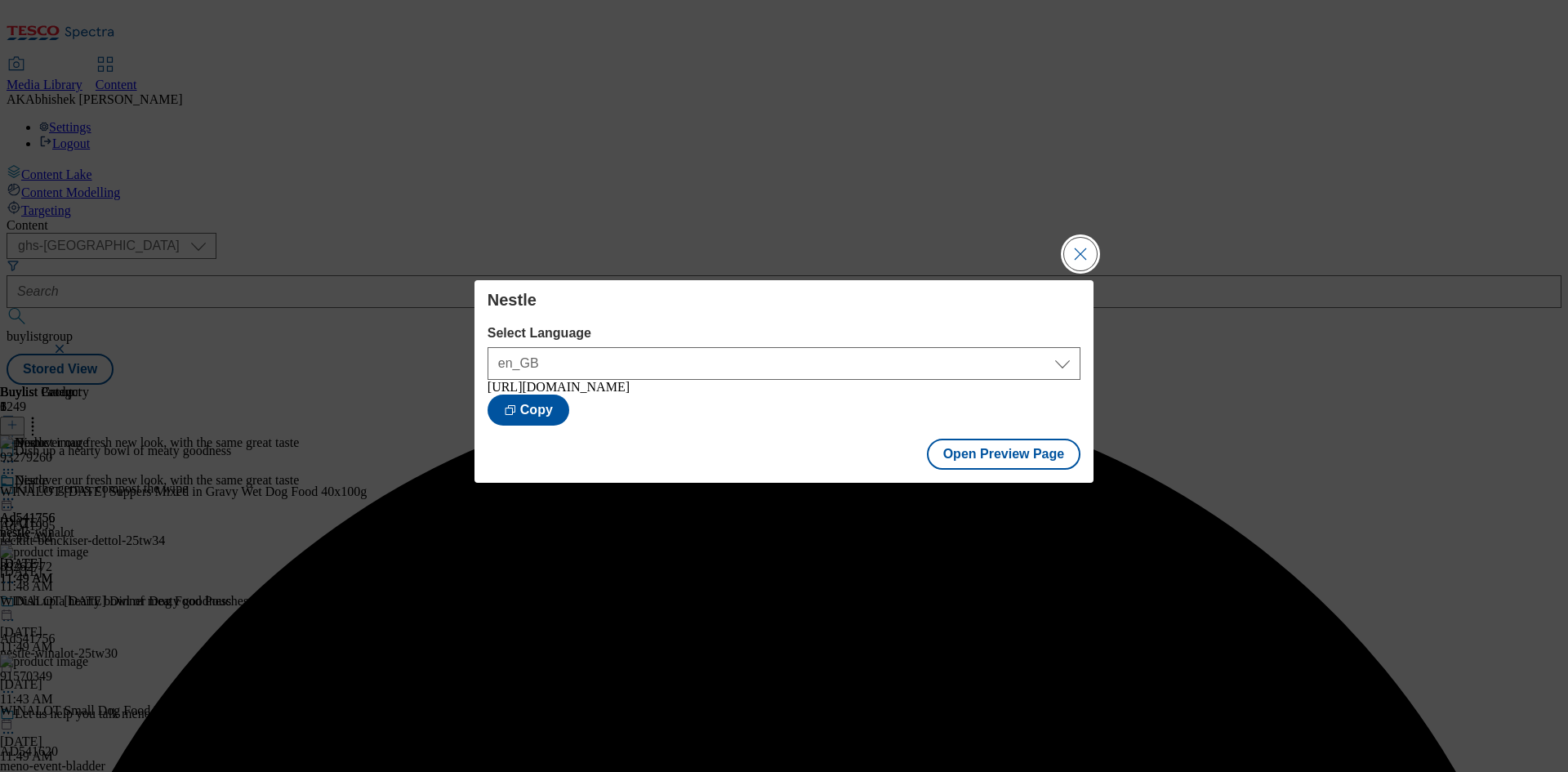
click at [1089, 245] on button "Close Modal" at bounding box center [1080, 255] width 33 height 33
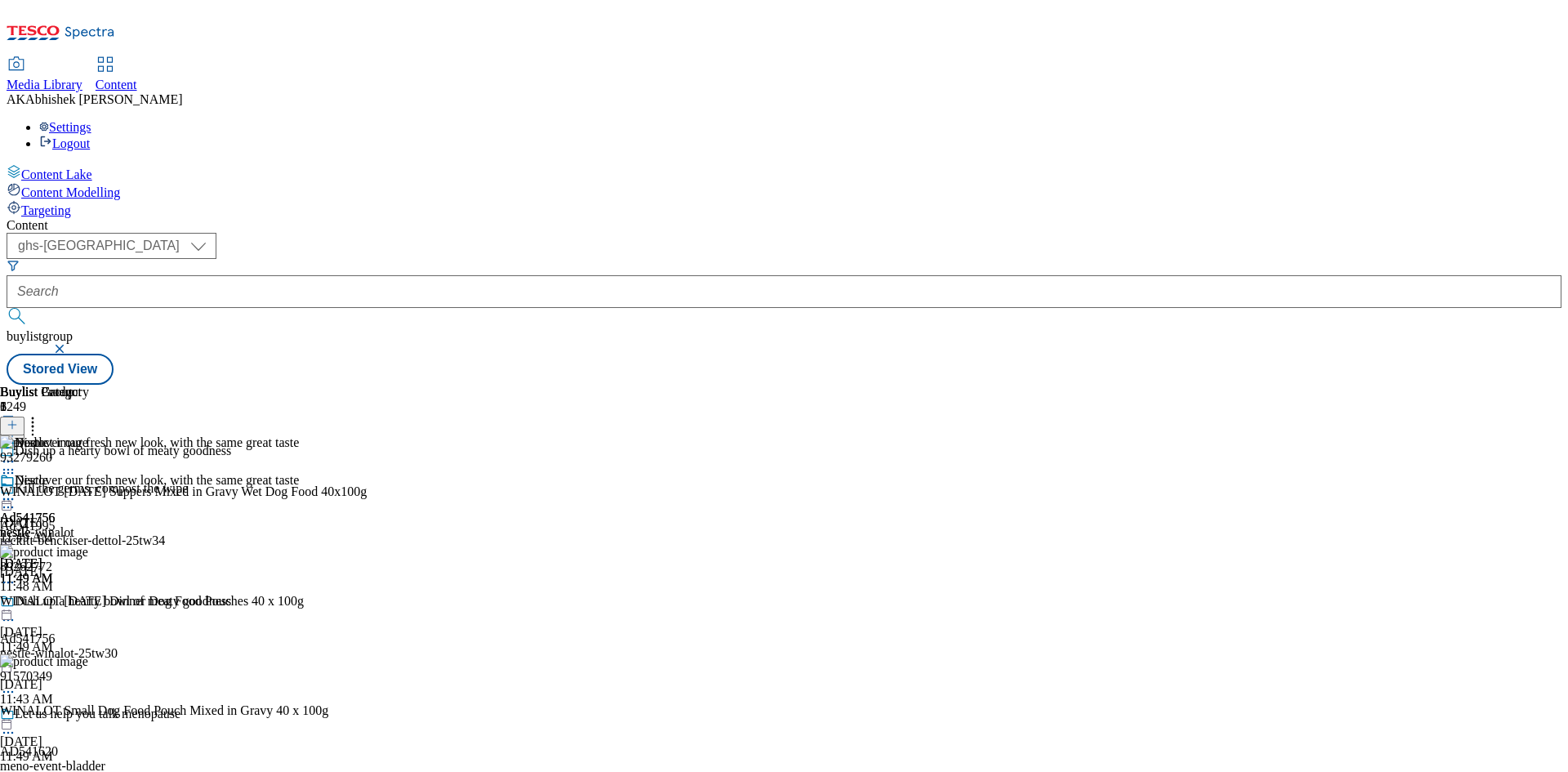
click at [16, 612] on icon at bounding box center [8, 620] width 16 height 16
click at [70, 648] on span "Edit" at bounding box center [59, 654] width 19 height 12
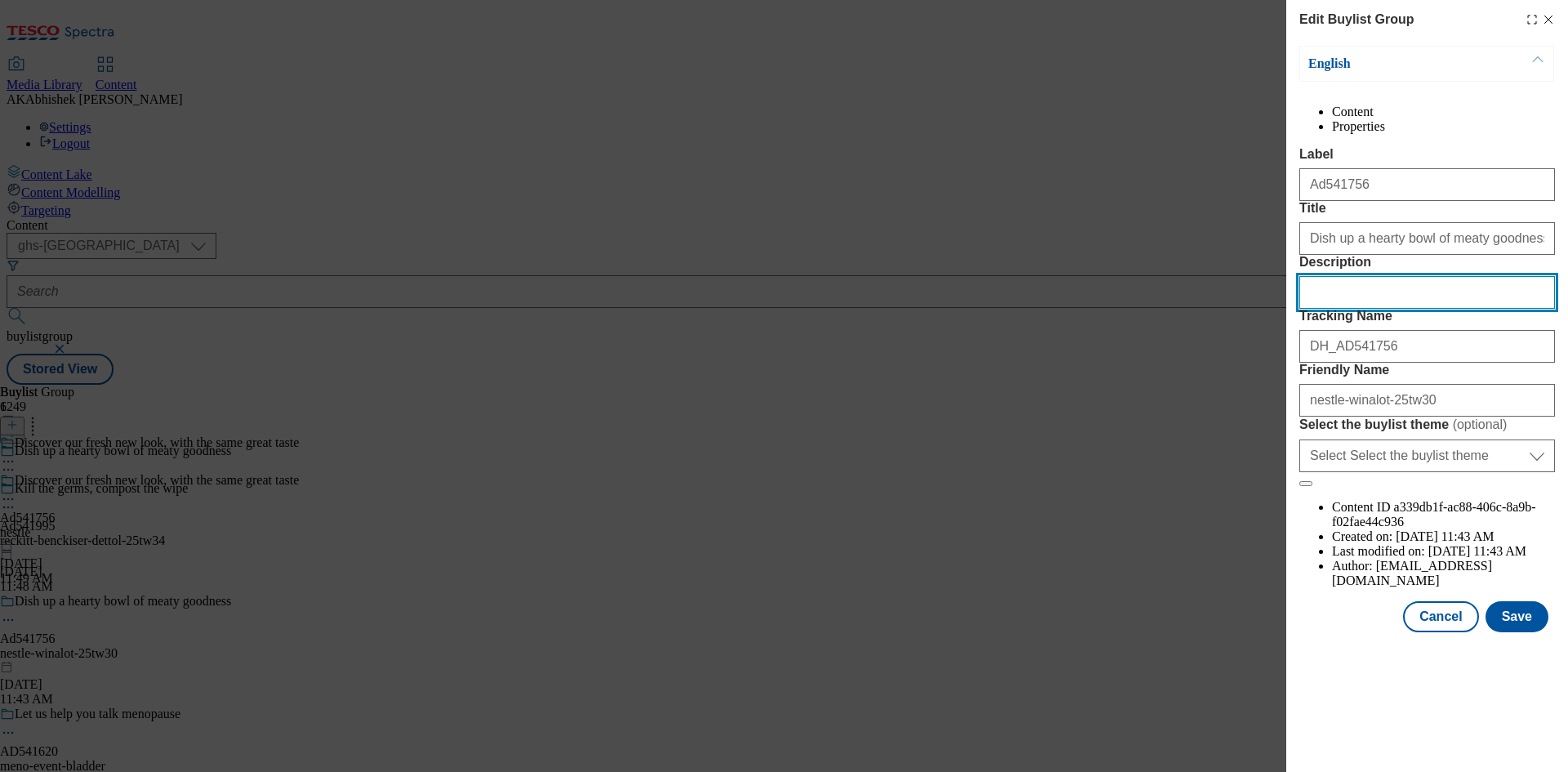
click at [1373, 309] on input "Description" at bounding box center [1426, 292] width 255 height 33
paste input "WINALOT Friday Suppers Mixed Variety Fish in Gravy Wet Dog Food 40x100g"
type input "WINALOT Friday Suppers Mixed Variety Fish in Gravy Wet Dog Food 40x100g"
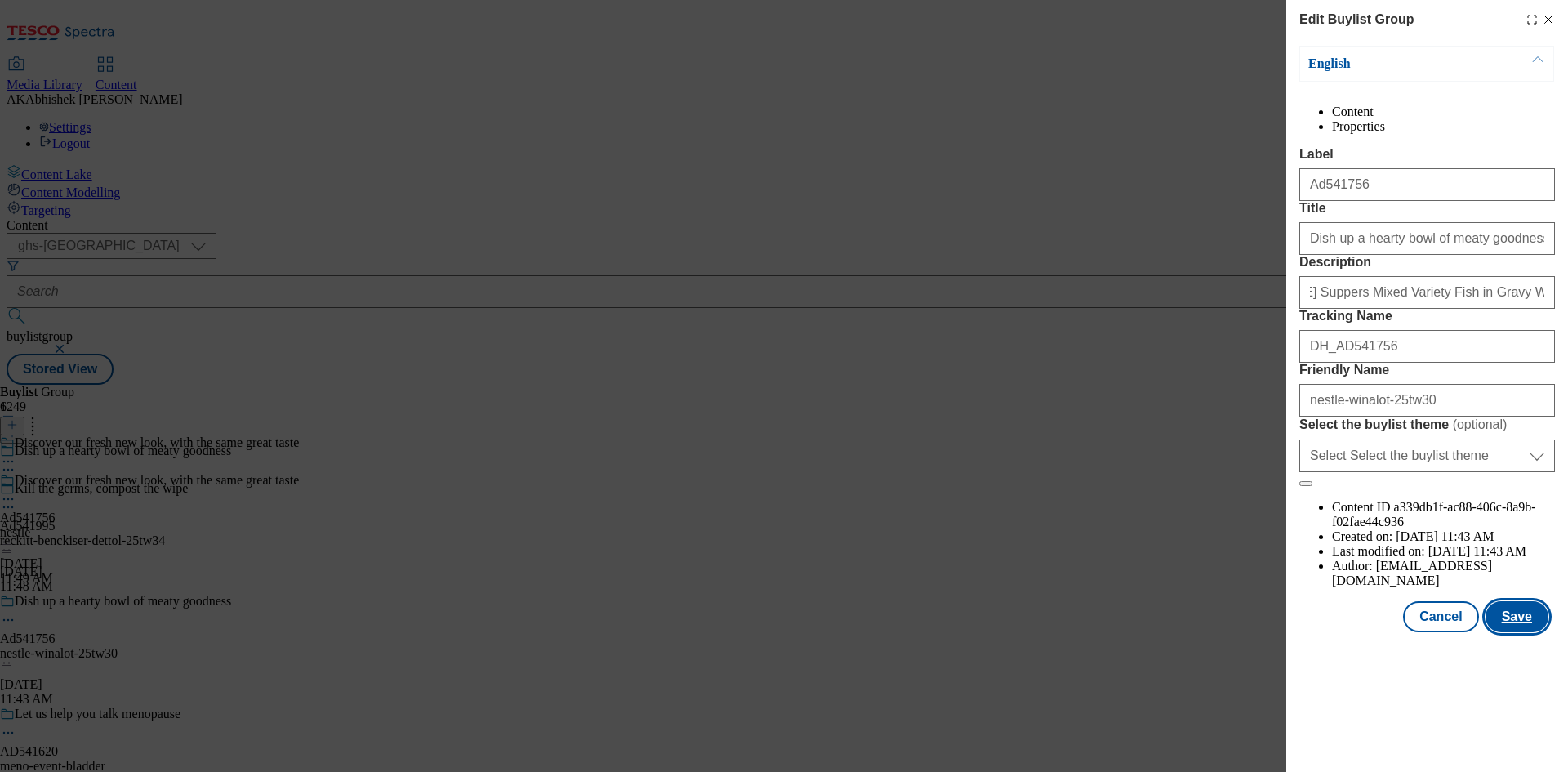
click at [1534, 632] on button "Save" at bounding box center [1516, 616] width 63 height 31
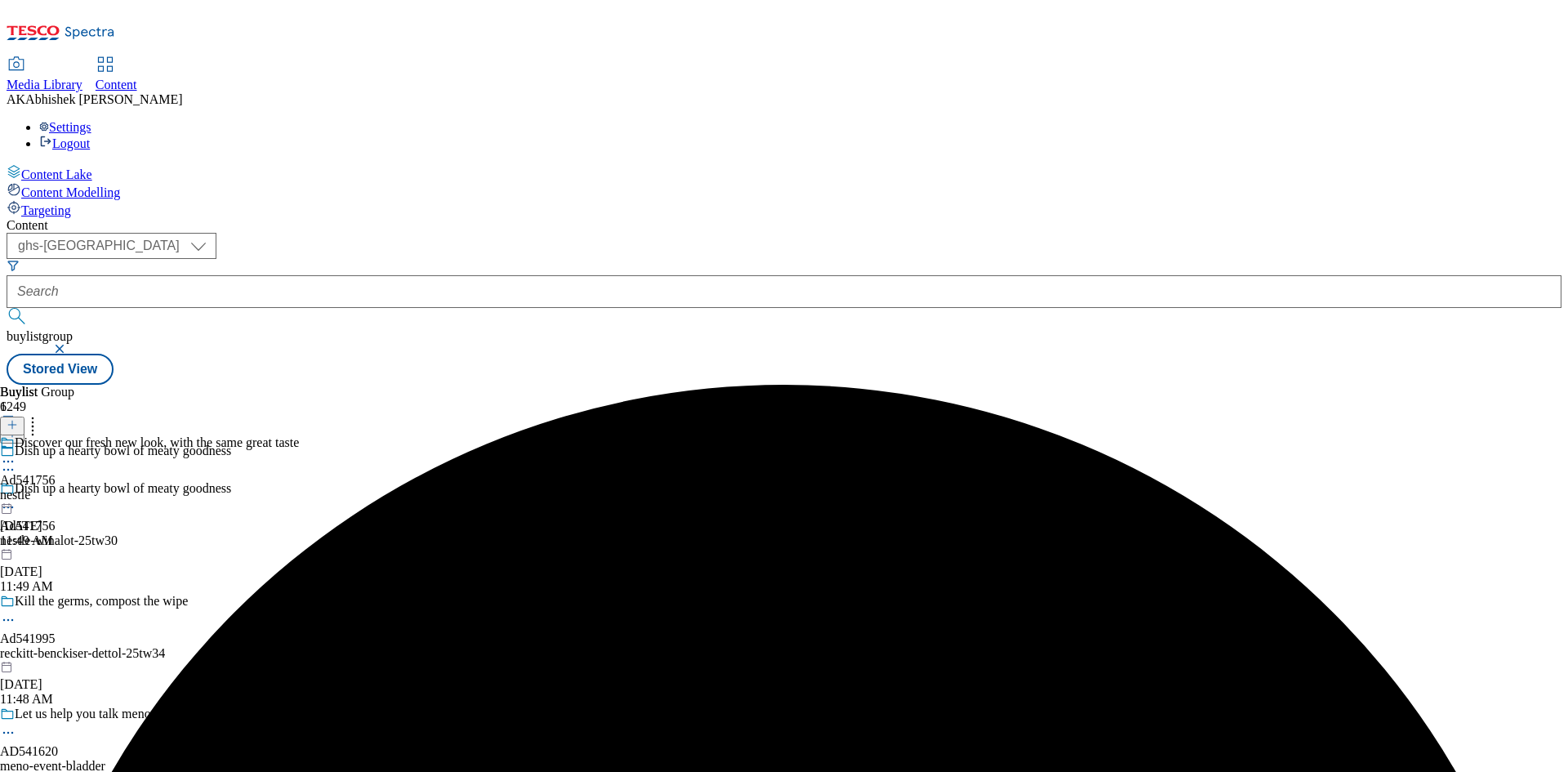
click at [16, 453] on icon at bounding box center [8, 462] width 16 height 16
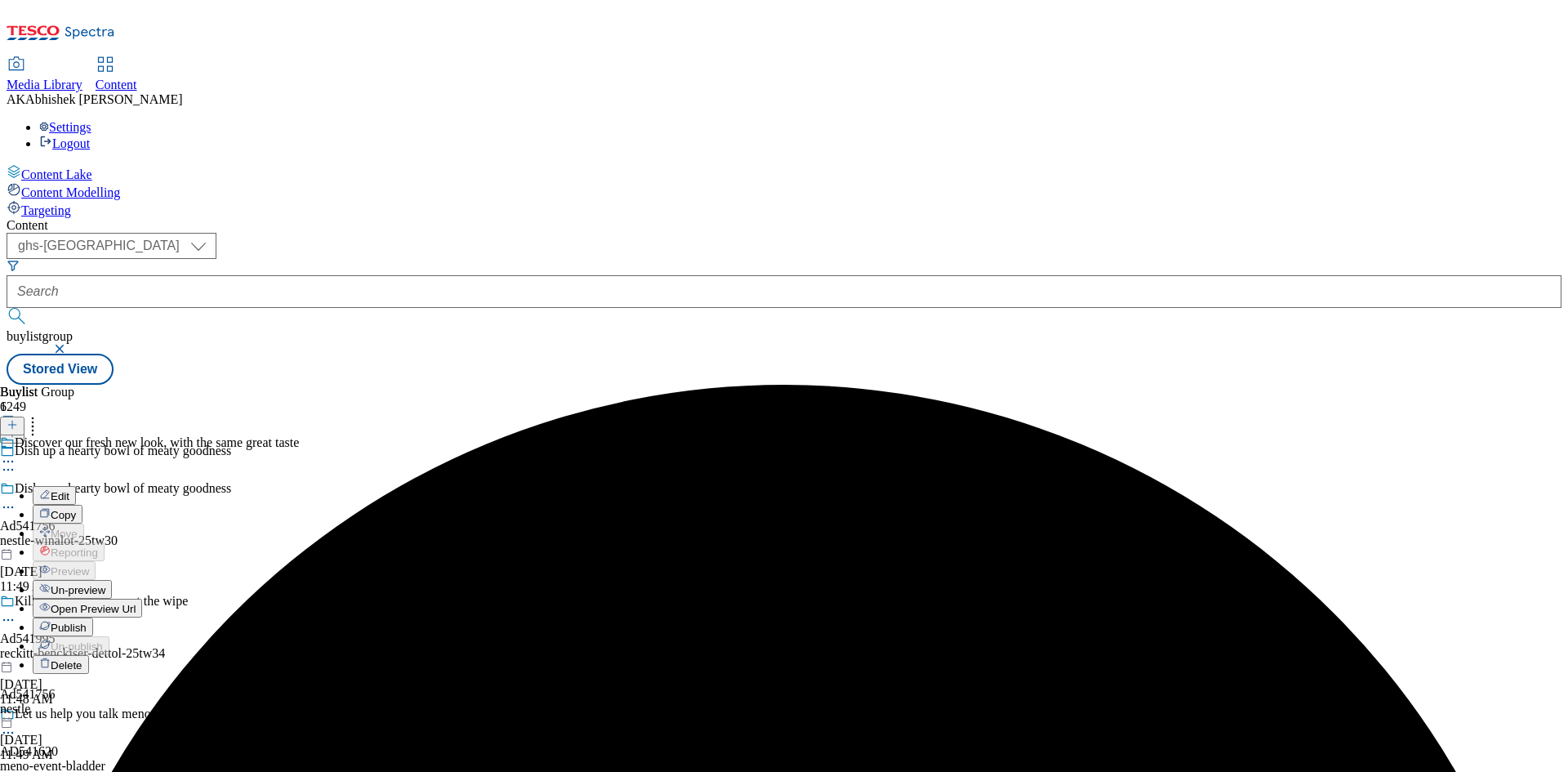
click at [76, 486] on button "Edit" at bounding box center [54, 495] width 43 height 19
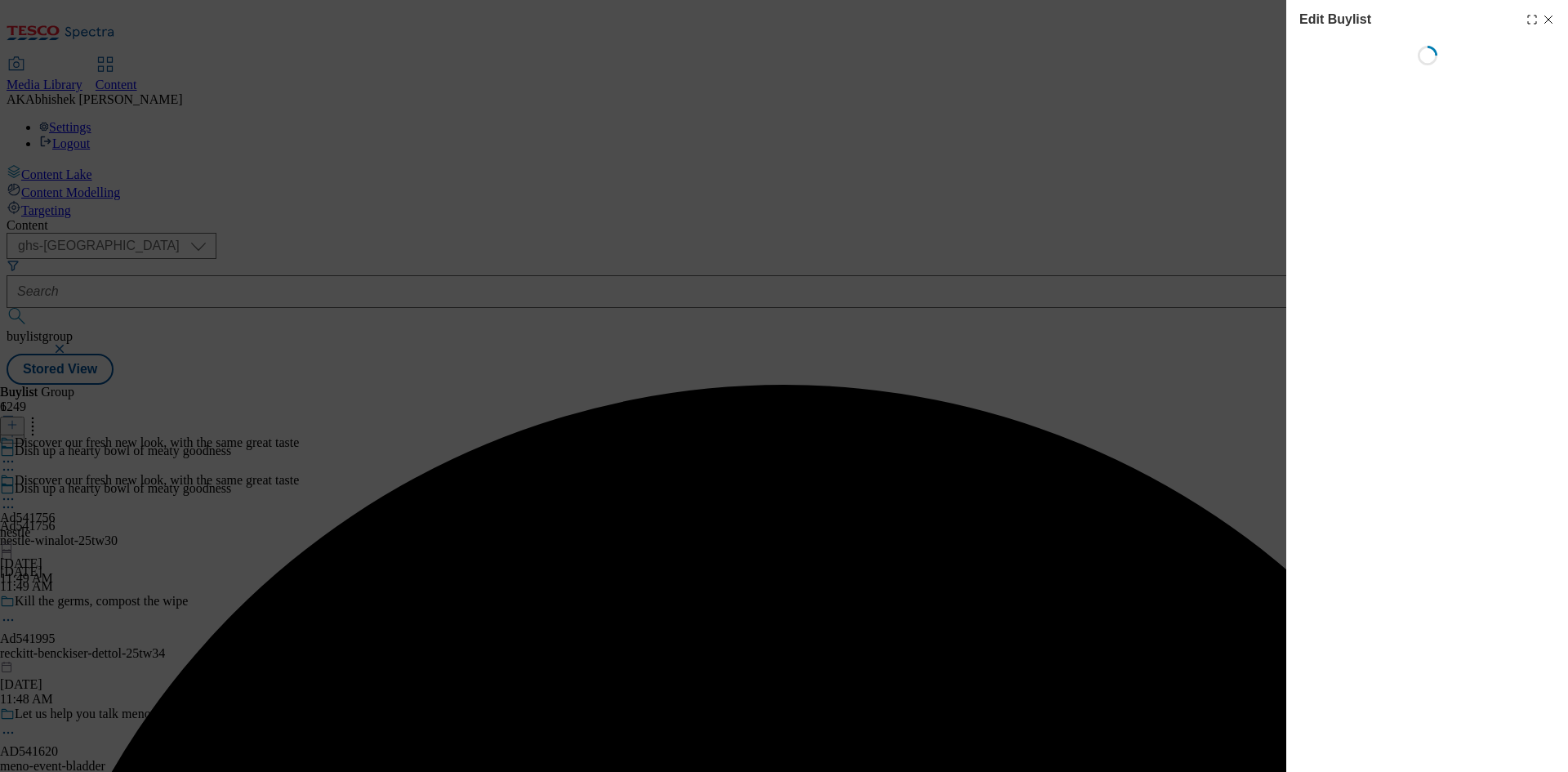
select select "tactical"
select select "supplier funded short term 1-3 weeks"
select select "dunnhumby"
select select "Banner"
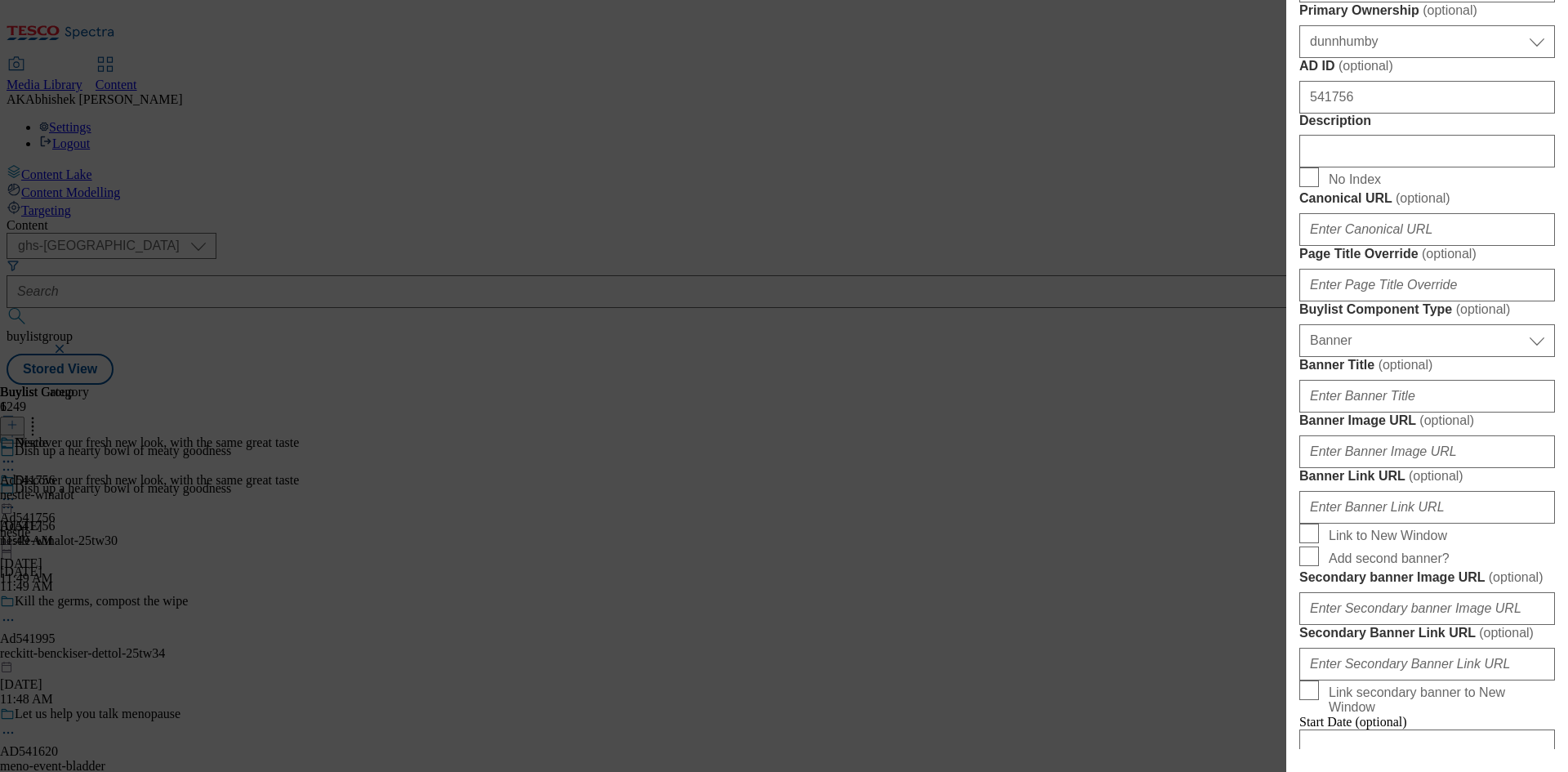
scroll to position [817, 0]
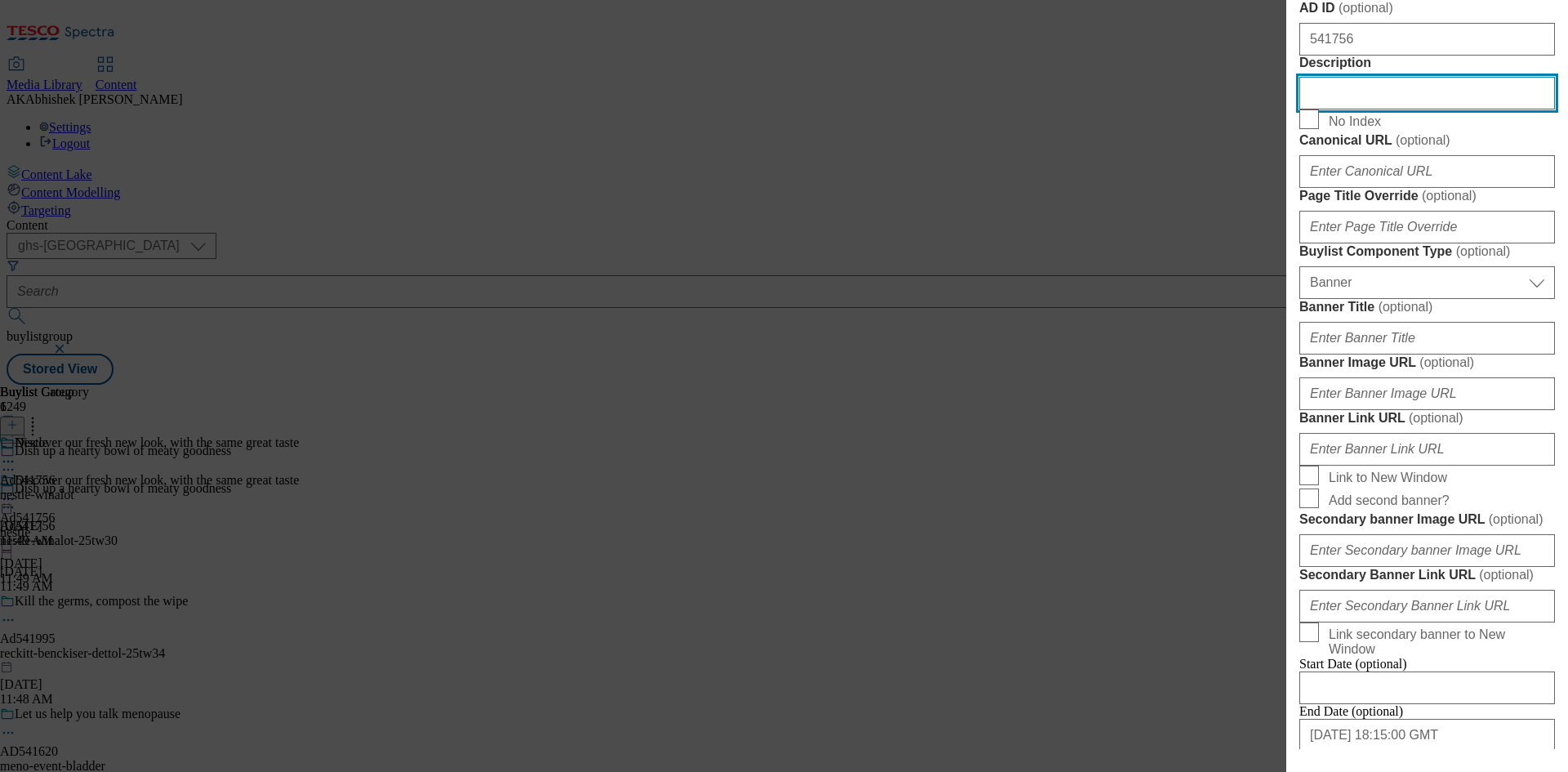
click at [1387, 110] on input "Description" at bounding box center [1426, 93] width 255 height 33
paste input "WINALOT Friday Suppers Mixed Variety Fish in Gravy Wet Dog Food 40x100g"
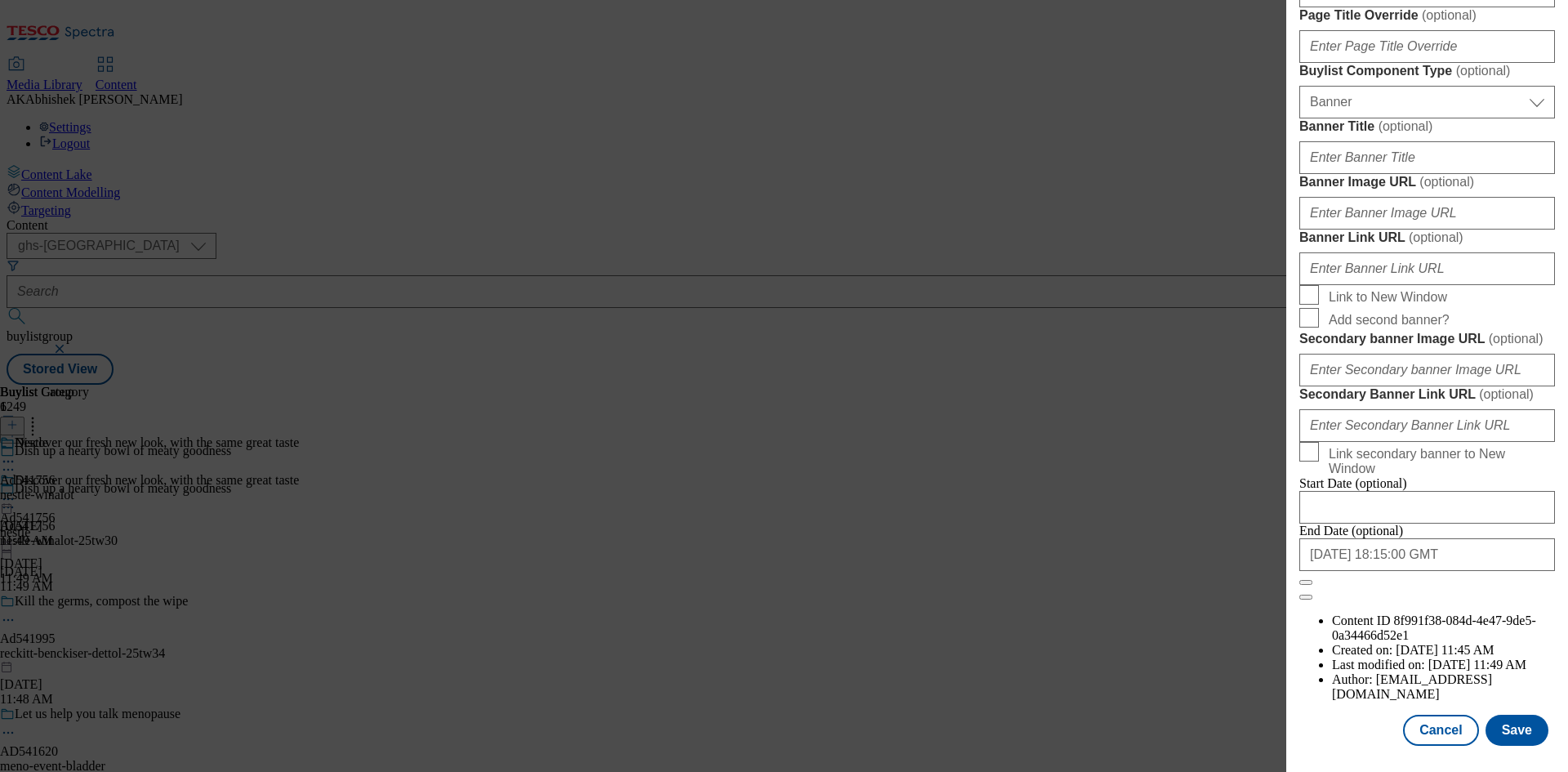
scroll to position [1604, 0]
type input "WINALOT Friday Suppers Mixed Variety Fish in Gravy Wet Dog Food 40x100g"
click at [1503, 740] on button "Save" at bounding box center [1516, 730] width 63 height 31
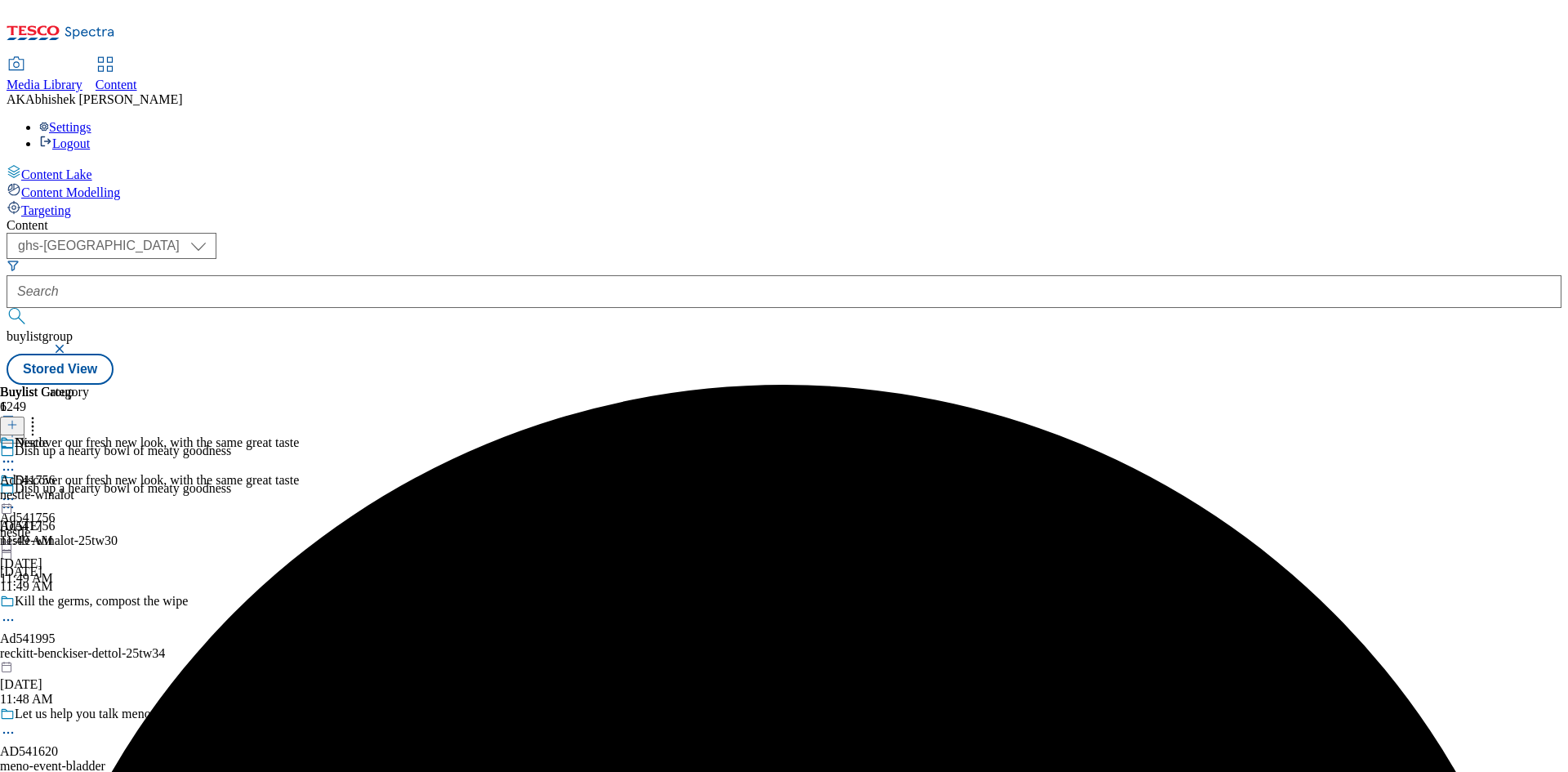
click at [16, 453] on icon at bounding box center [8, 462] width 16 height 16
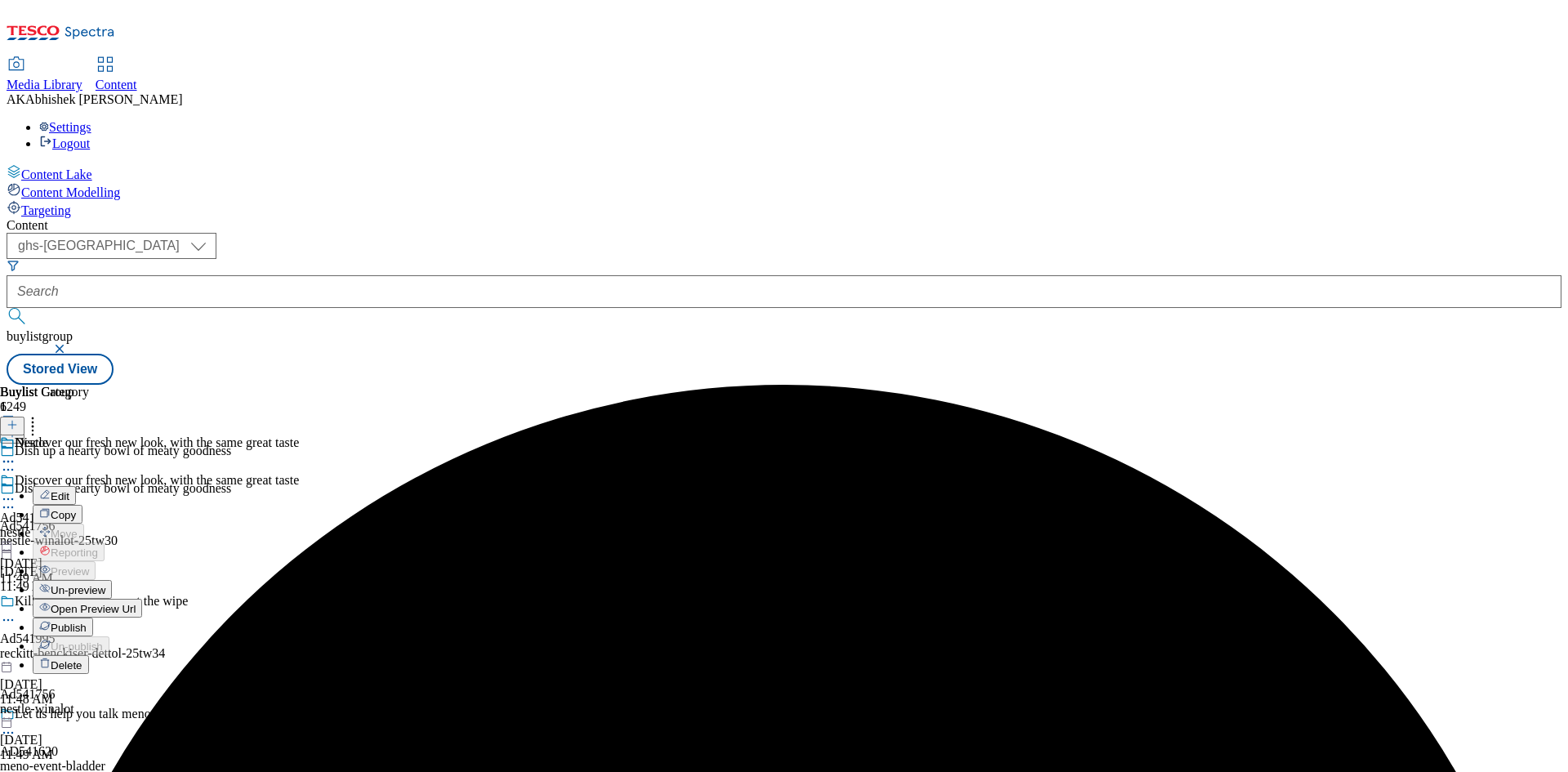
click at [76, 486] on button "Edit" at bounding box center [54, 495] width 43 height 19
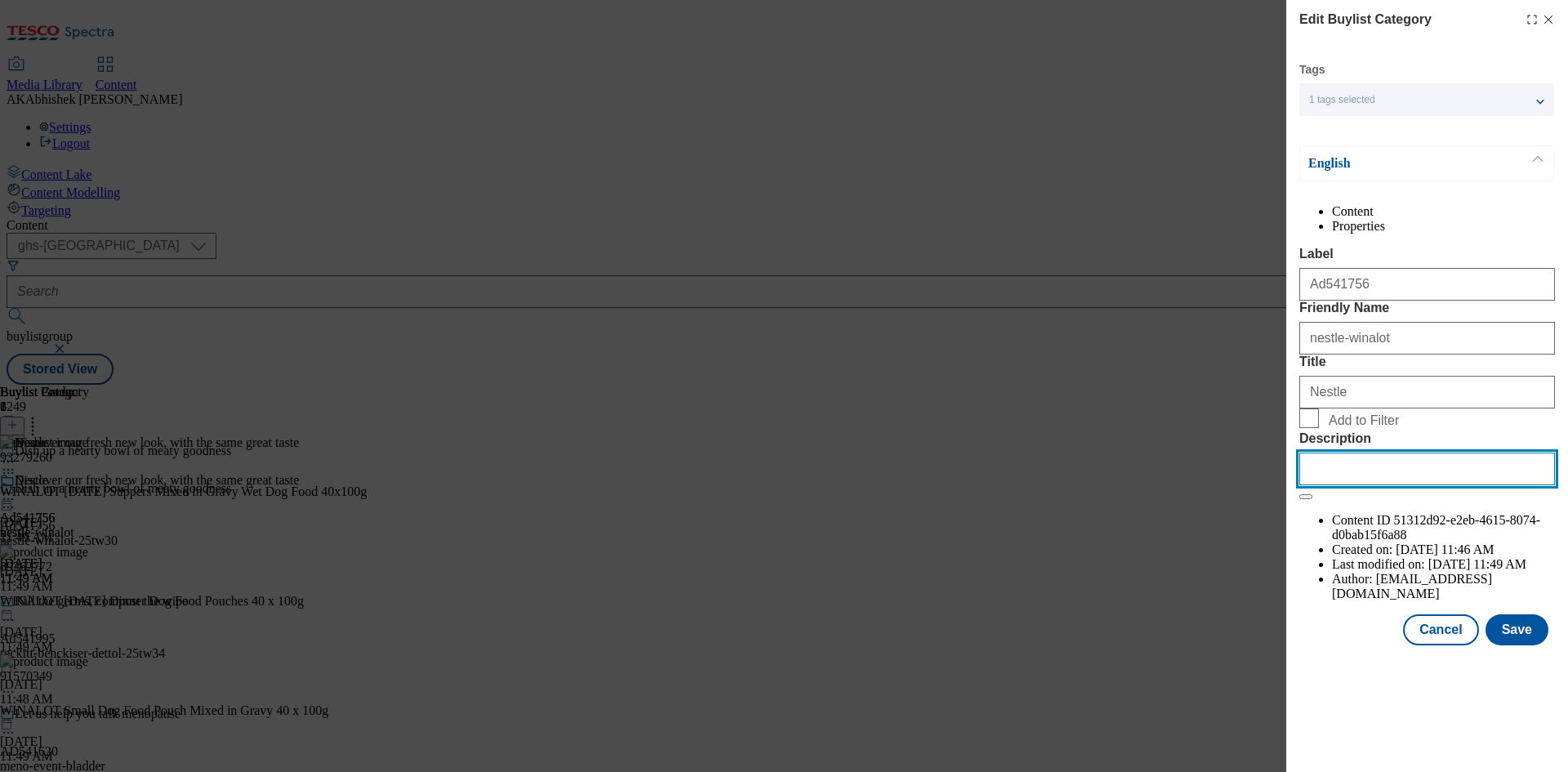
click at [1378, 485] on input "Description" at bounding box center [1426, 469] width 255 height 33
paste input "WINALOT Friday Suppers Mixed Variety Fish in Gravy Wet Dog Food 40x100g"
type input "WINALOT Friday Suppers Mixed Variety Fish in Gravy Wet Dog Food 40x100g"
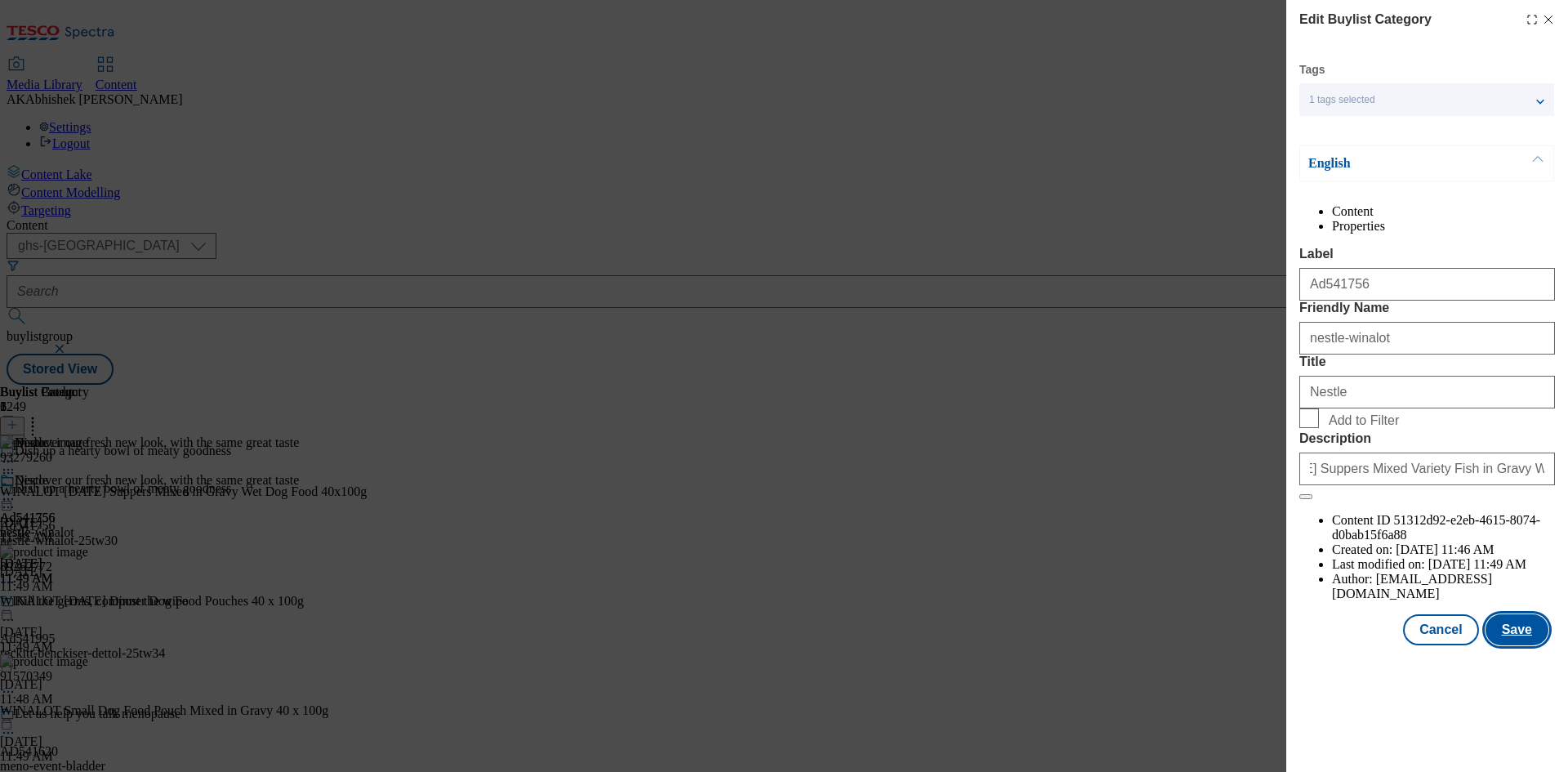
click at [1542, 646] on button "Save" at bounding box center [1516, 630] width 63 height 31
